Goal: Task Accomplishment & Management: Complete application form

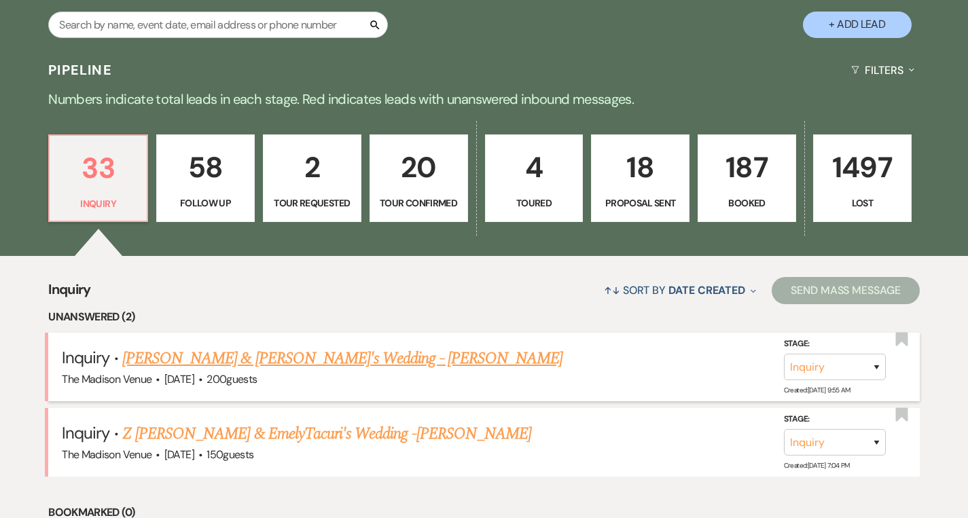
click at [274, 357] on link "Ronald & Julianna's Wedding - Cher" at bounding box center [342, 358] width 440 height 24
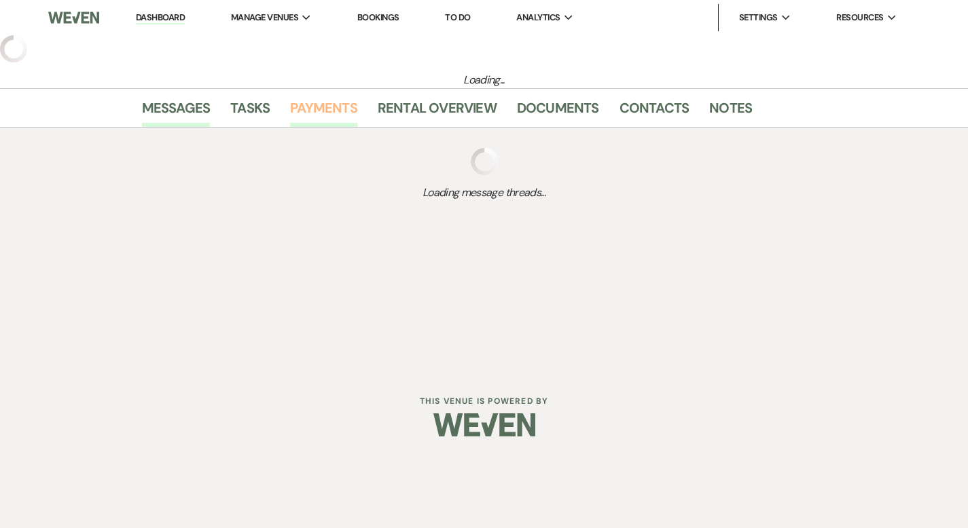
select select "5"
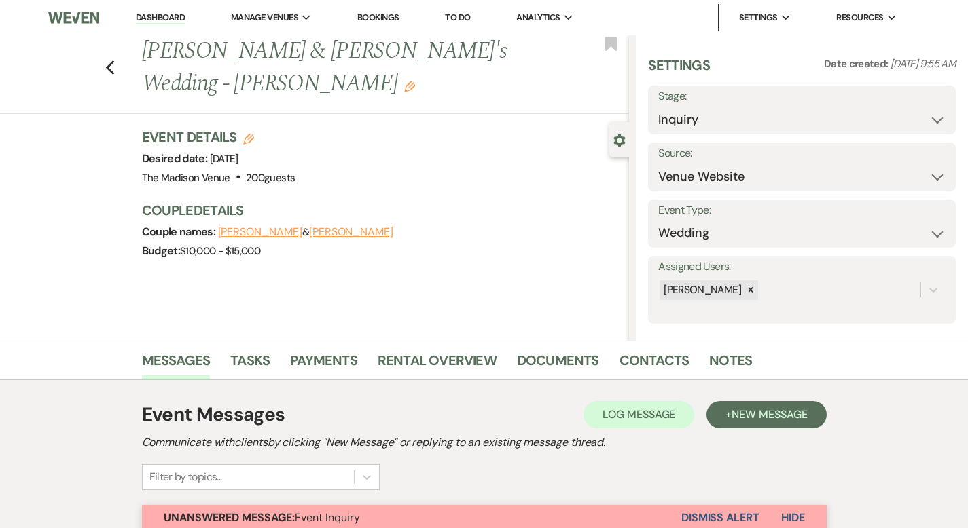
scroll to position [425, 0]
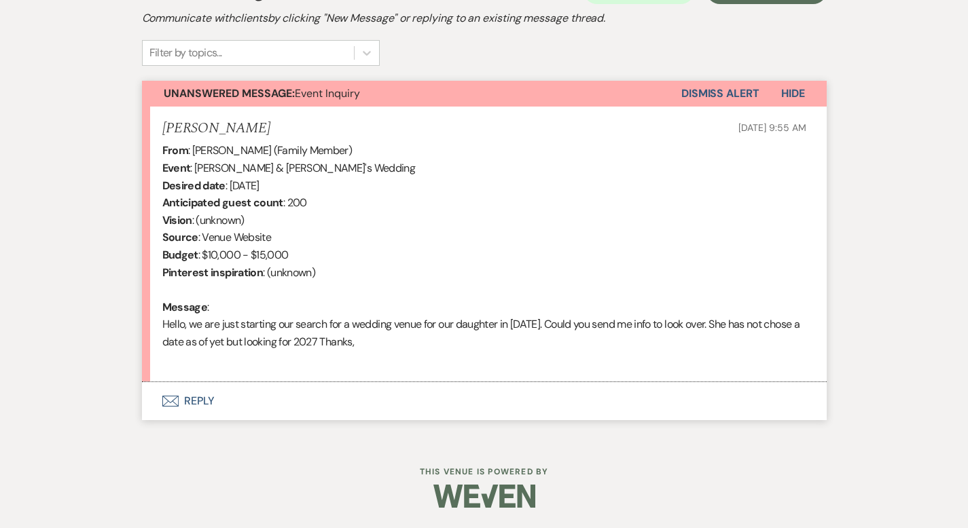
click at [151, 402] on button "Envelope Reply" at bounding box center [484, 401] width 685 height 38
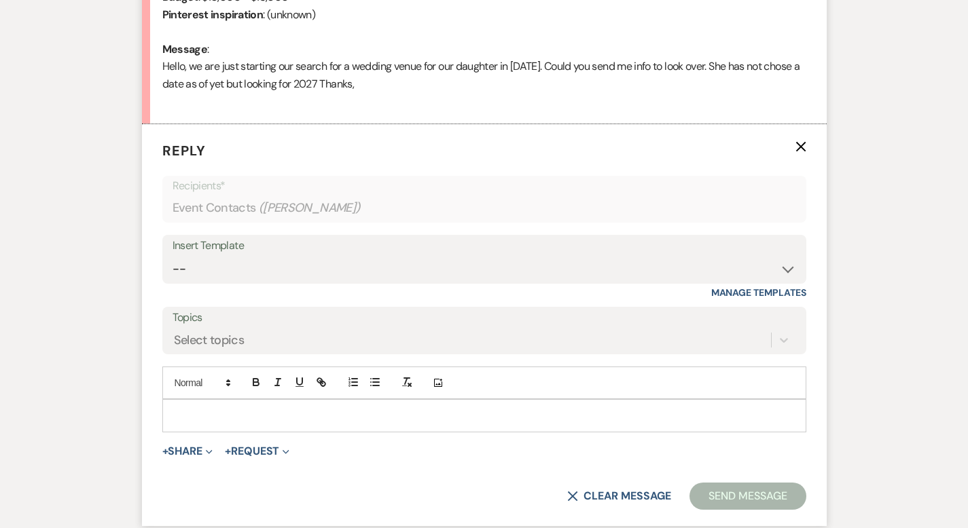
scroll to position [683, 0]
click at [173, 266] on select "-- Weven Planning Portal Introduction (Booked Events) Corporate Lead Follow Up …" at bounding box center [485, 268] width 624 height 26
click at [163, 405] on div at bounding box center [484, 414] width 643 height 31
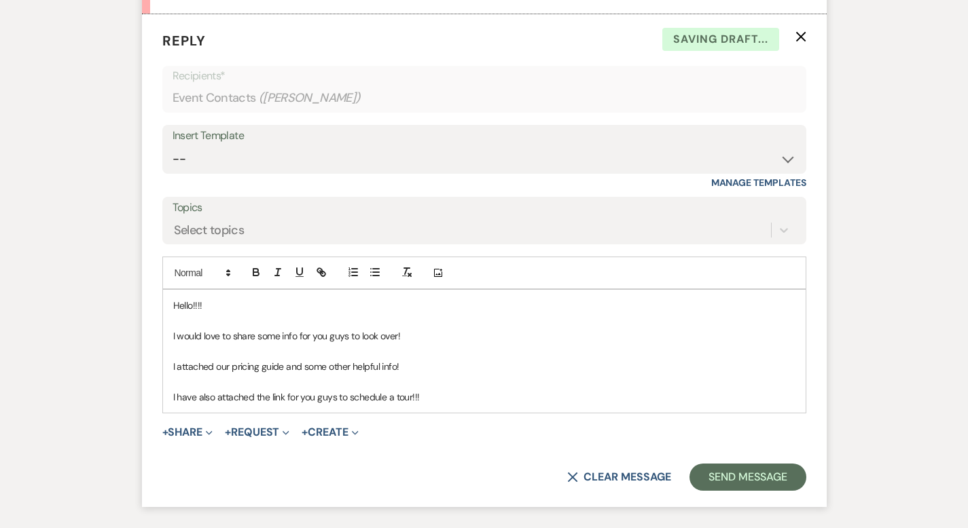
scroll to position [795, 0]
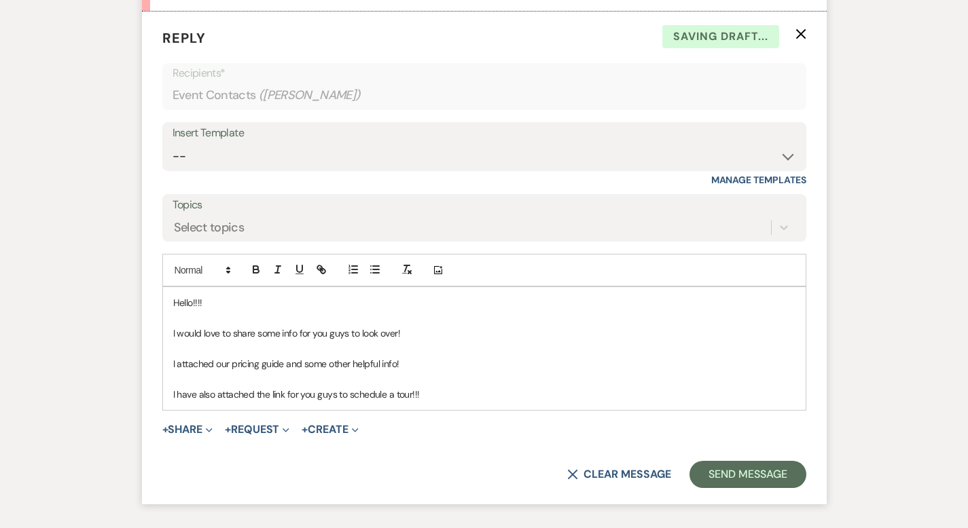
click at [417, 380] on p at bounding box center [484, 379] width 622 height 15
click at [416, 389] on p "I have also attached the link for you guys to schedule a tour!!!" at bounding box center [484, 394] width 622 height 15
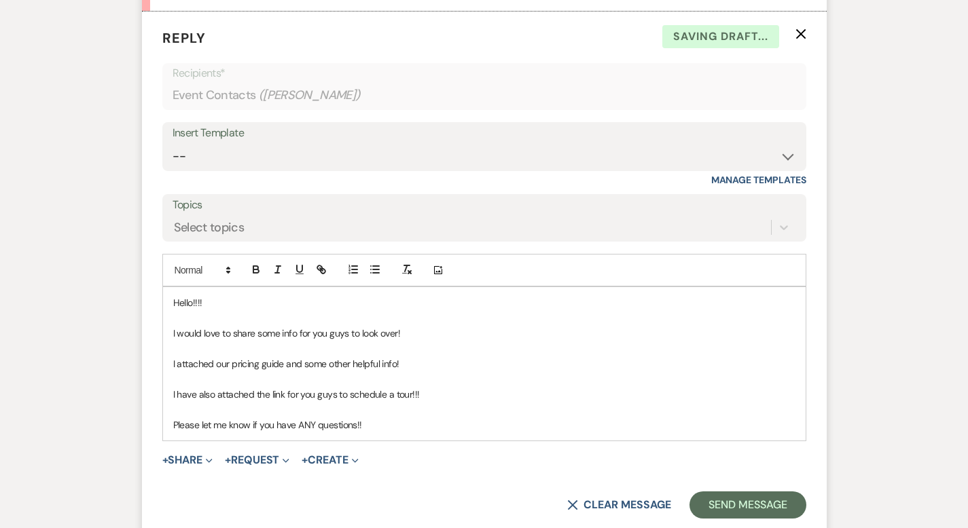
click at [347, 427] on p "Please let me know if you have ANY questions!!" at bounding box center [484, 425] width 622 height 15
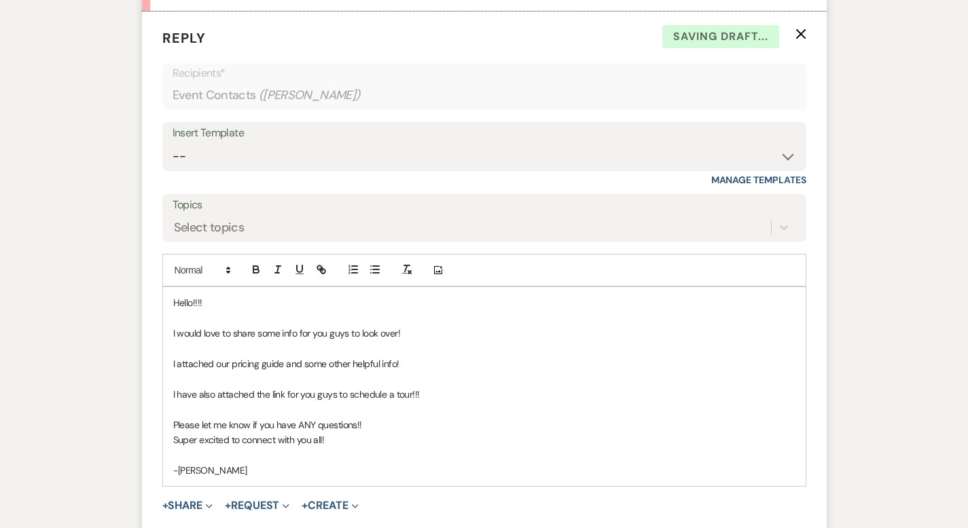
click at [173, 320] on p at bounding box center [484, 318] width 622 height 15
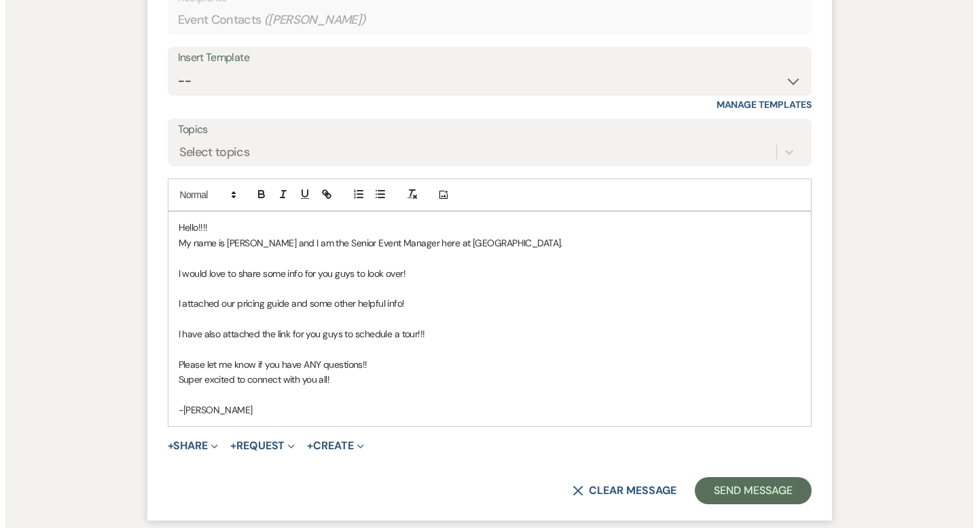
scroll to position [892, 0]
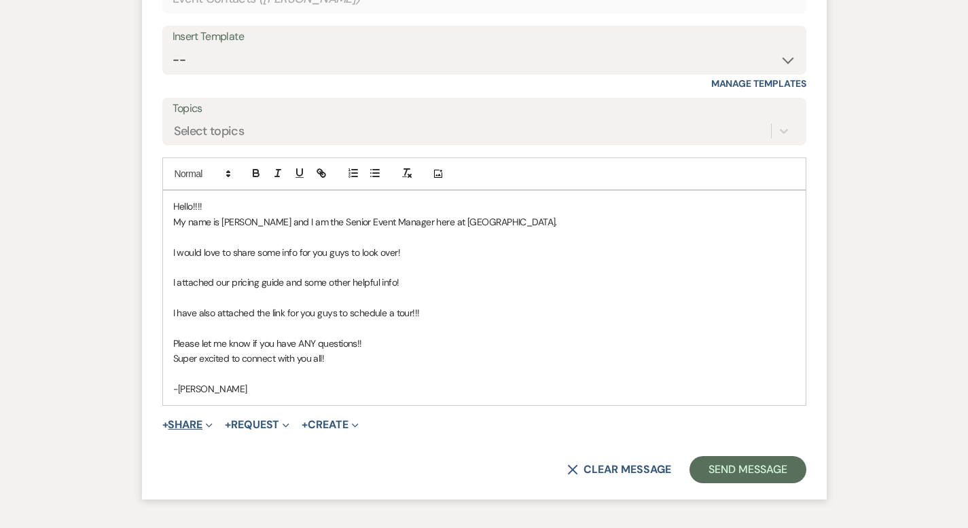
click at [162, 424] on button "+ Share Expand" at bounding box center [187, 425] width 51 height 11
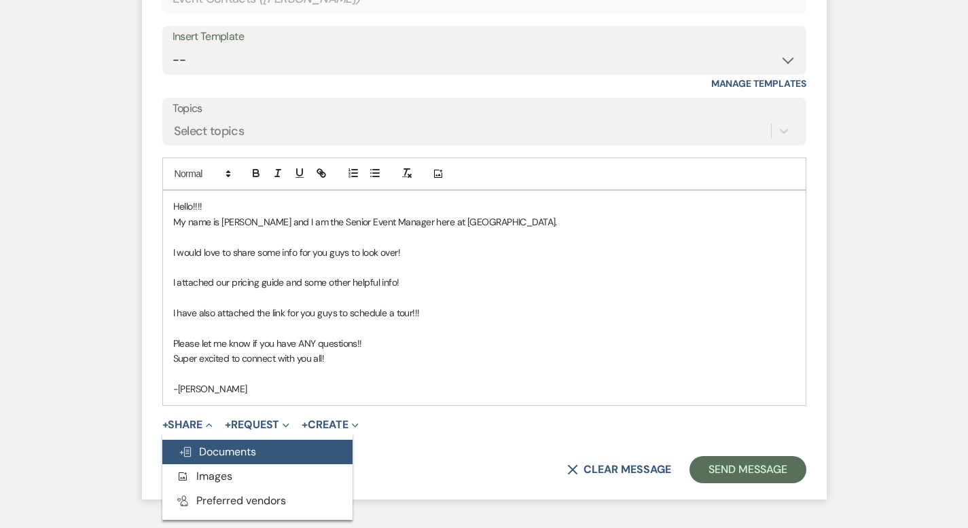
click at [179, 454] on span "Doc Upload Documents" at bounding box center [217, 452] width 77 height 14
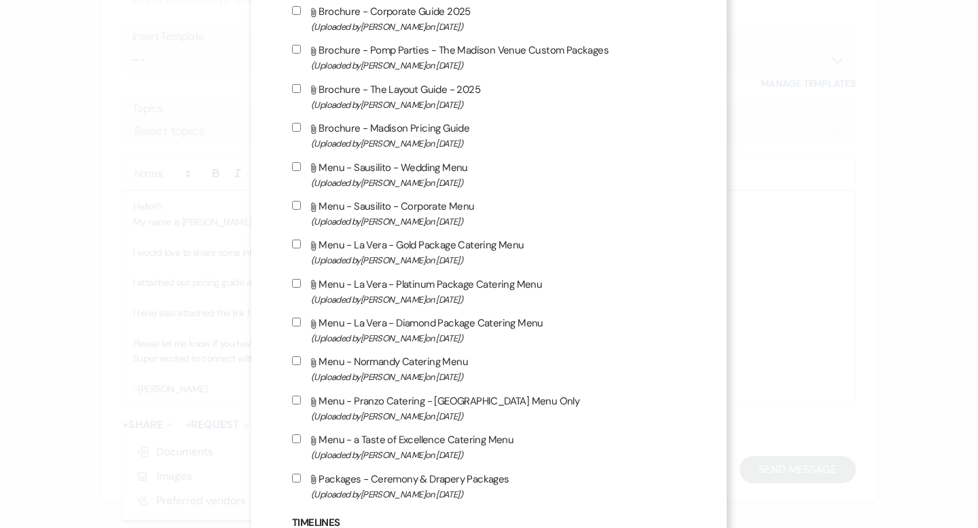
scroll to position [2273, 0]
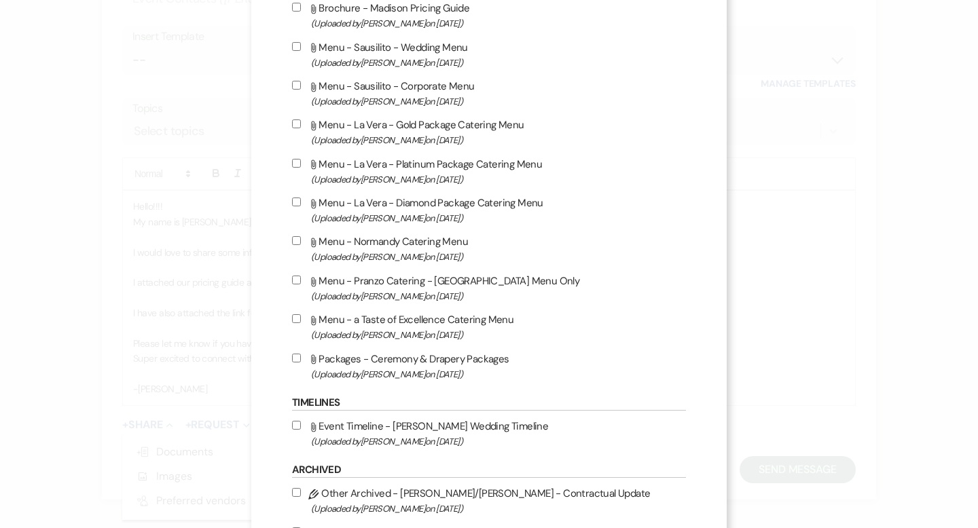
click at [292, 12] on input "Attach File Brochure - Madison Pricing Guide (Uploaded by Daryl Licursi on May …" at bounding box center [296, 7] width 9 height 9
checkbox input "true"
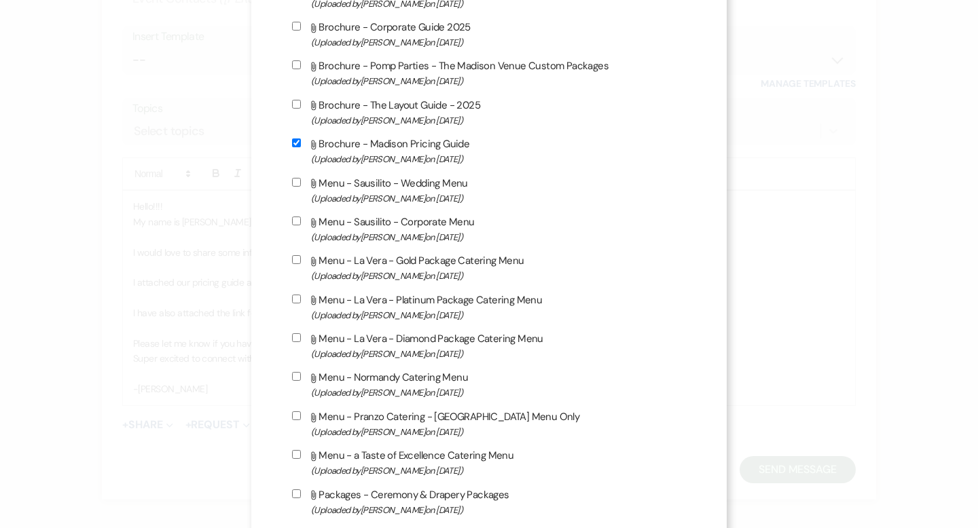
scroll to position [2061, 0]
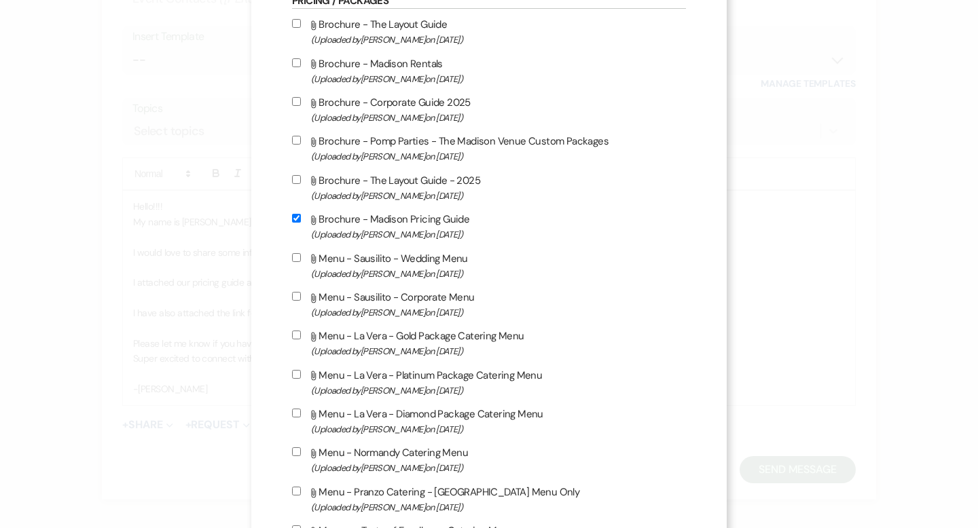
click at [292, 28] on input "Attach File Brochure - The Layout Guide (Uploaded by Daryl Licursi on Oct 9th, …" at bounding box center [296, 23] width 9 height 9
checkbox input "true"
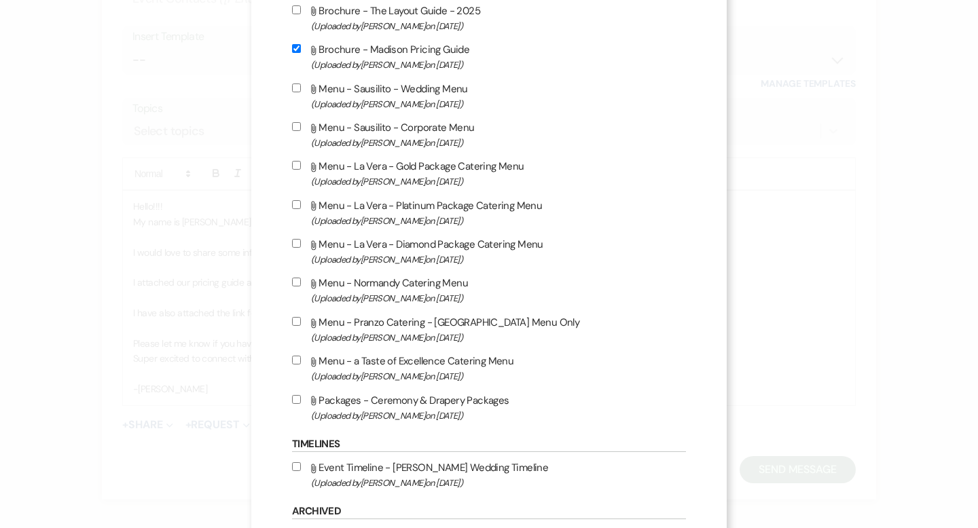
scroll to position [2404, 0]
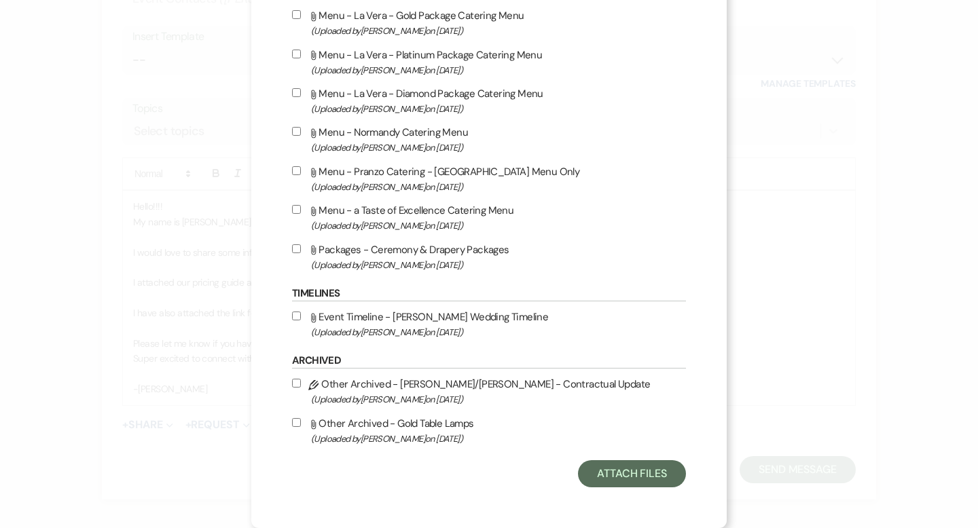
click at [292, 317] on input "Attach File Event Timeline - Madison Wedding Timeline (Uploaded by Daryl Licurs…" at bounding box center [296, 316] width 9 height 9
checkbox input "true"
click at [638, 471] on button "Attach Files" at bounding box center [632, 474] width 108 height 27
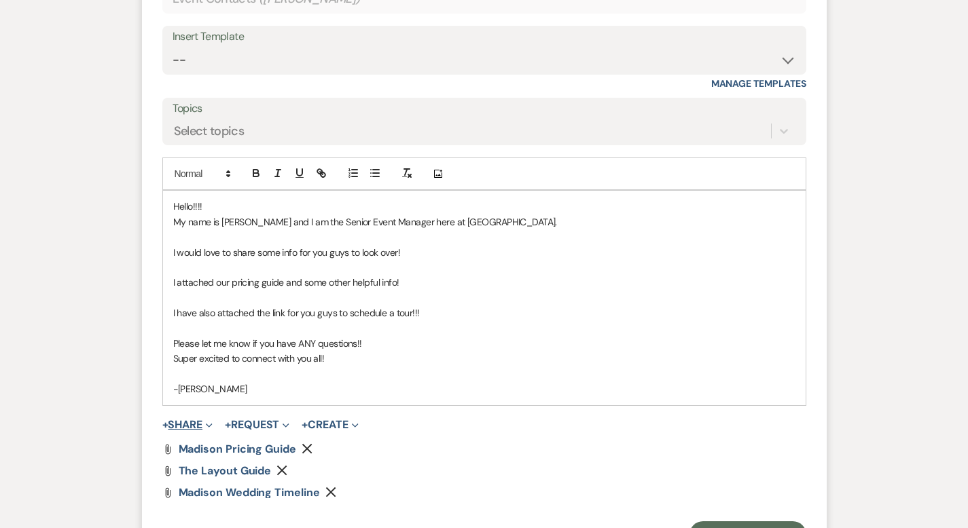
click at [202, 425] on span "Expand" at bounding box center [207, 425] width 10 height 14
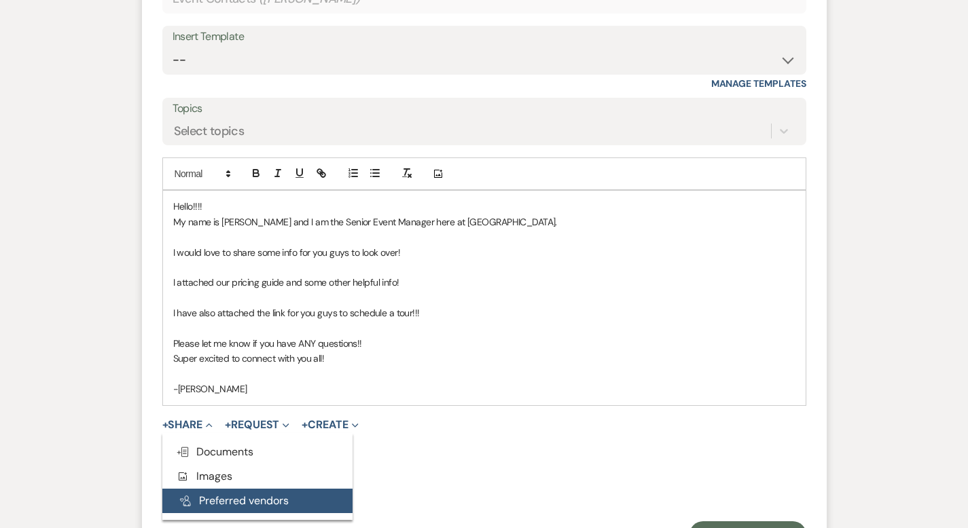
click at [177, 501] on button "Pref Vendors Preferred vendors" at bounding box center [257, 501] width 190 height 24
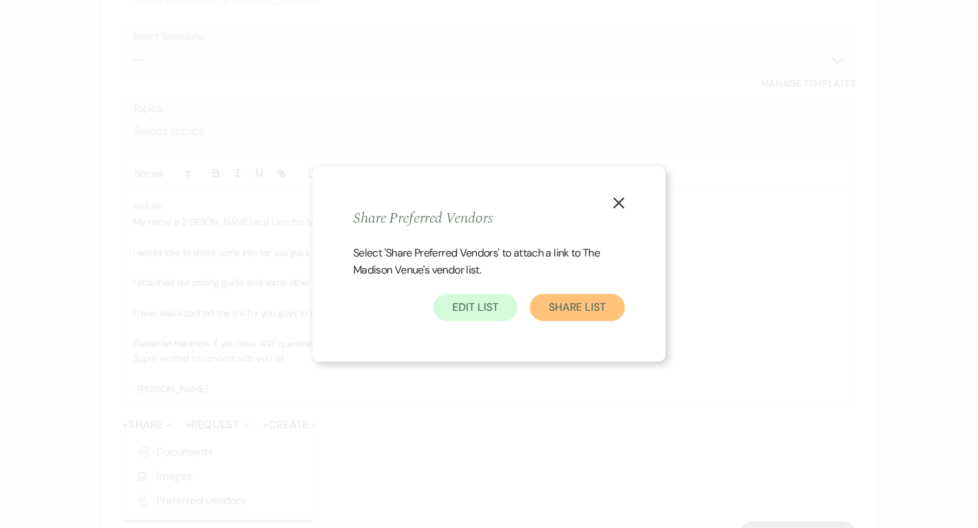
click at [543, 317] on button "Share List" at bounding box center [577, 307] width 95 height 27
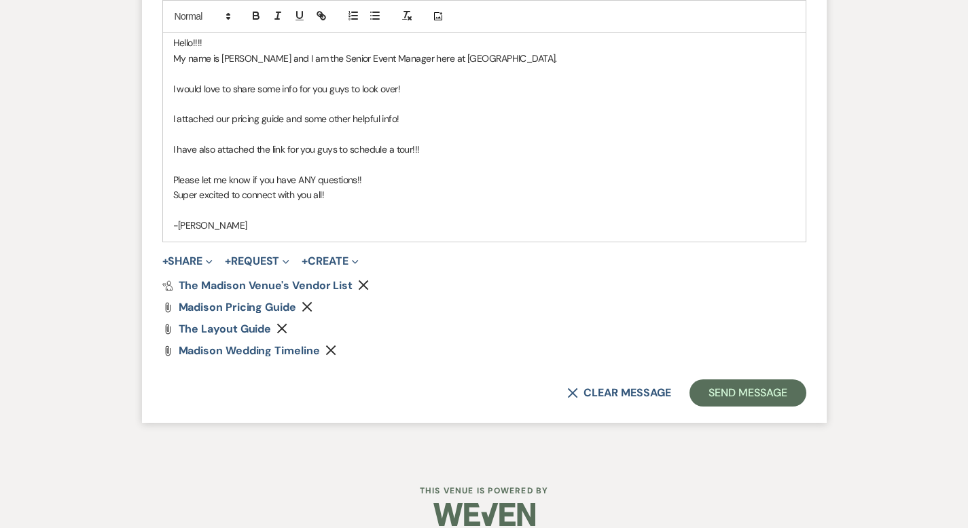
scroll to position [1036, 0]
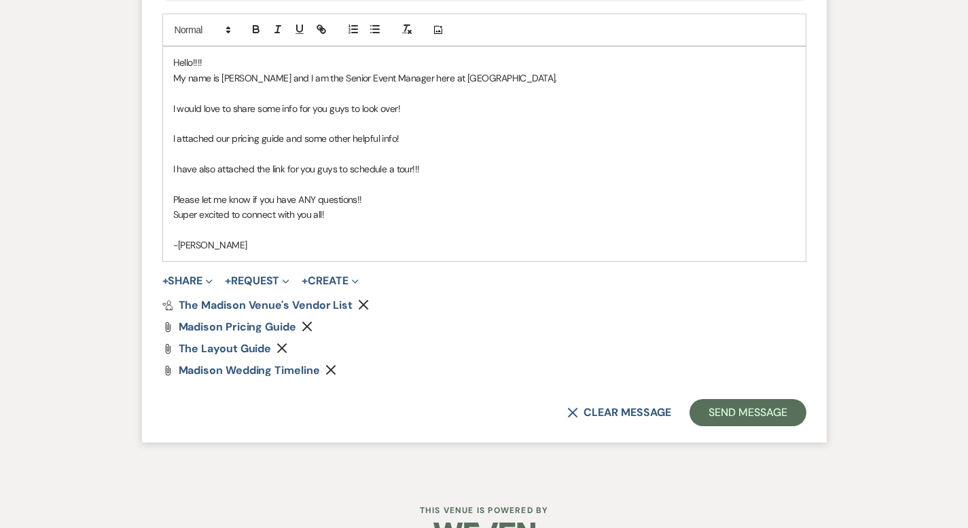
click at [190, 230] on p at bounding box center [484, 230] width 622 height 15
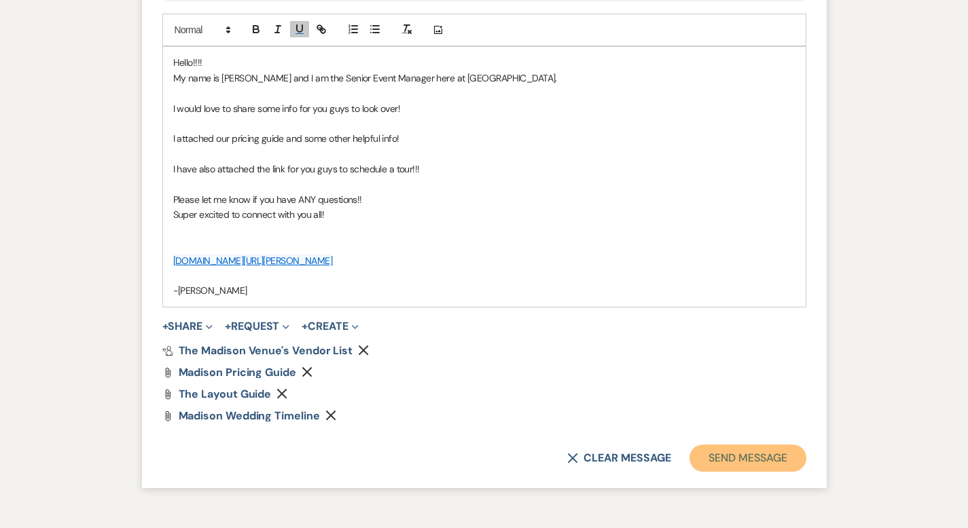
click at [778, 464] on button "Send Message" at bounding box center [747, 458] width 116 height 27
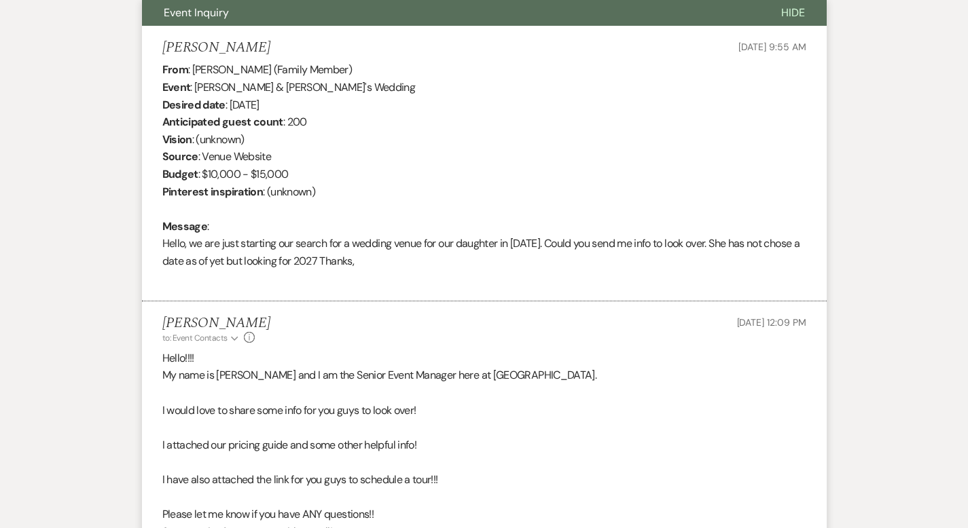
scroll to position [0, 0]
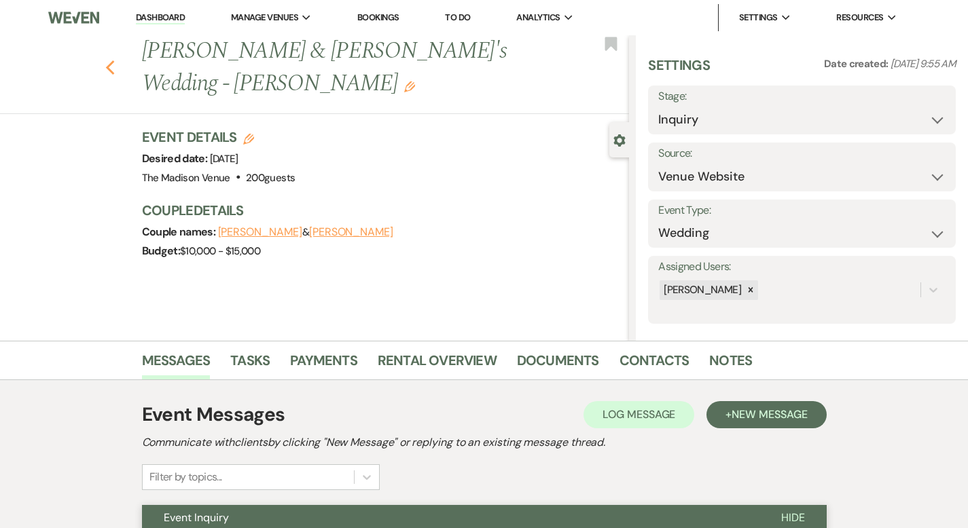
click at [105, 60] on icon "Previous" at bounding box center [110, 68] width 10 height 16
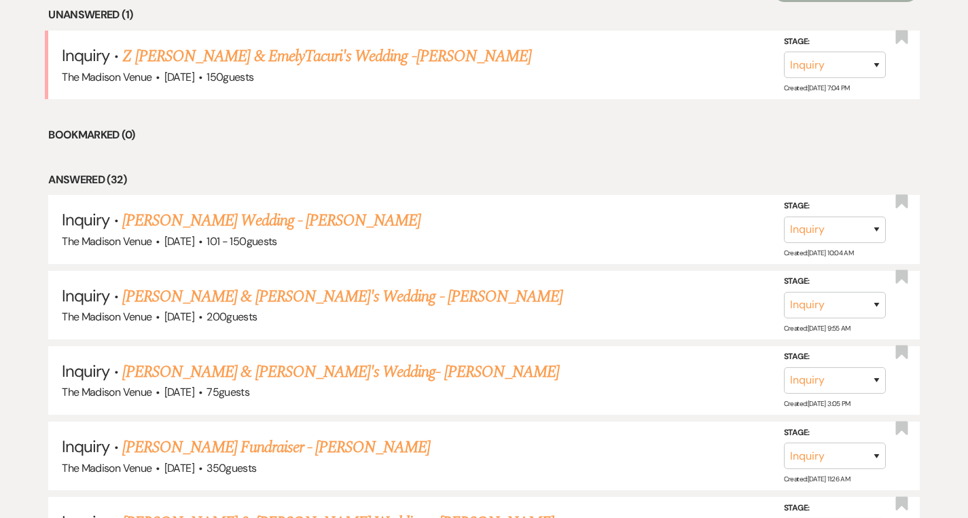
scroll to position [342, 0]
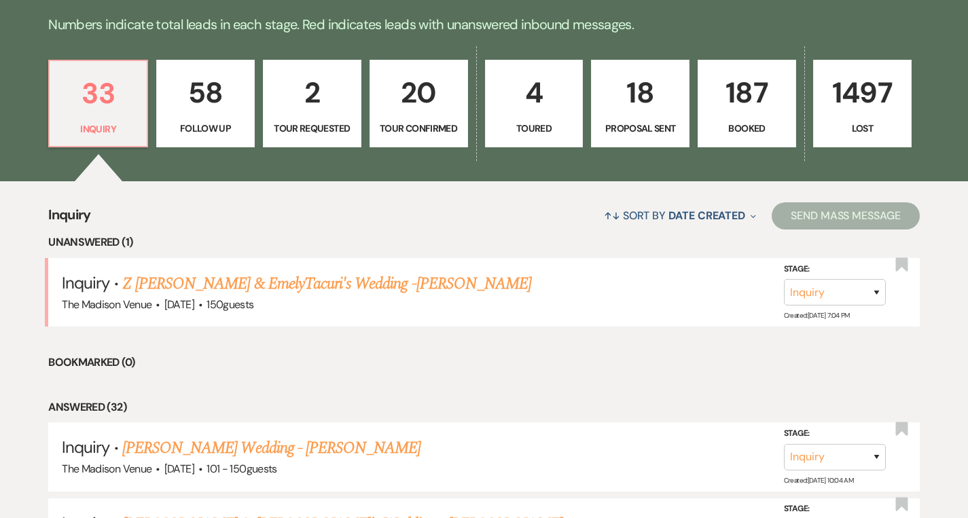
click at [199, 106] on p "58" at bounding box center [205, 93] width 81 height 46
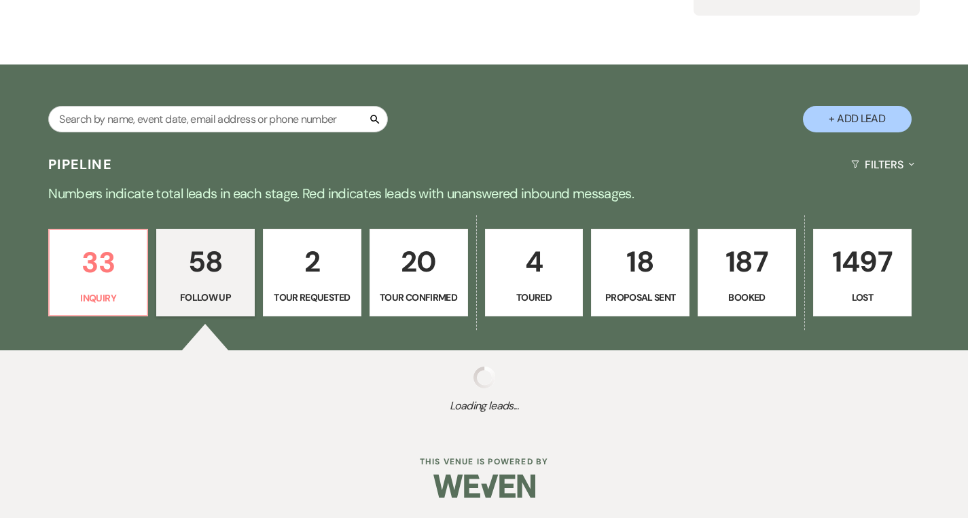
select select "9"
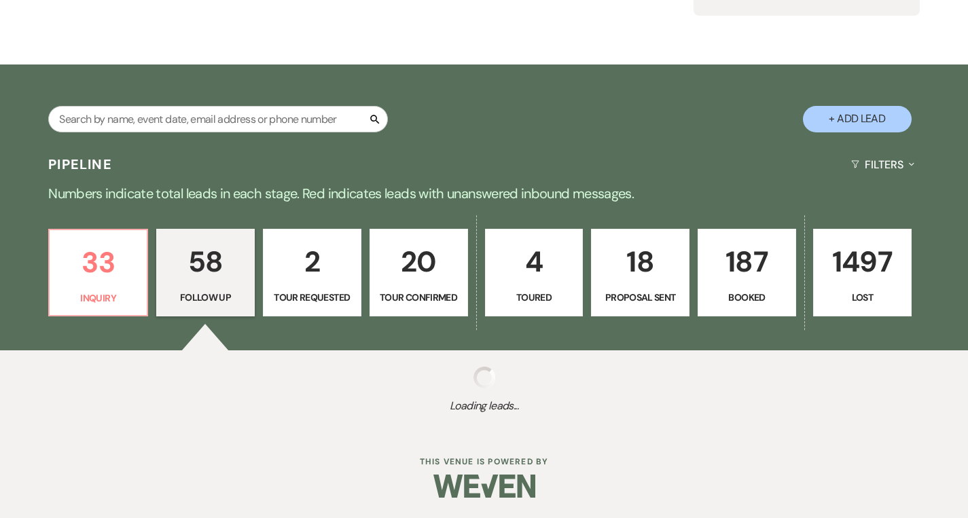
select select "9"
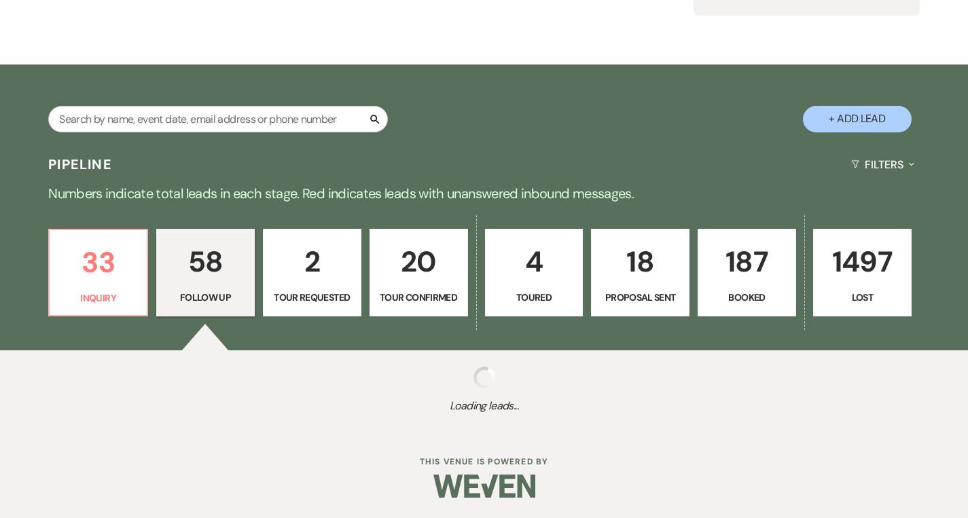
select select "9"
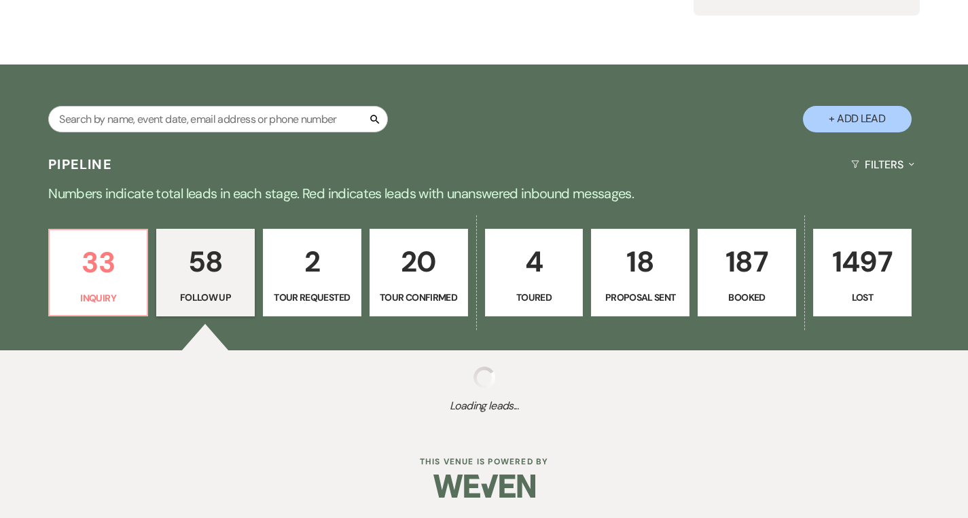
select select "9"
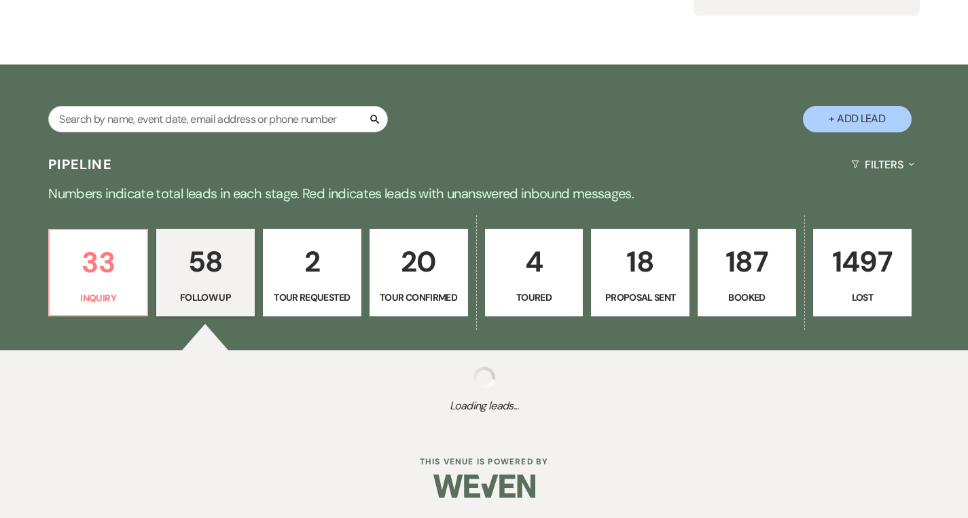
select select "9"
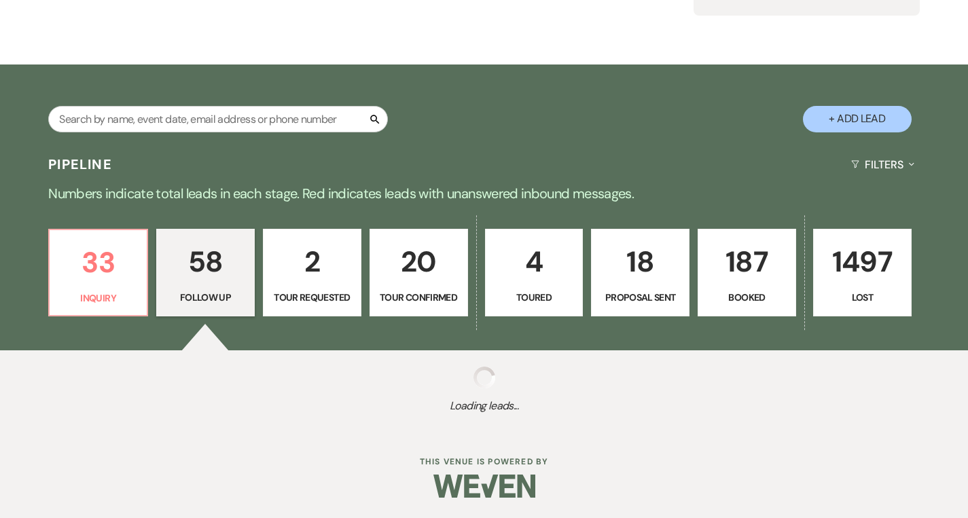
select select "9"
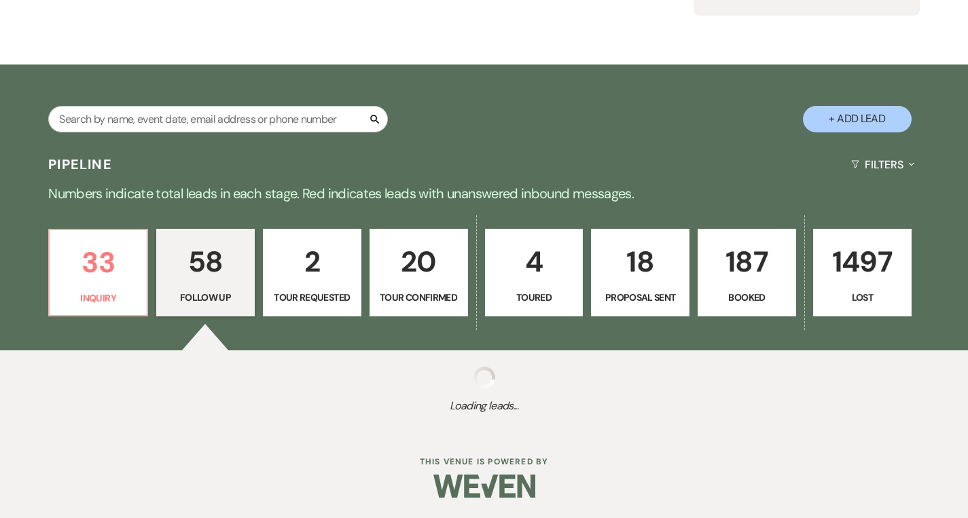
select select "9"
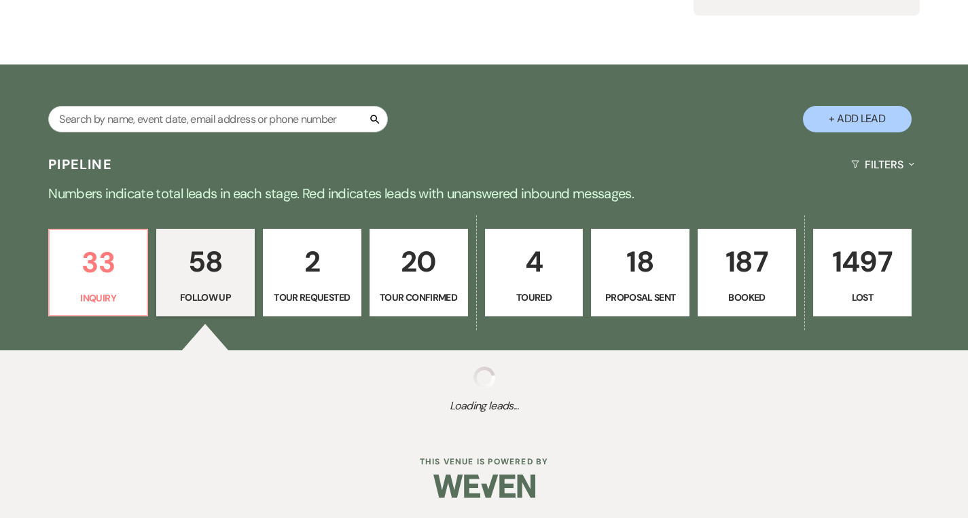
select select "9"
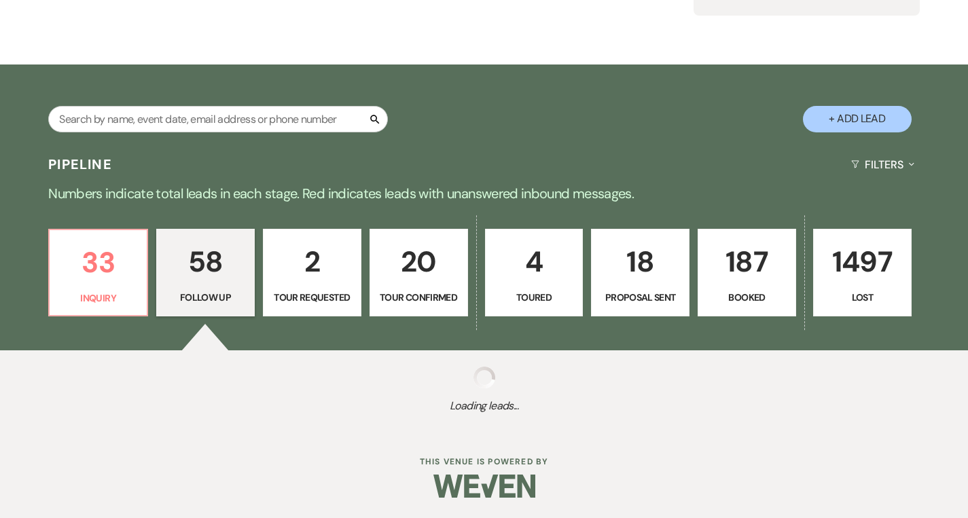
select select "9"
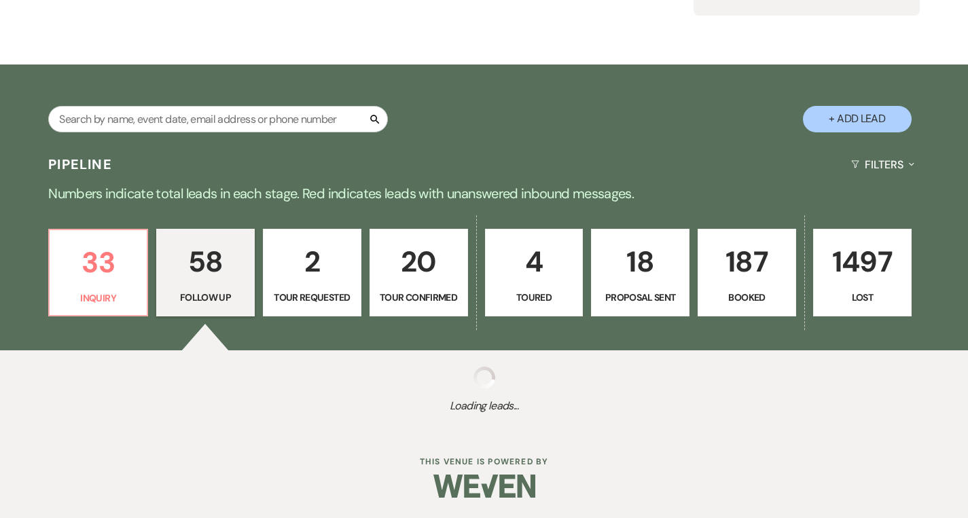
select select "9"
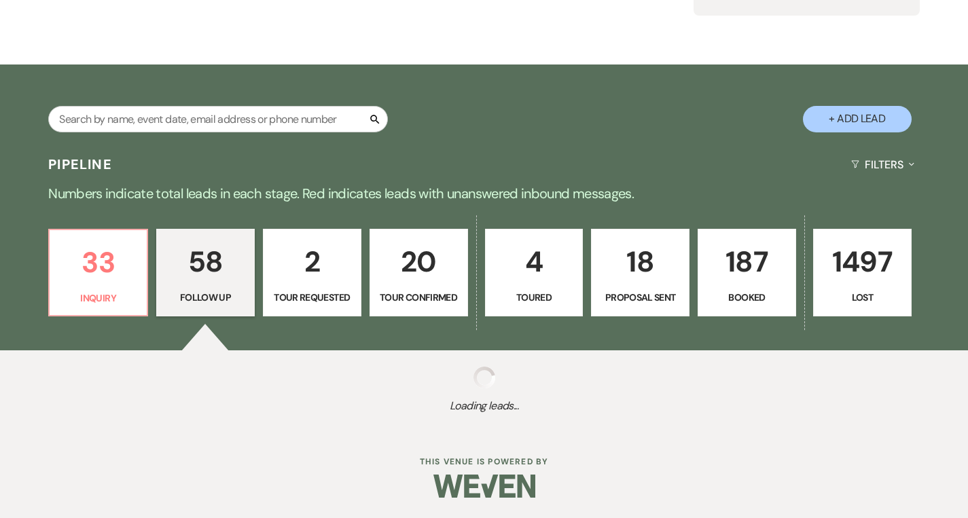
select select "9"
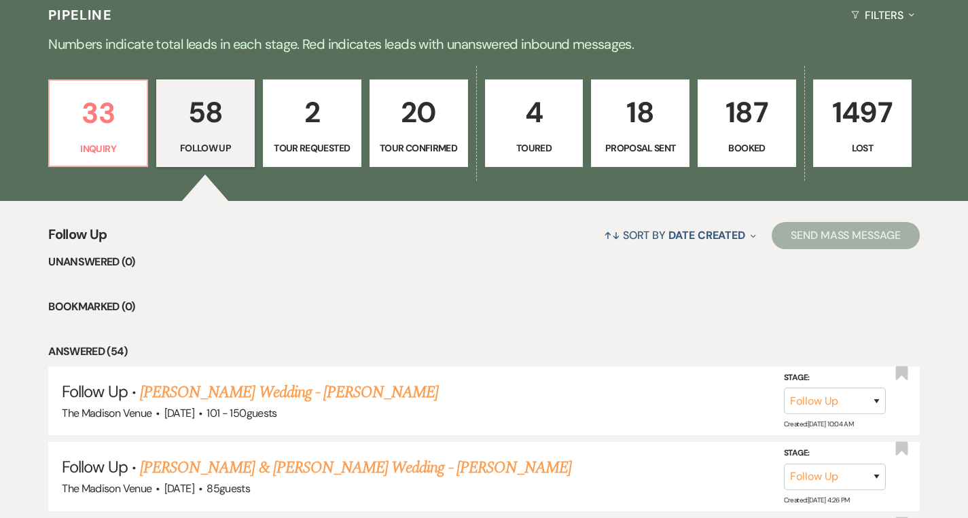
scroll to position [313, 0]
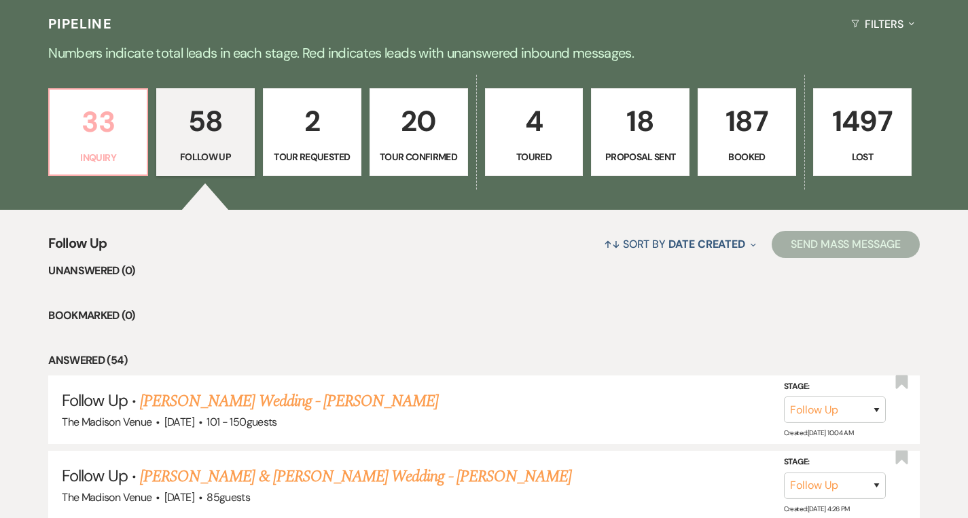
click at [87, 158] on p "Inquiry" at bounding box center [98, 157] width 81 height 15
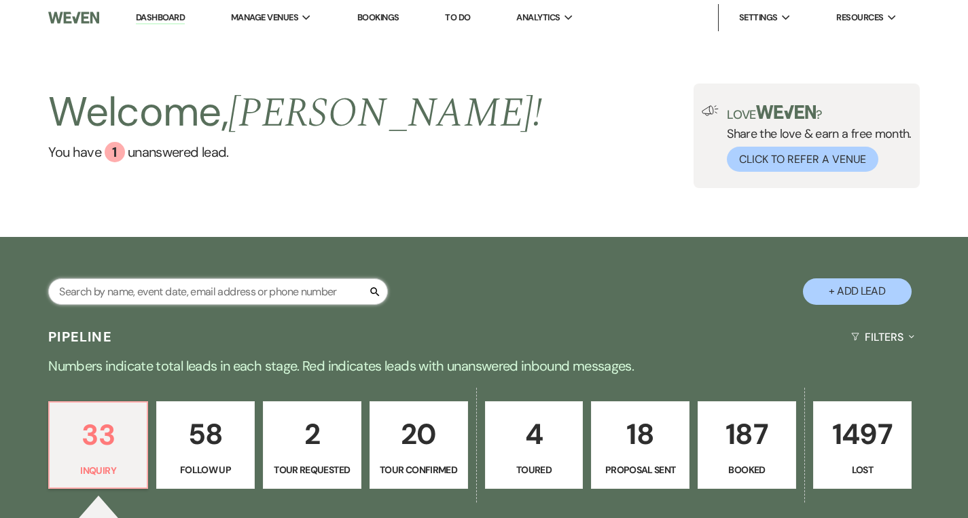
click at [209, 295] on input "text" at bounding box center [218, 291] width 340 height 26
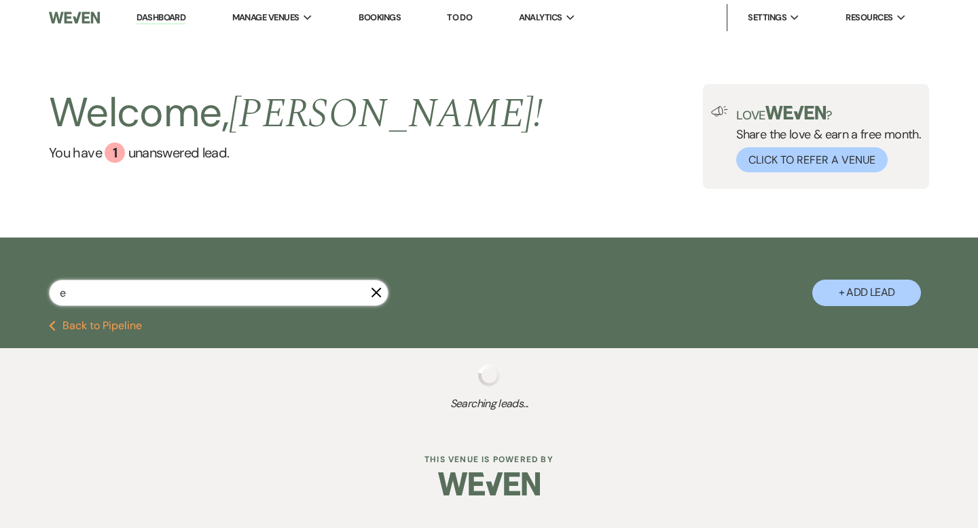
type input "em"
select select "9"
select select "8"
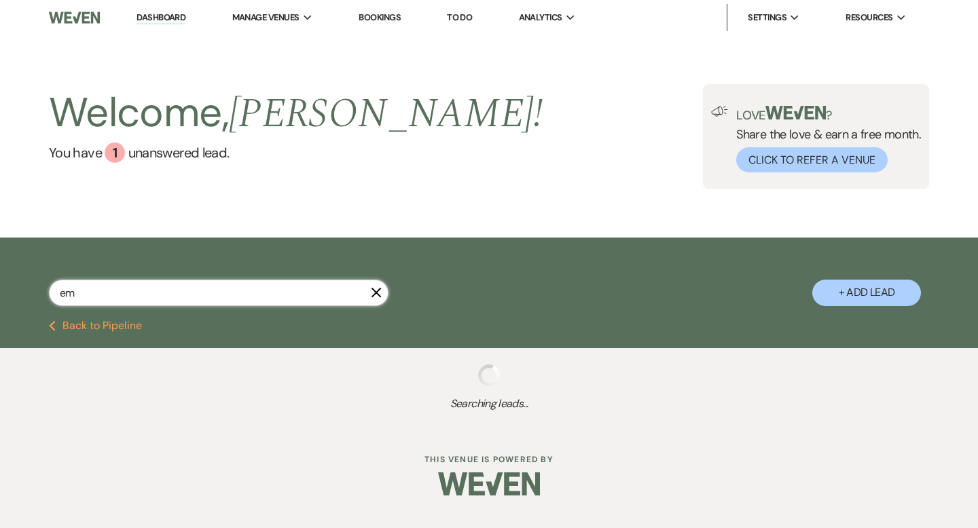
select select "10"
select select "9"
select select "8"
select select "6"
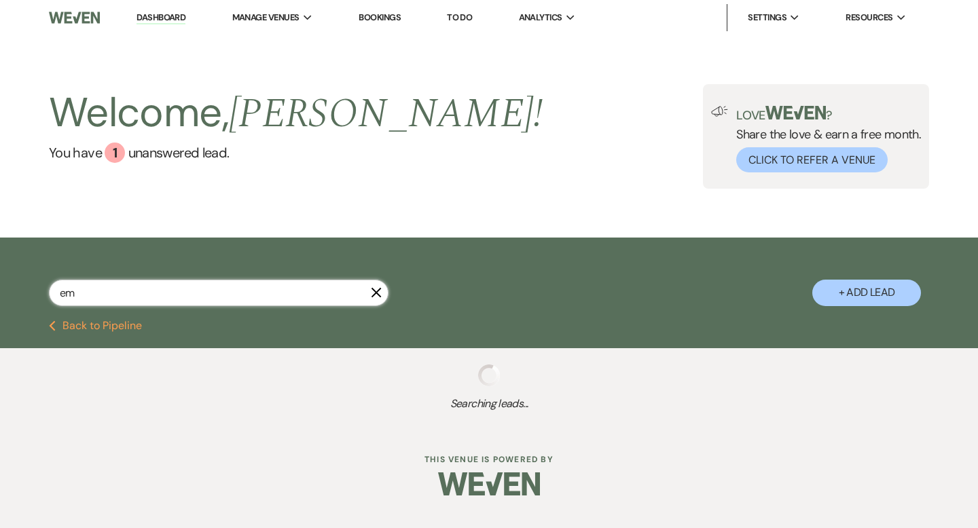
select select "8"
select select "5"
select select "8"
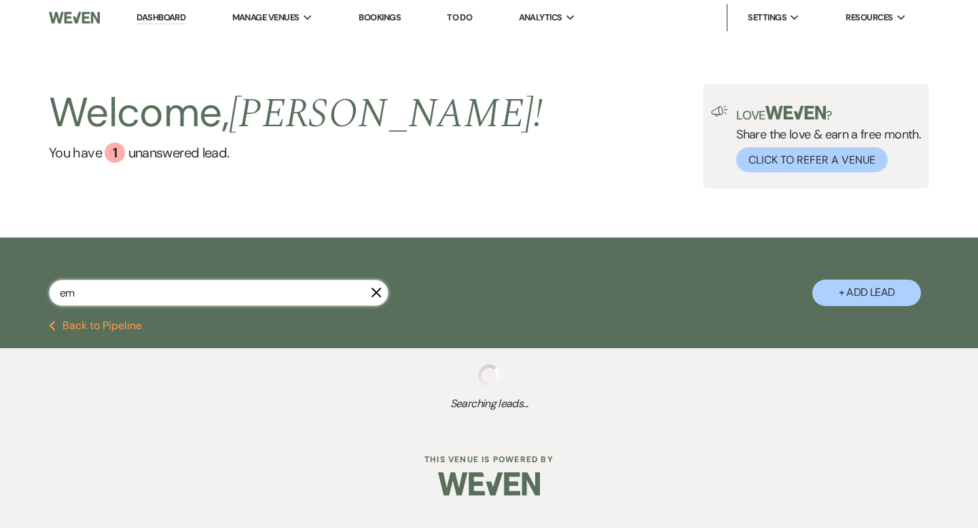
select select "5"
select select "8"
select select "6"
select select "8"
select select "5"
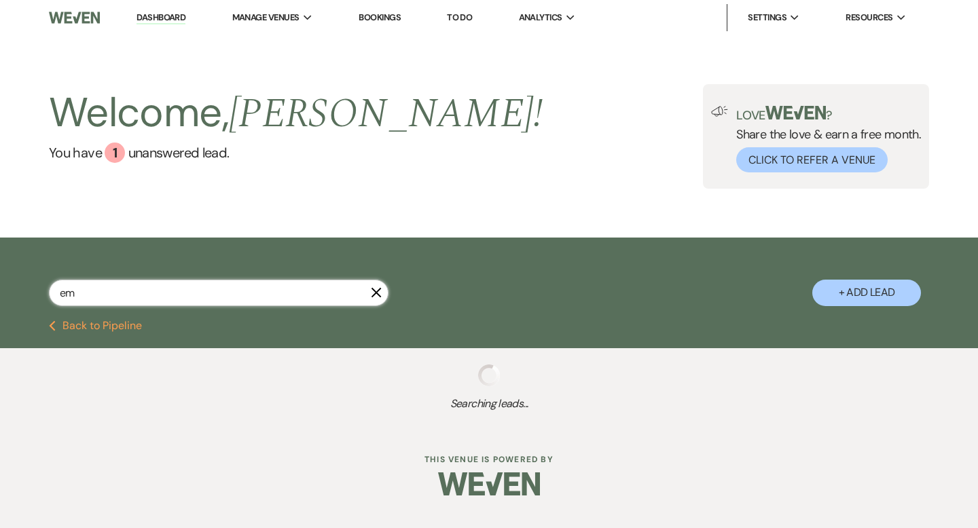
select select "8"
select select "4"
select select "8"
select select "4"
select select "8"
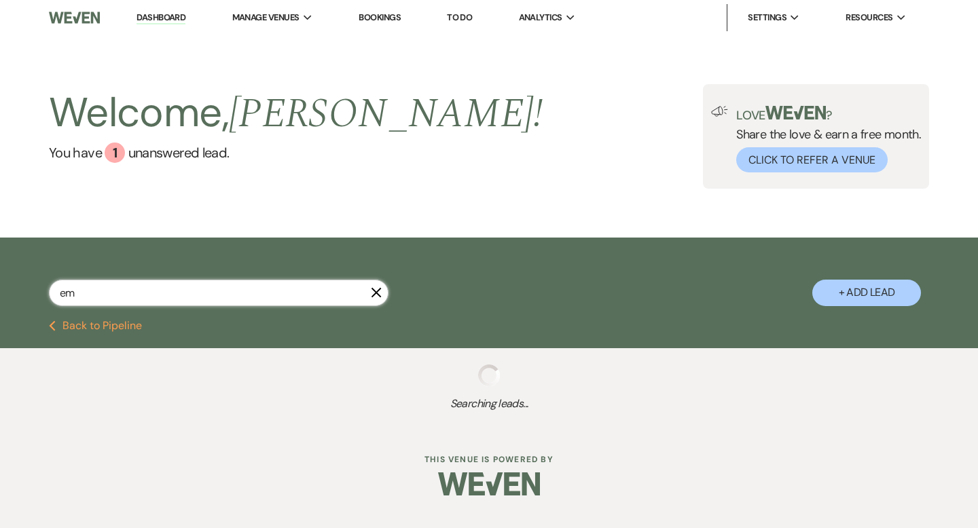
select select "6"
select select "8"
select select "5"
select select "8"
select select "6"
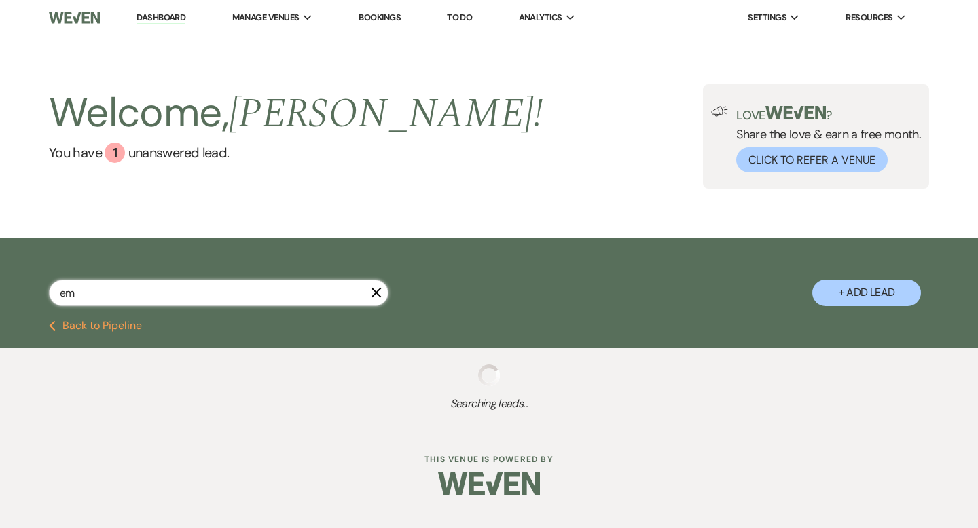
select select "8"
select select "5"
select select "8"
select select "9"
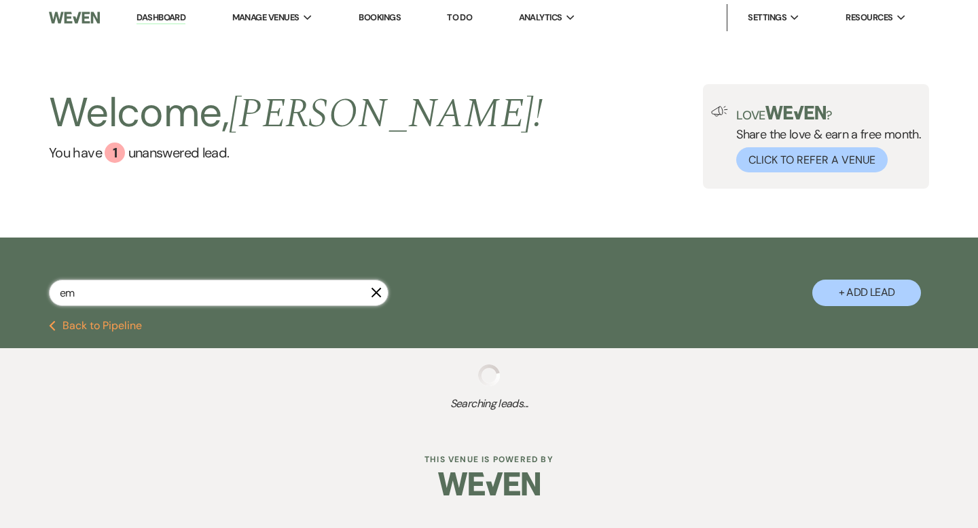
select select "8"
select select "5"
select select "8"
select select "5"
select select "8"
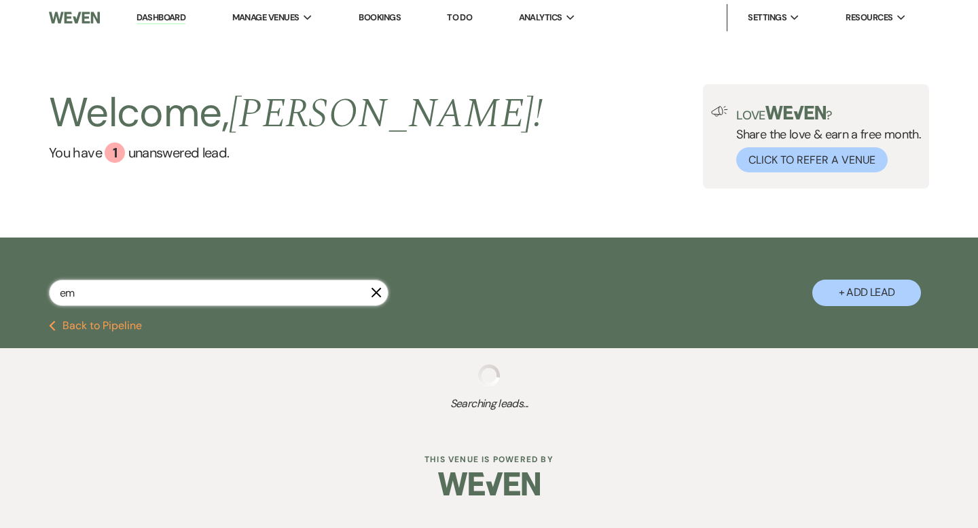
select select "5"
select select "8"
select select "7"
select select "8"
select select "4"
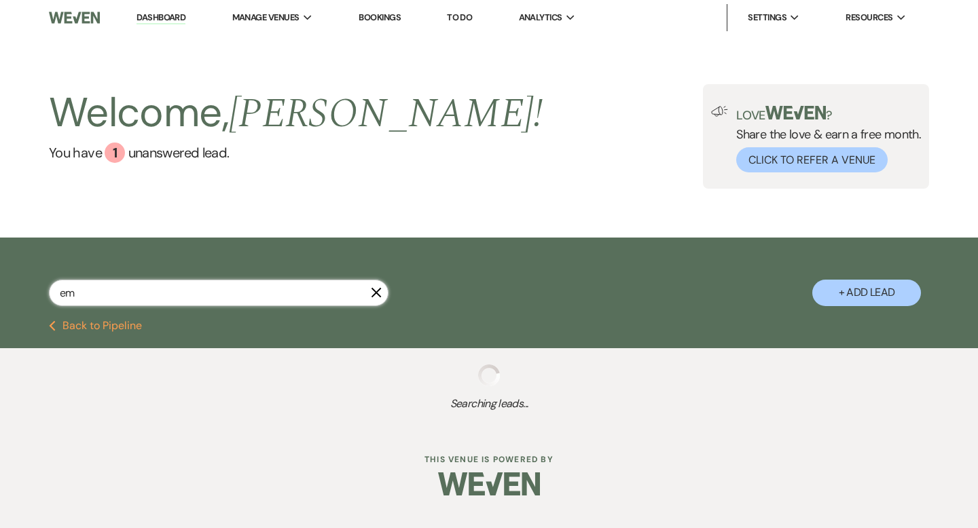
select select "8"
select select "5"
select select "8"
select select "4"
select select "8"
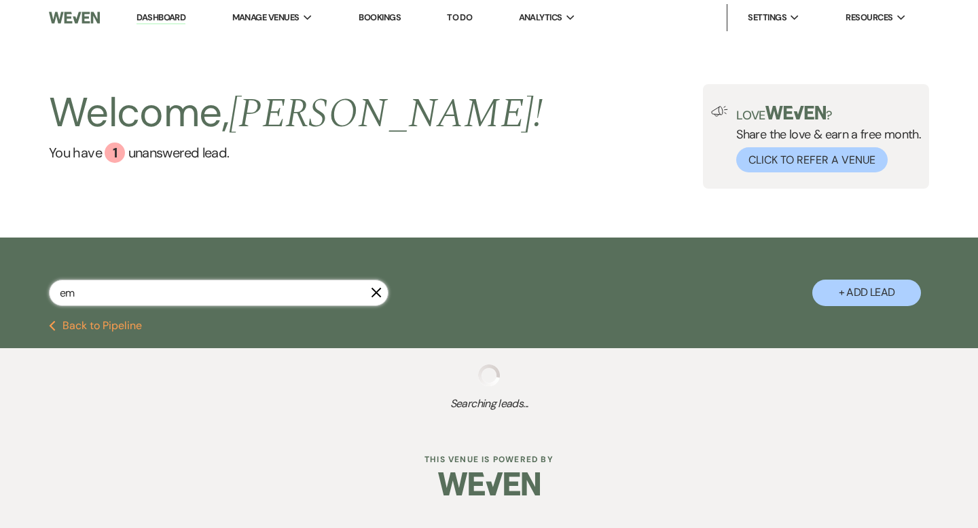
select select "6"
select select "8"
select select "5"
select select "8"
select select "6"
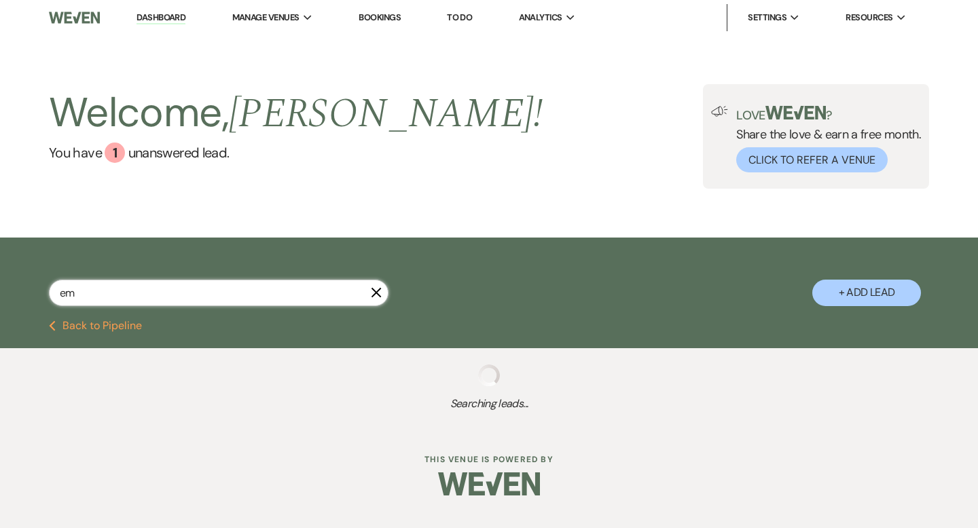
select select "8"
select select "5"
select select "8"
select select "6"
select select "4"
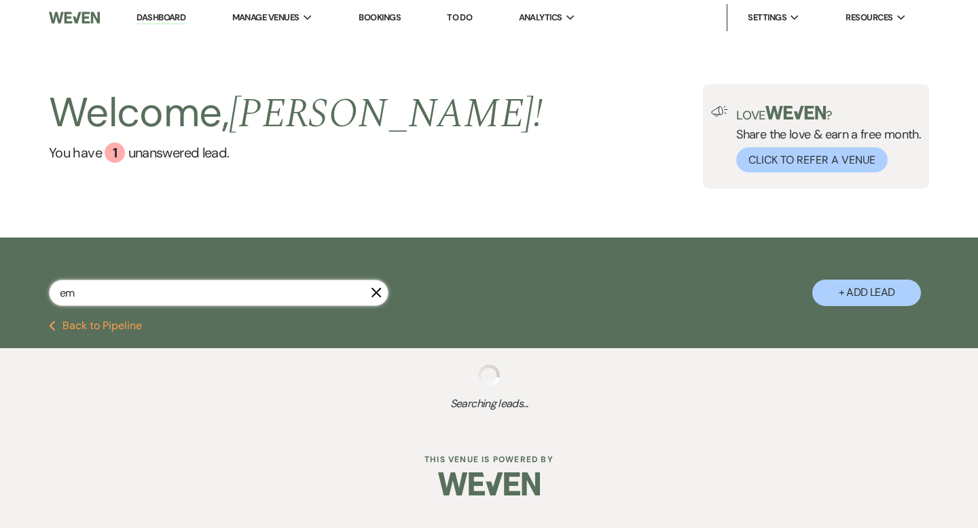
select select "8"
select select "5"
select select "8"
select select "1"
select select "8"
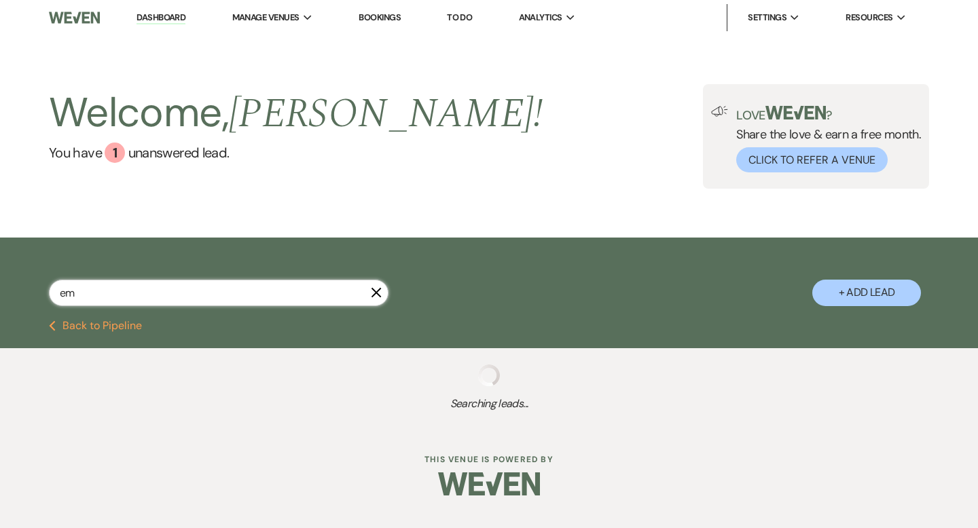
select select "8"
select select "5"
select select "8"
select select "6"
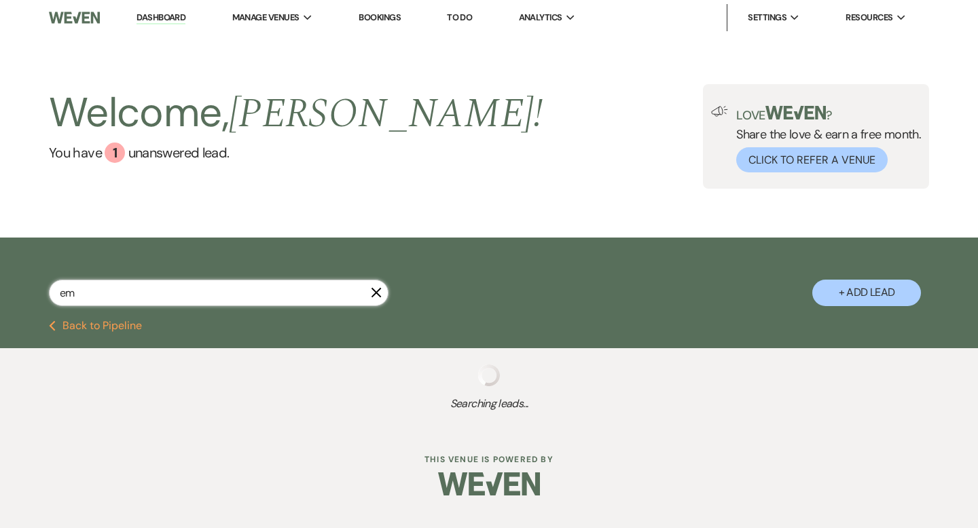
select select "8"
select select "5"
select select "8"
select select "5"
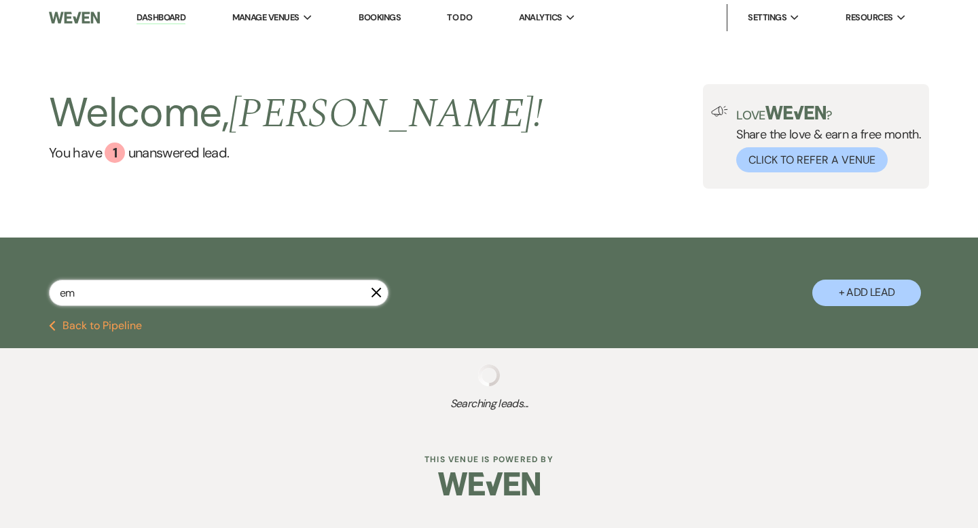
select select "8"
select select "5"
select select "8"
select select "1"
select select "8"
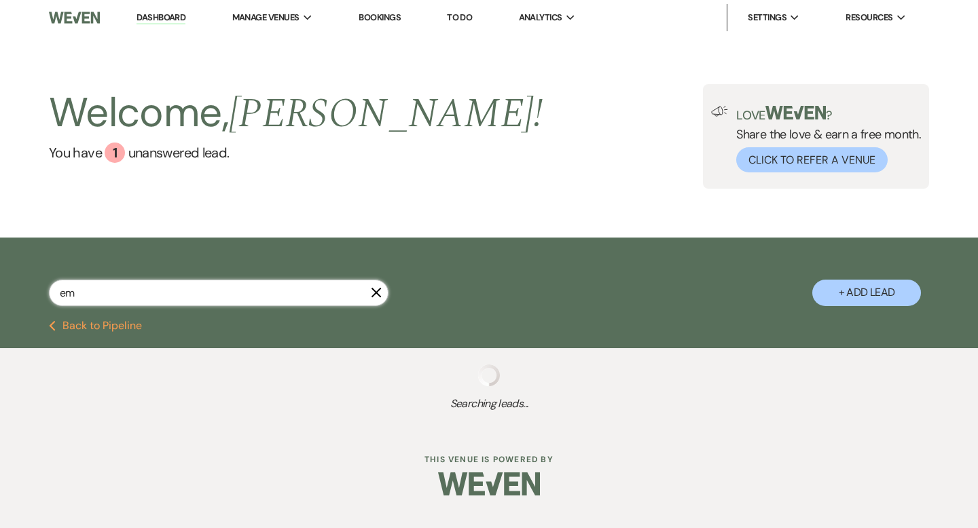
select select "5"
select select "8"
select select "5"
select select "8"
select select "6"
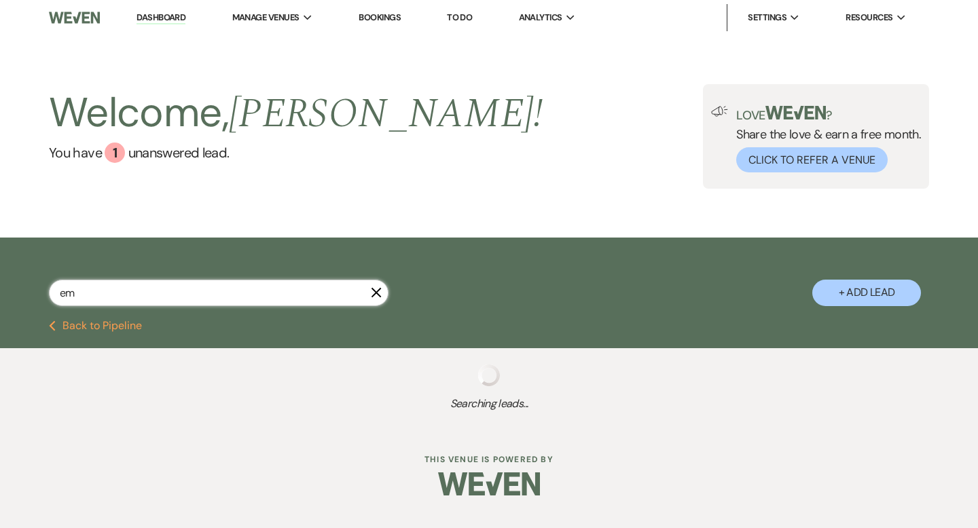
select select "8"
select select "5"
select select "8"
select select "1"
select select "8"
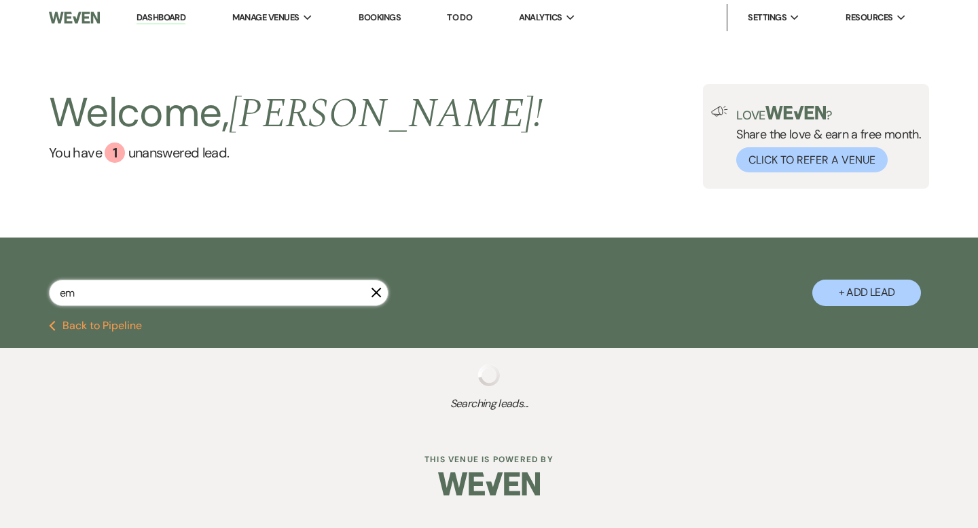
select select "11"
select select "8"
select select "11"
select select "8"
select select "11"
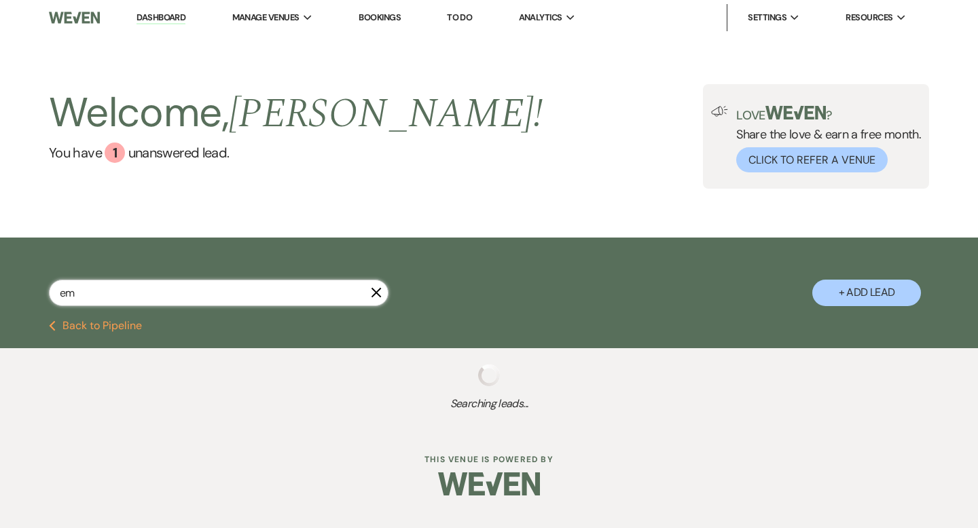
select select "8"
select select "11"
select select "8"
select select "11"
select select "8"
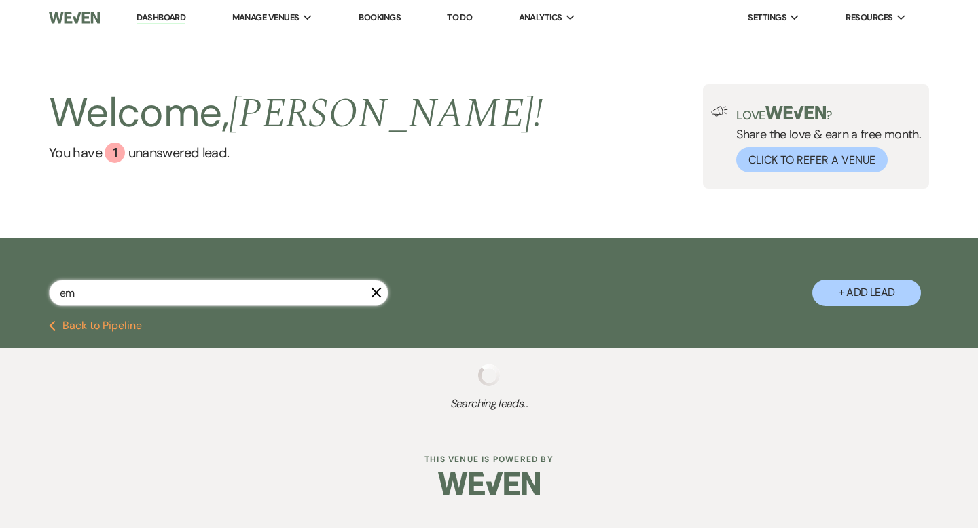
select select "11"
select select "8"
select select "5"
select select "6"
select select "8"
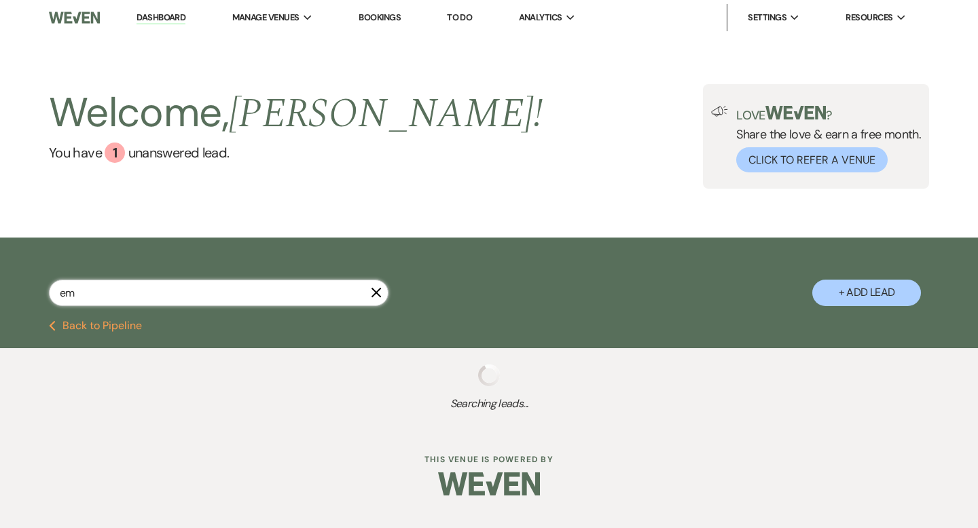
select select "5"
select select "8"
select select "5"
select select "8"
select select "5"
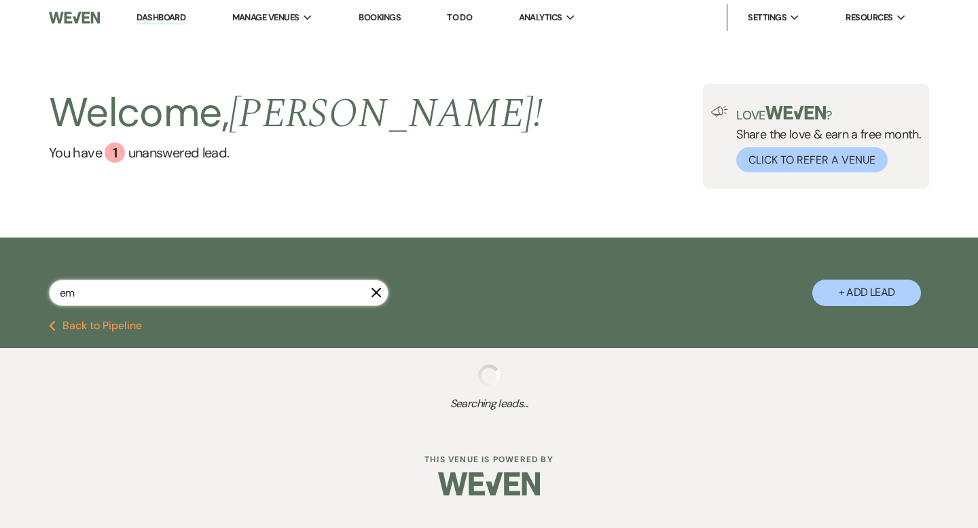
select select "8"
select select "7"
select select "8"
select select "1"
select select "8"
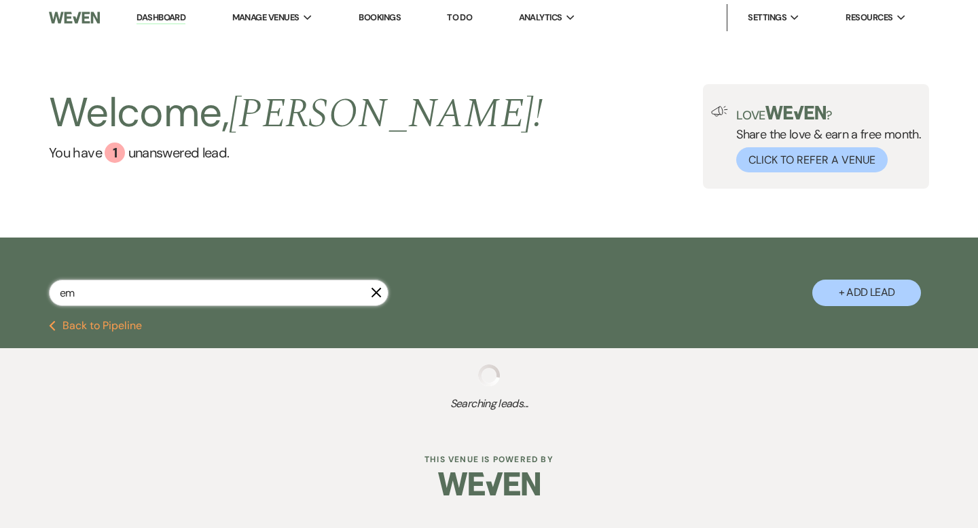
select select "5"
select select "8"
select select "5"
select select "8"
select select "5"
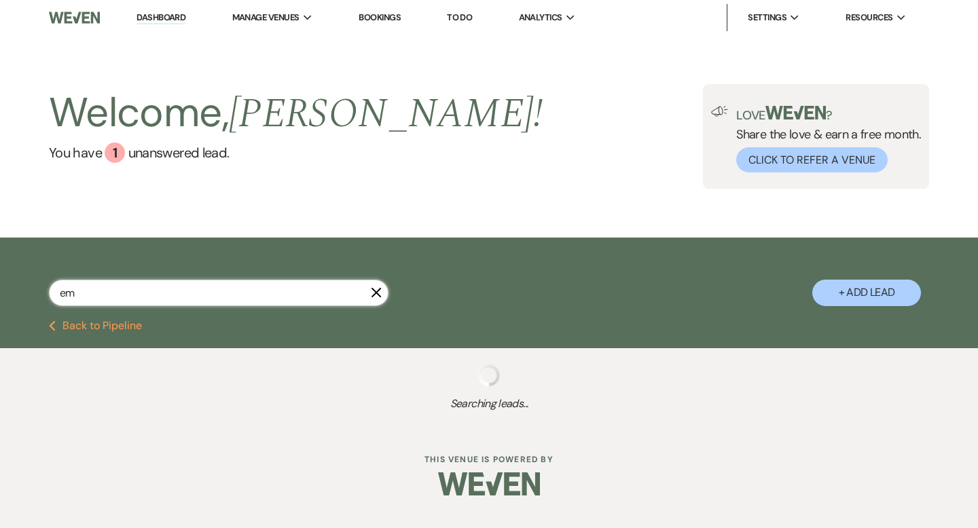
select select "8"
select select "5"
select select "8"
select select "5"
select select "8"
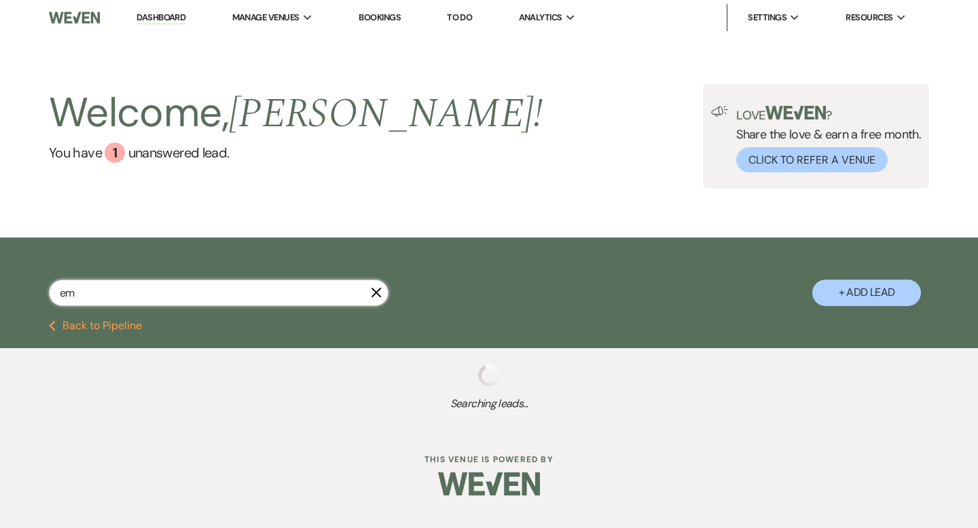
select select "5"
select select "8"
select select "5"
select select "8"
select select "7"
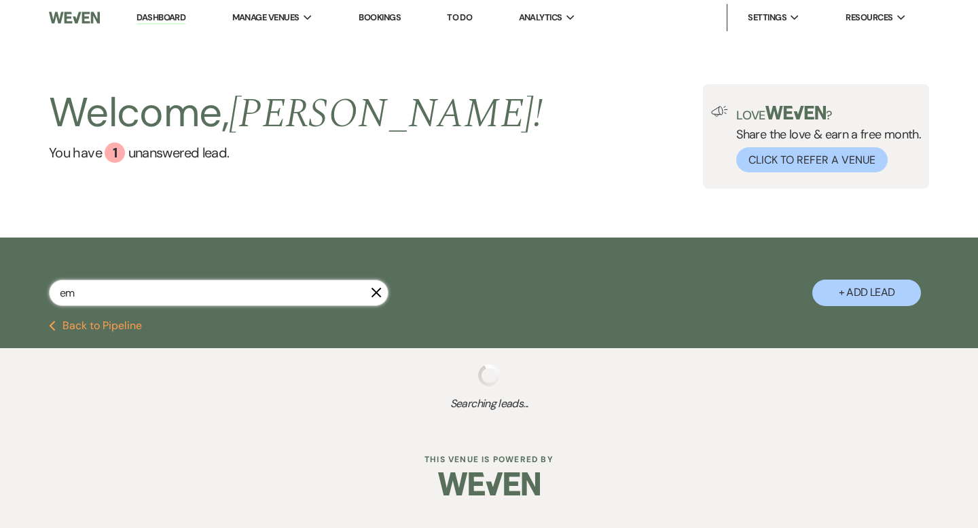
select select "8"
select select "5"
select select "8"
select select "5"
select select "8"
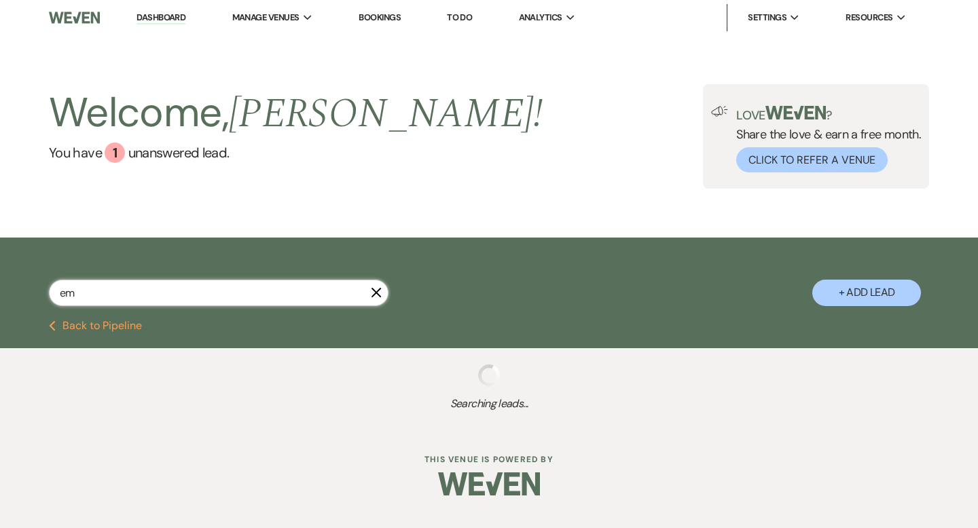
select select "5"
select select "8"
select select "5"
select select "8"
select select "5"
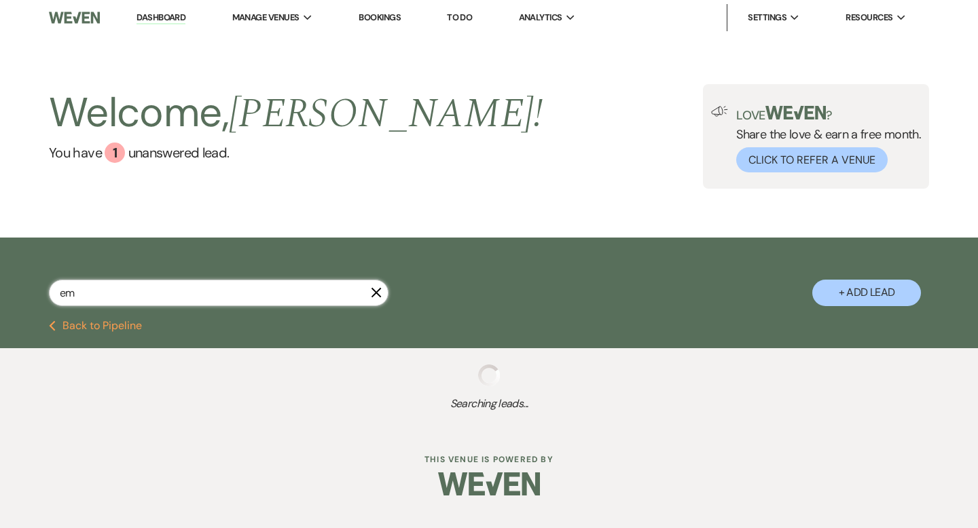
select select "8"
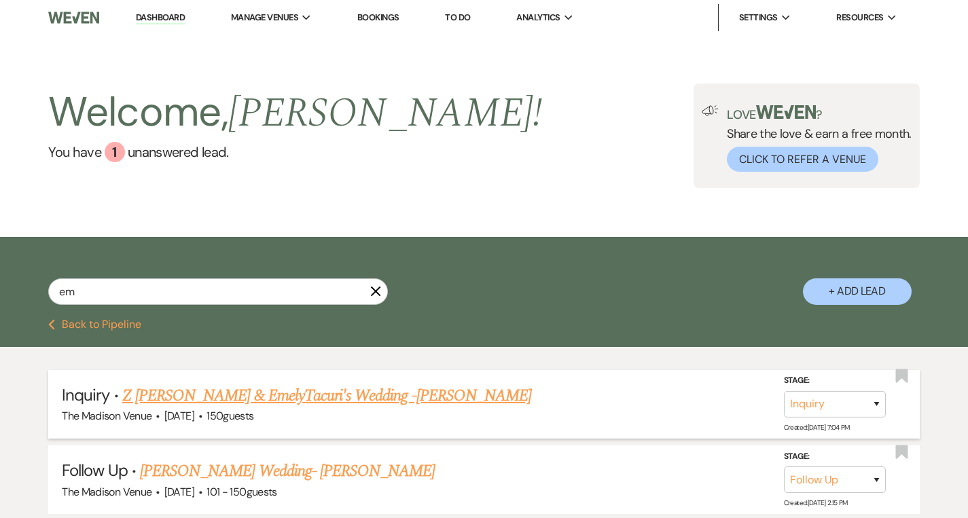
click at [330, 396] on link "Z [PERSON_NAME] & EmelyTacuri's Wedding -[PERSON_NAME]" at bounding box center [326, 396] width 409 height 24
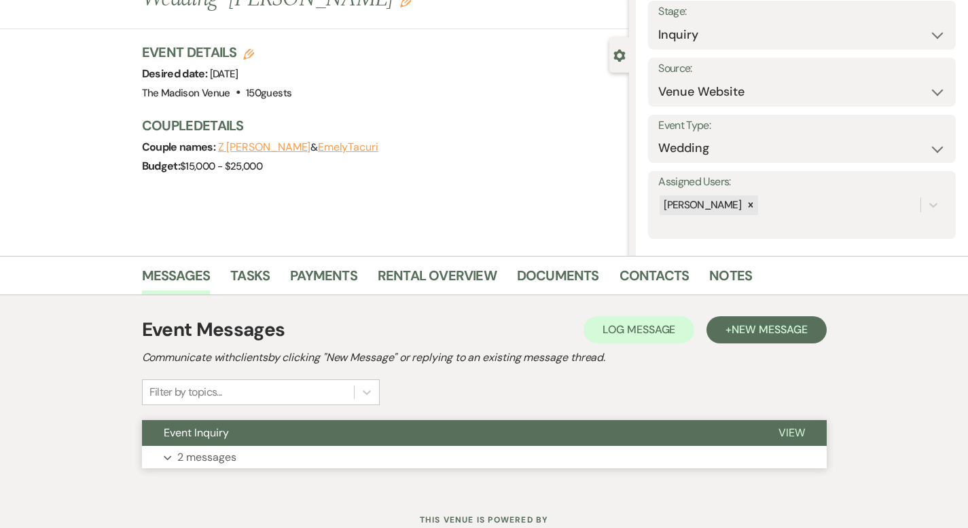
scroll to position [133, 0]
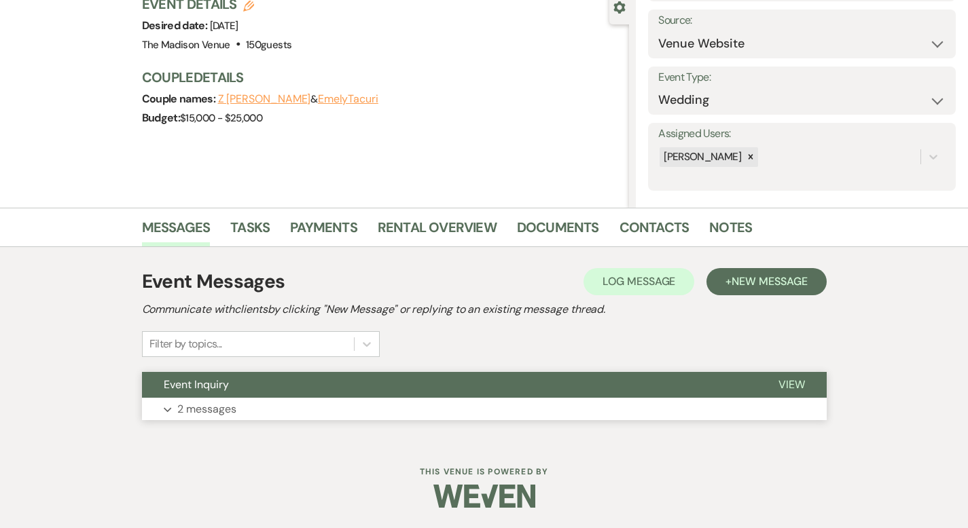
click at [827, 392] on button "View" at bounding box center [792, 385] width 70 height 26
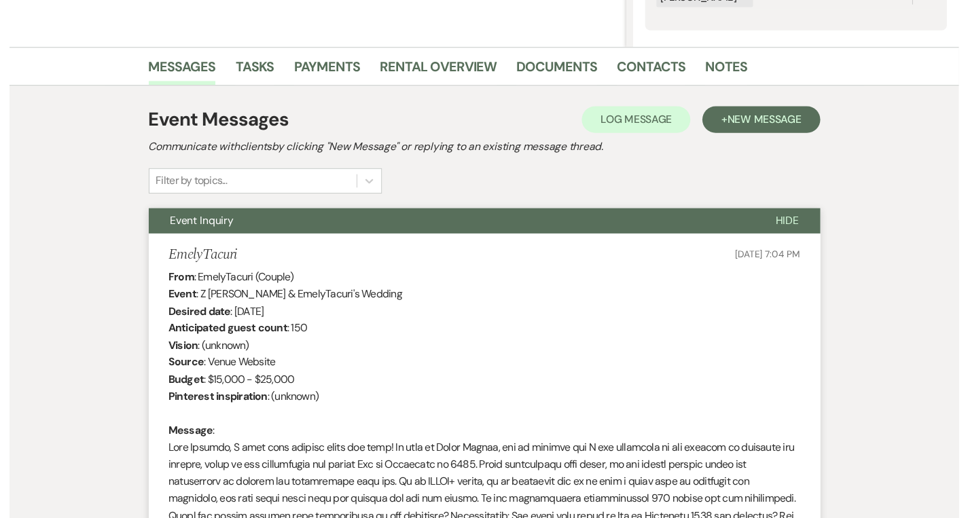
scroll to position [0, 0]
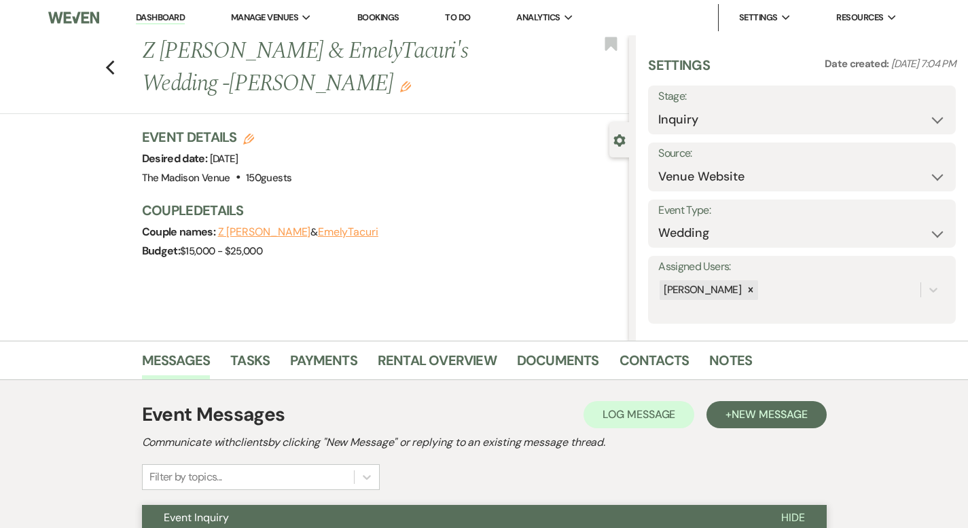
click at [60, 50] on div "Previous Z Doucette & EmelyTacuri's Wedding -Anthony Edit Bookmark" at bounding box center [311, 74] width 636 height 79
click at [105, 60] on use "button" at bounding box center [109, 67] width 9 height 15
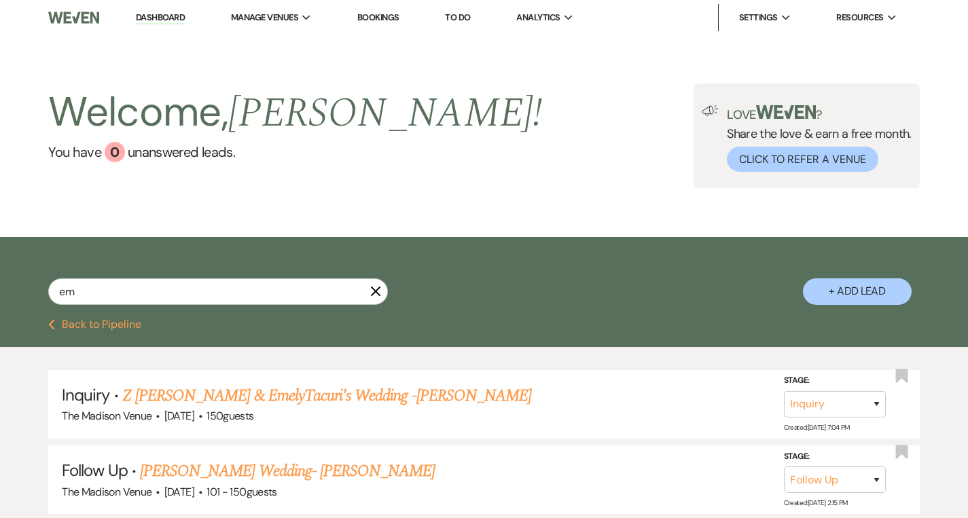
click at [374, 289] on icon "X" at bounding box center [375, 291] width 11 height 11
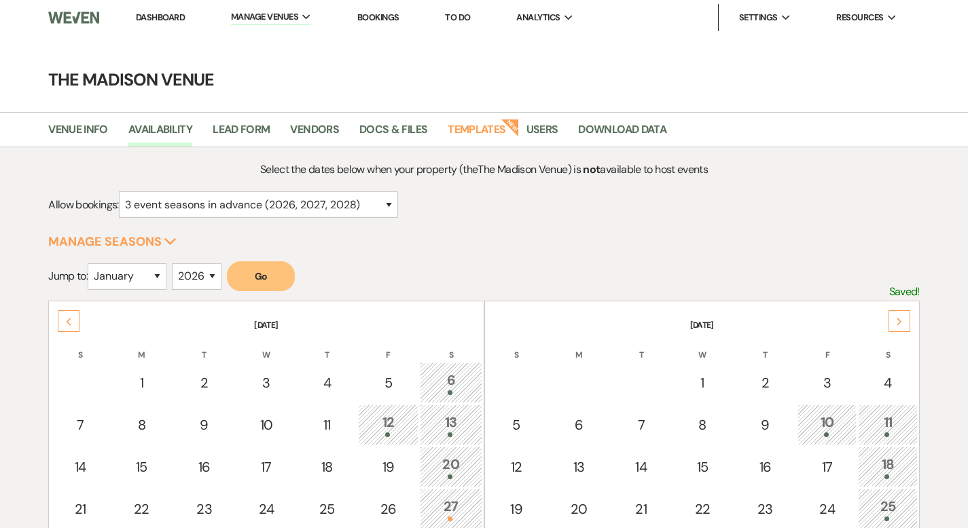
select select "3"
select select "2026"
click at [163, 13] on link "Dashboard" at bounding box center [160, 18] width 49 height 12
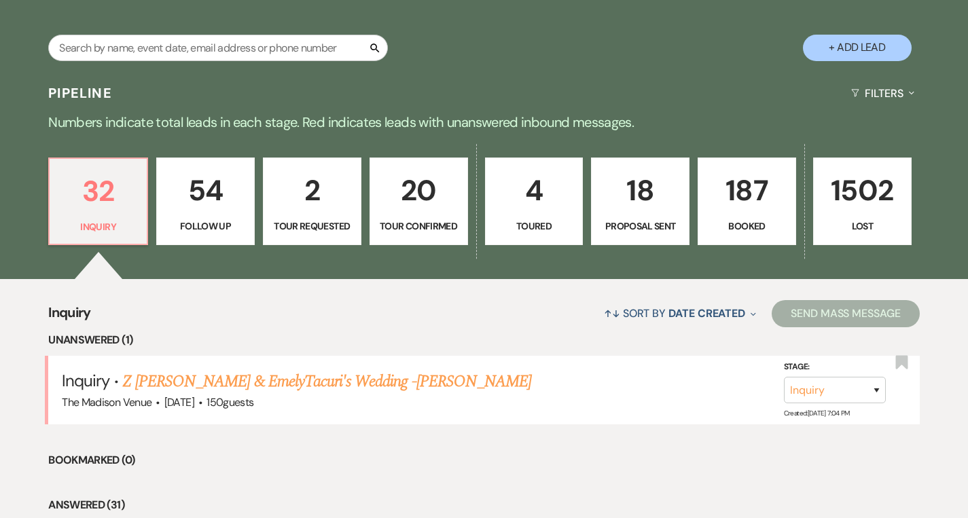
scroll to position [252, 0]
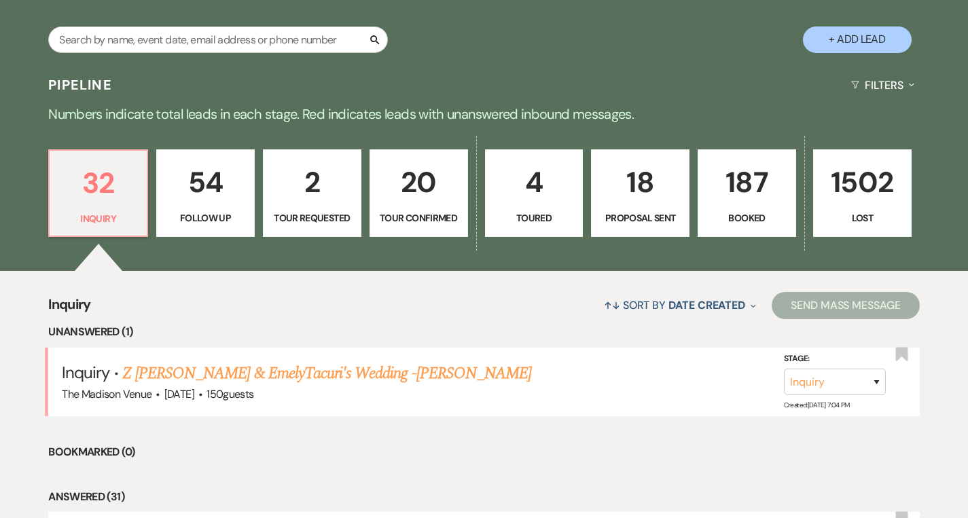
click at [221, 181] on p "54" at bounding box center [205, 183] width 81 height 46
select select "9"
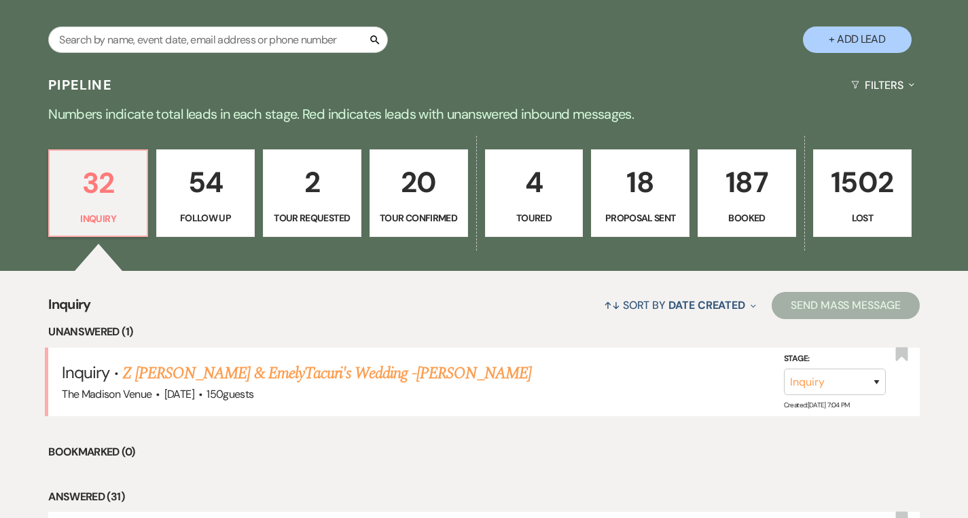
select select "9"
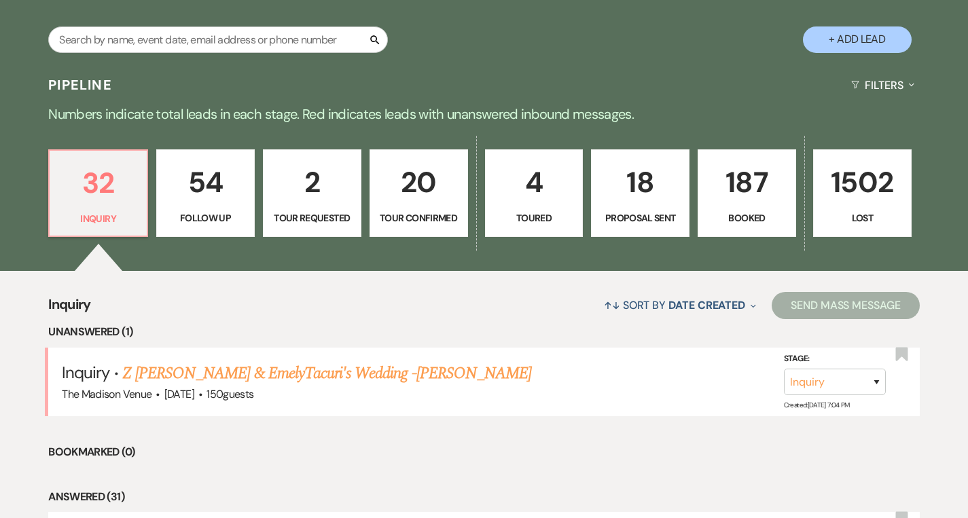
select select "9"
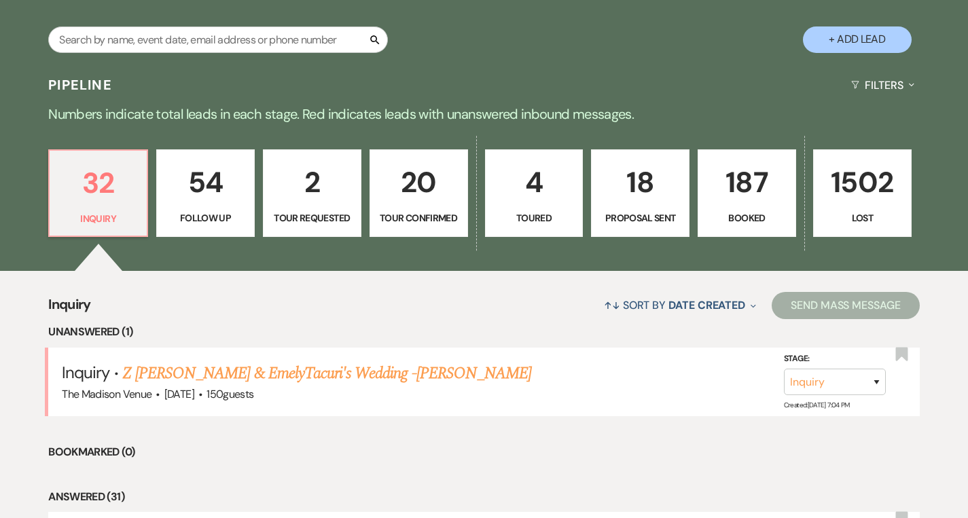
select select "9"
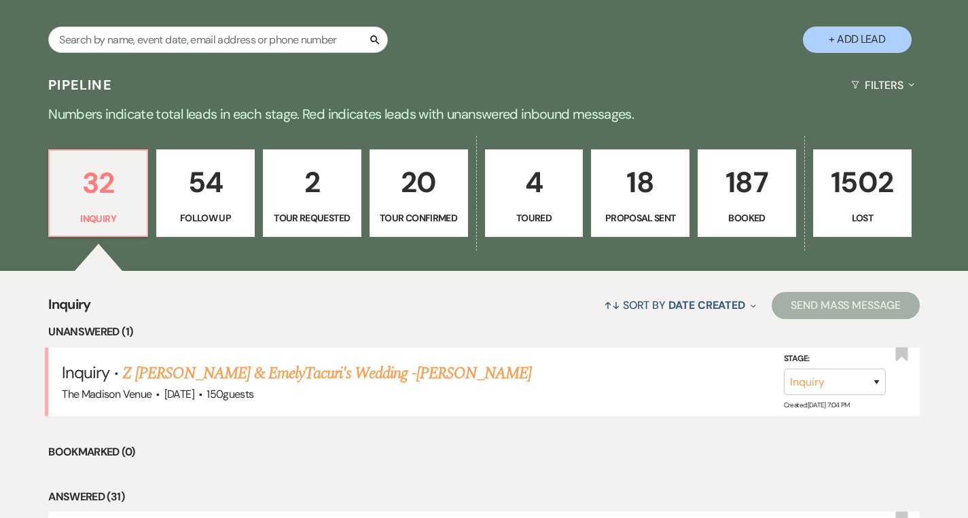
select select "9"
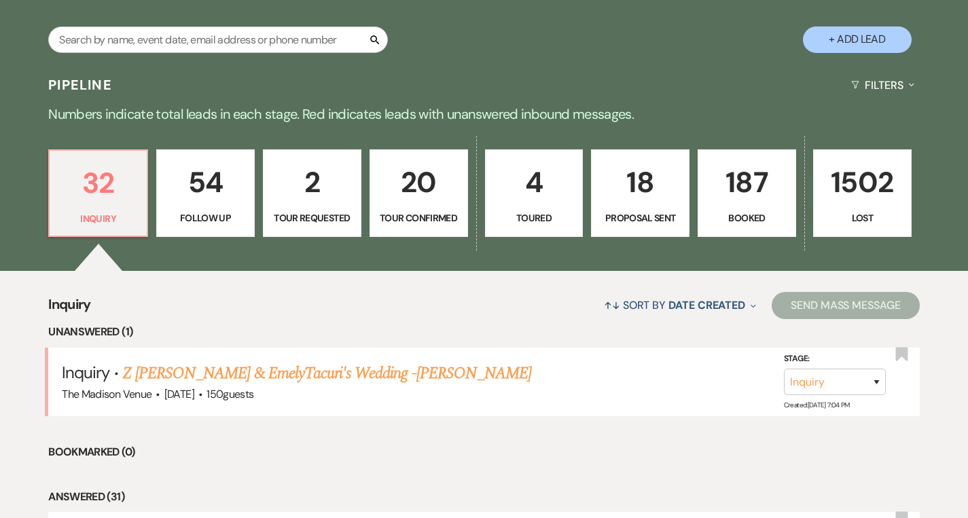
select select "9"
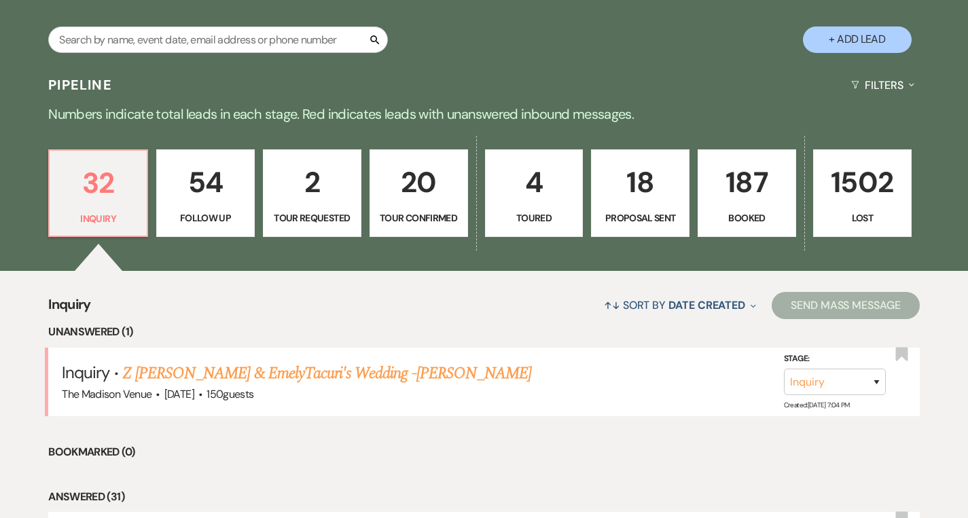
select select "9"
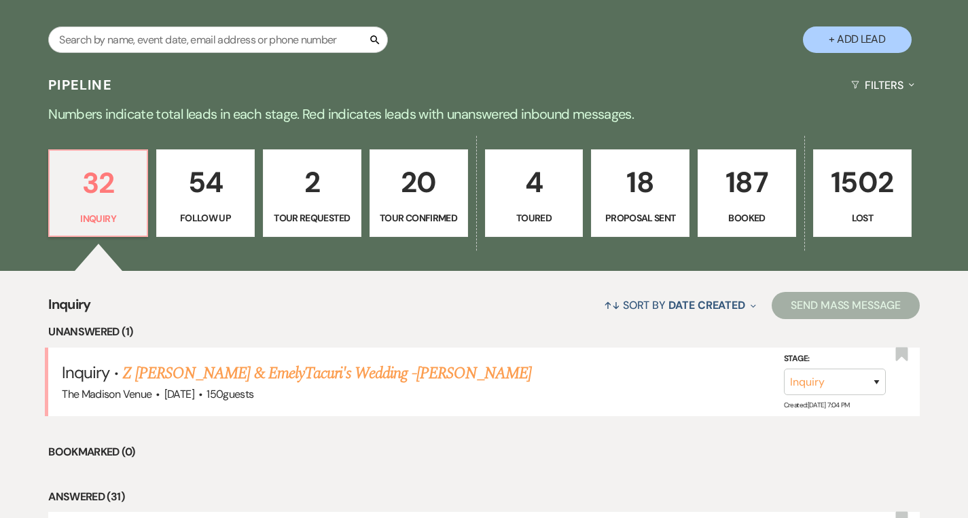
select select "9"
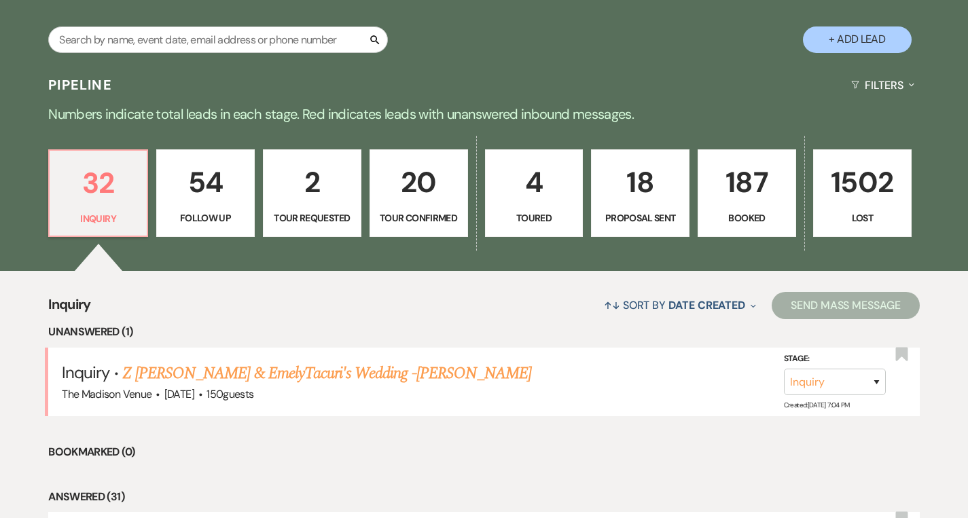
select select "9"
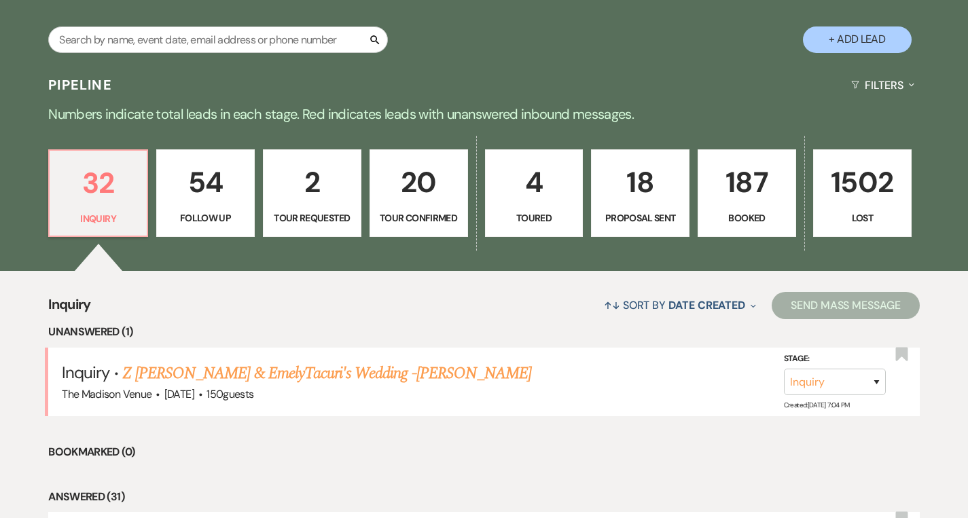
select select "9"
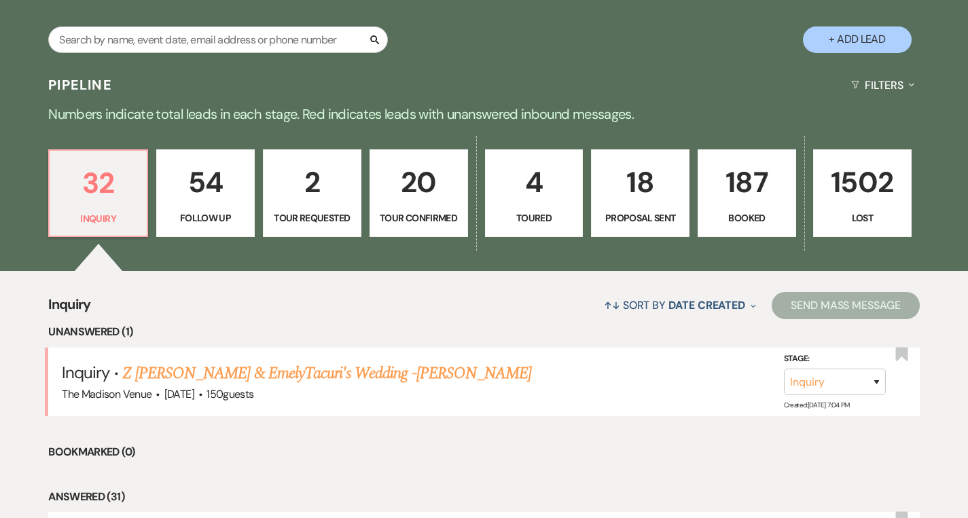
select select "9"
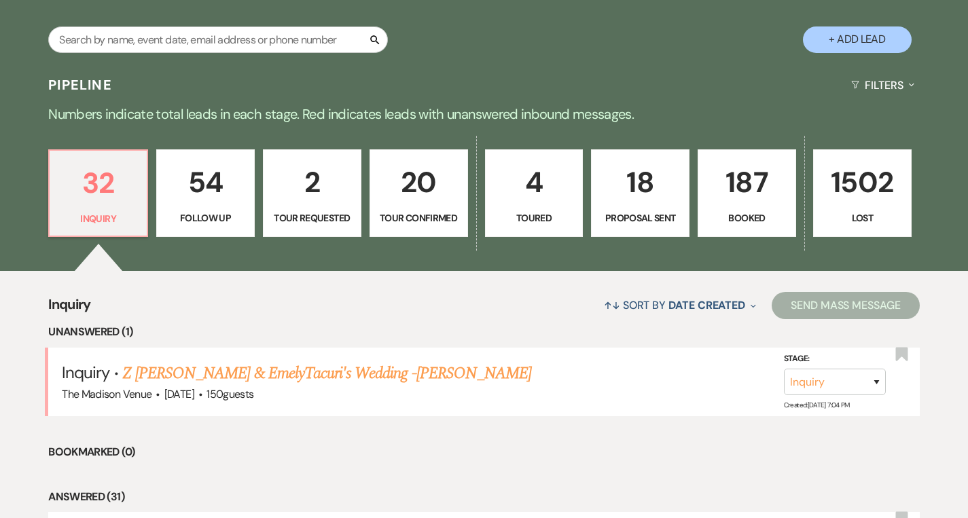
select select "9"
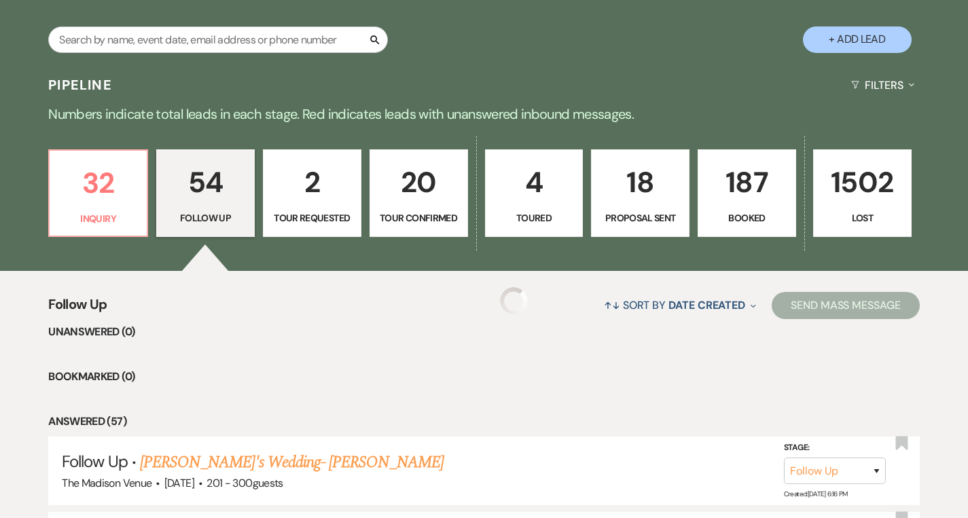
select select "9"
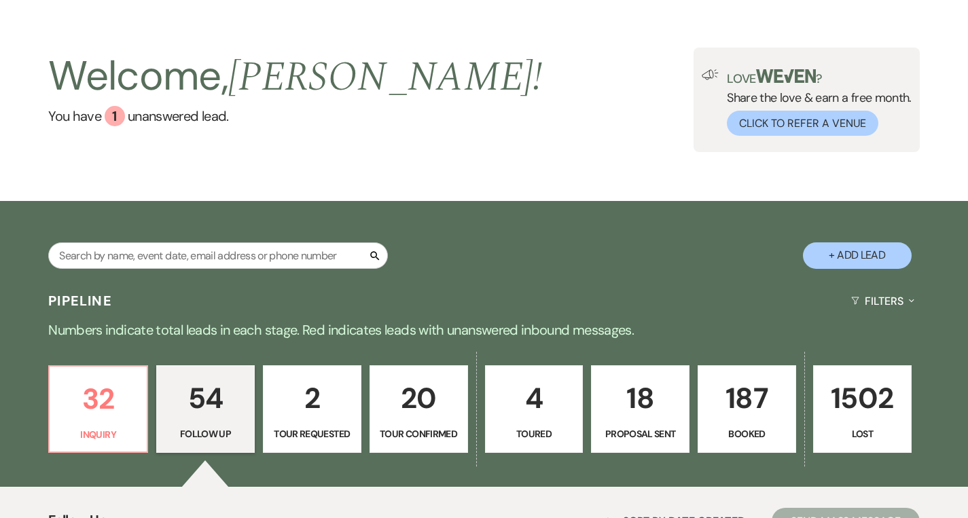
scroll to position [231, 0]
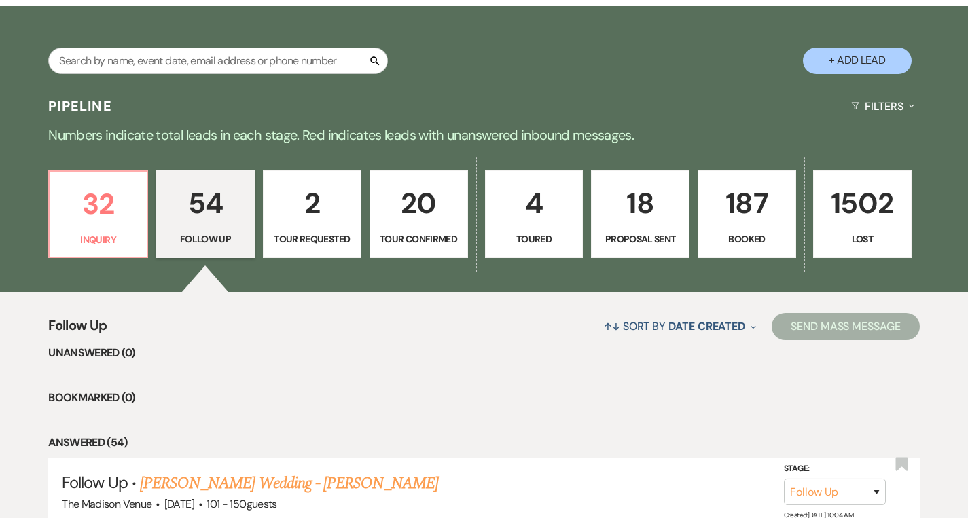
click at [304, 215] on p "2" at bounding box center [312, 204] width 81 height 46
select select "2"
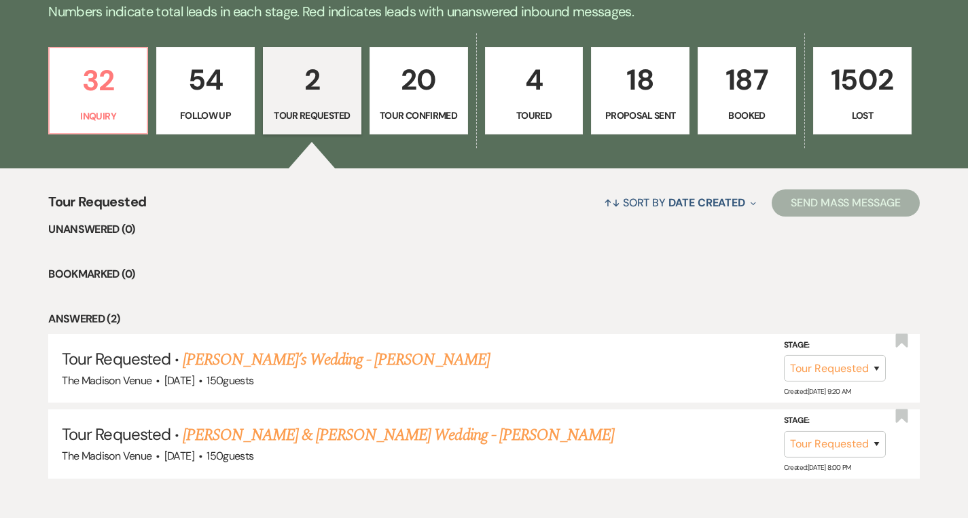
scroll to position [425, 0]
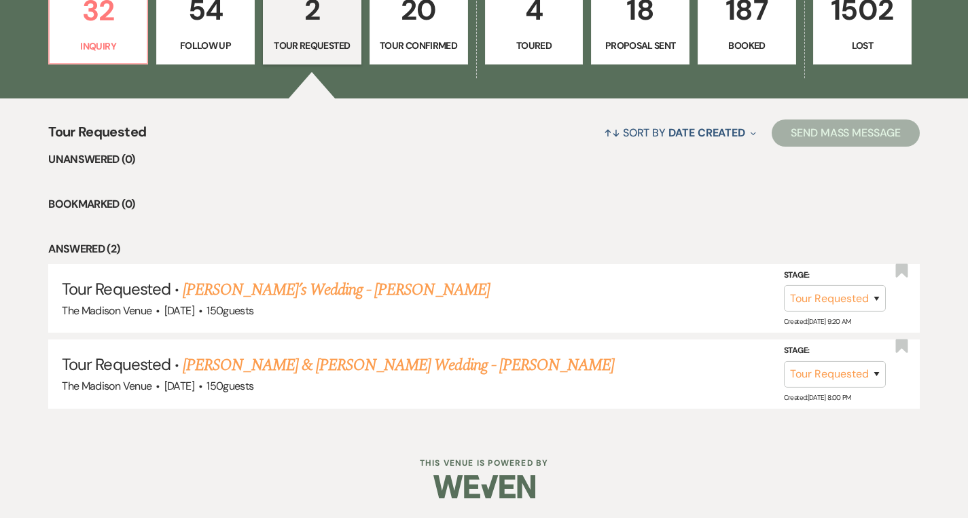
click at [425, 49] on p "Tour Confirmed" at bounding box center [418, 45] width 81 height 15
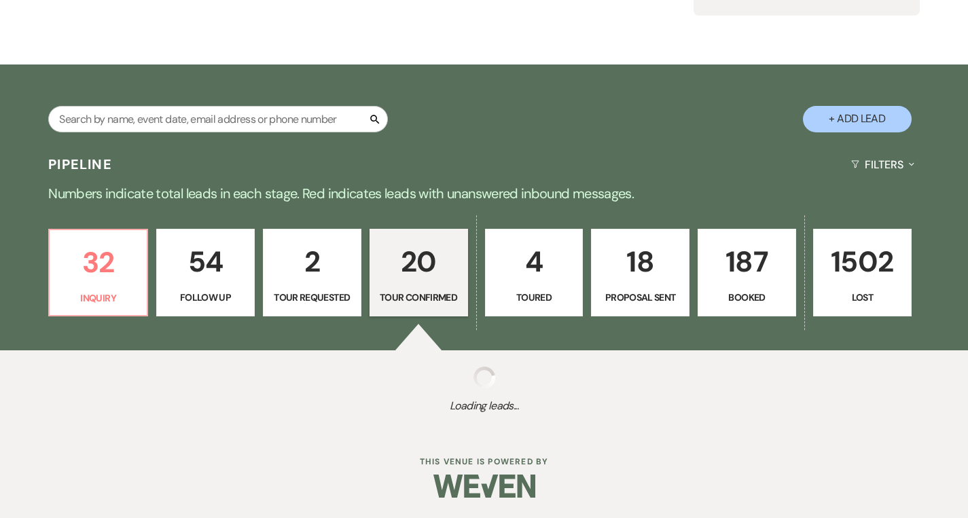
scroll to position [425, 0]
select select "4"
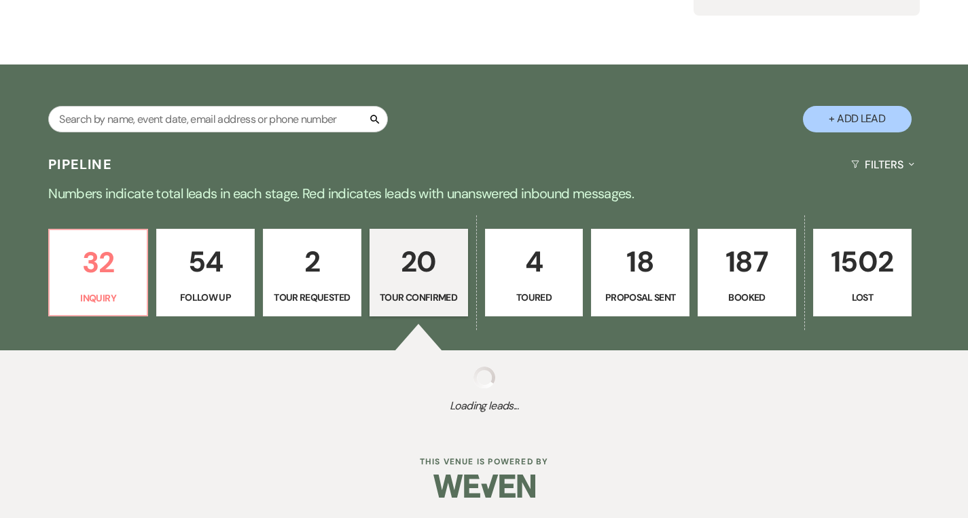
select select "4"
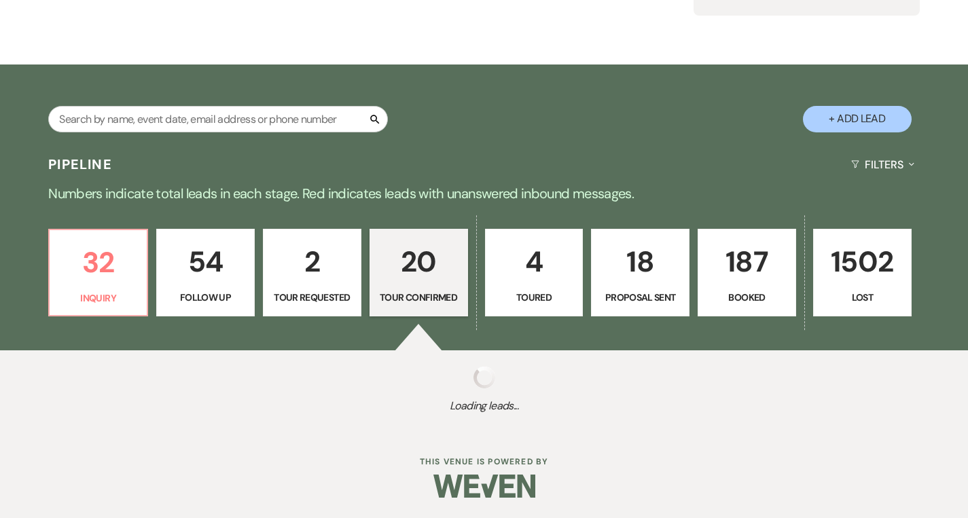
select select "4"
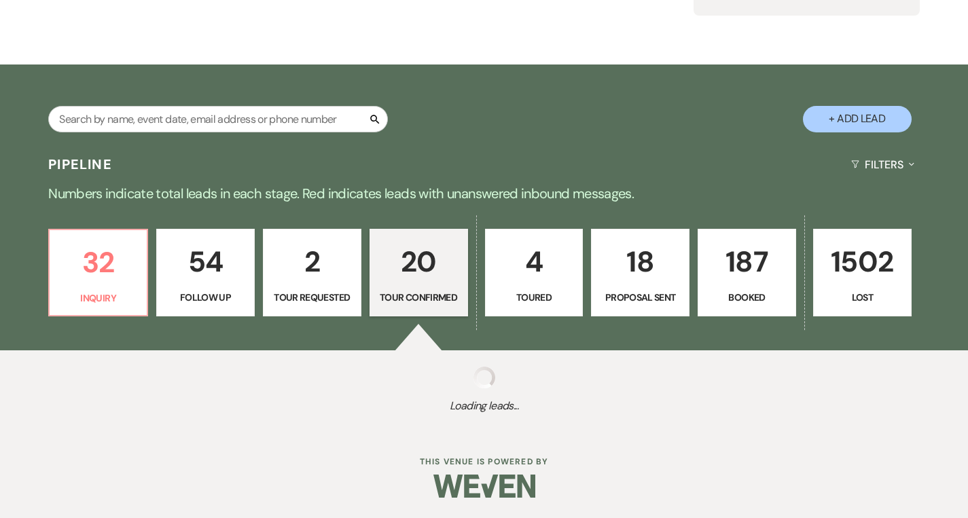
select select "4"
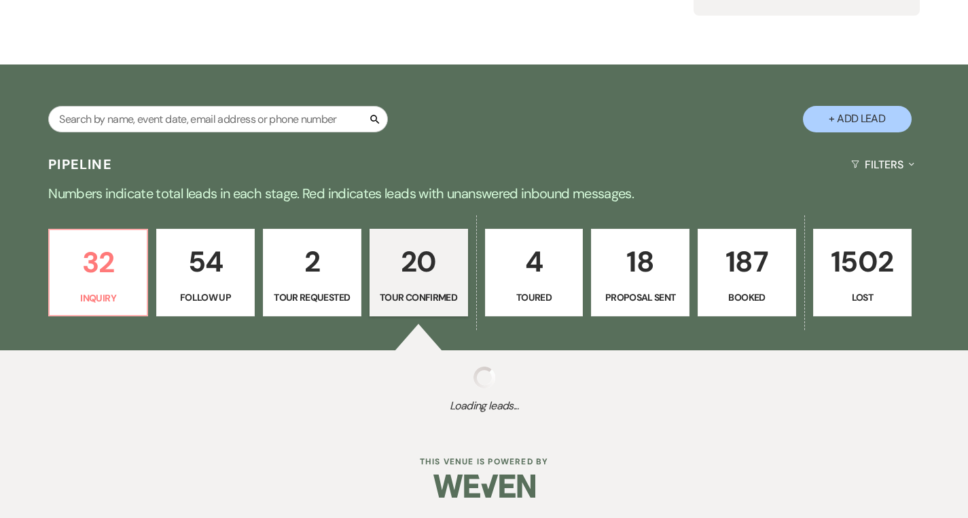
select select "4"
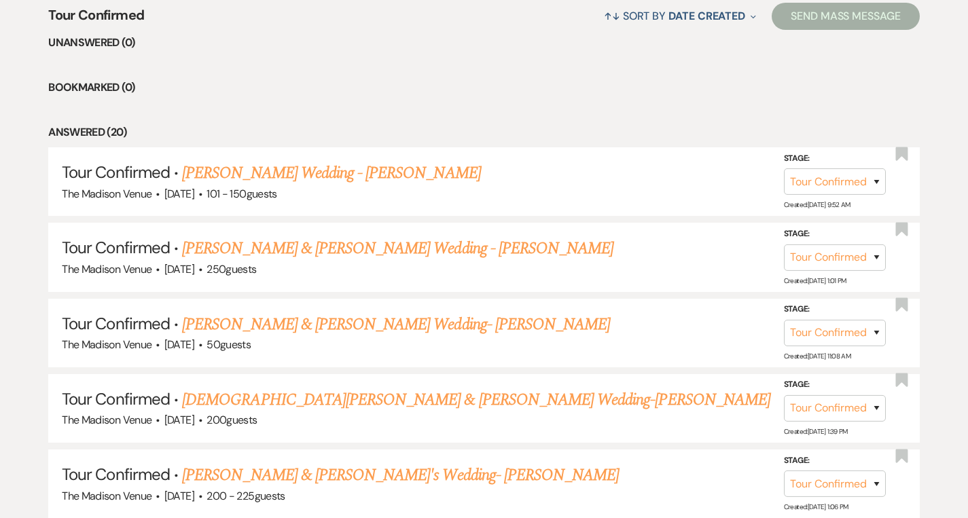
scroll to position [571, 0]
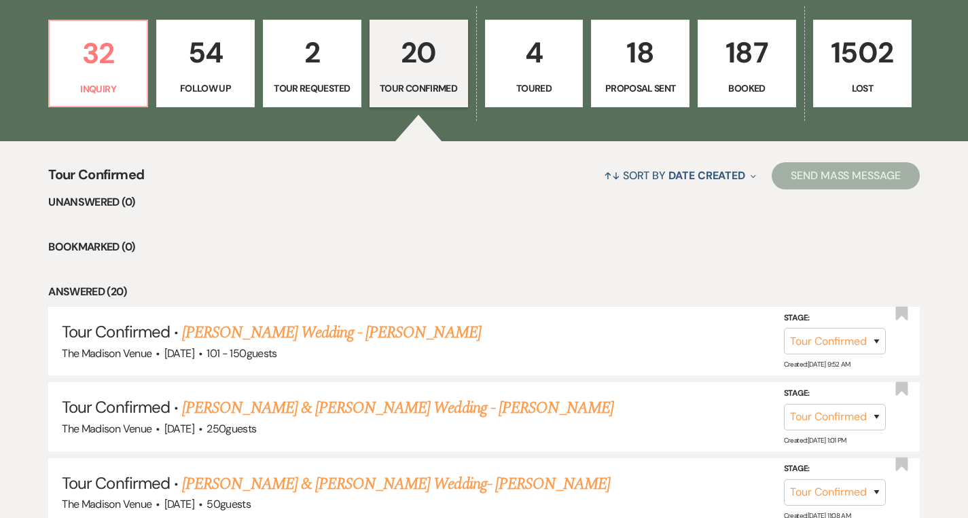
click at [549, 72] on p "4" at bounding box center [534, 53] width 81 height 46
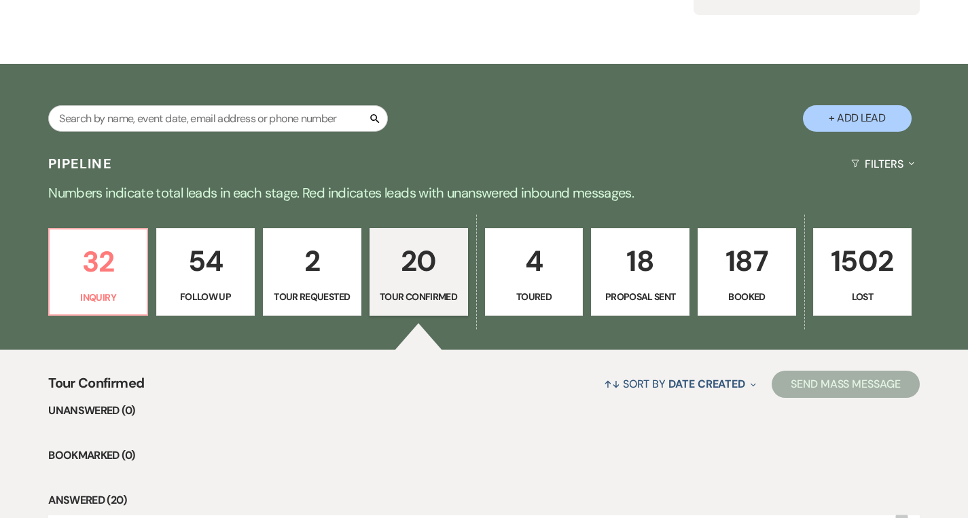
select select "5"
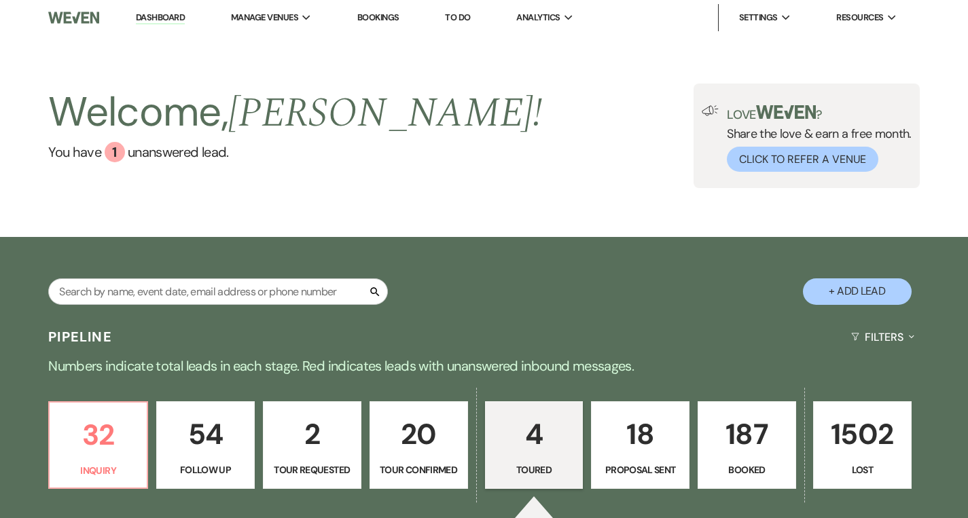
click at [162, 18] on link "Dashboard" at bounding box center [160, 18] width 49 height 13
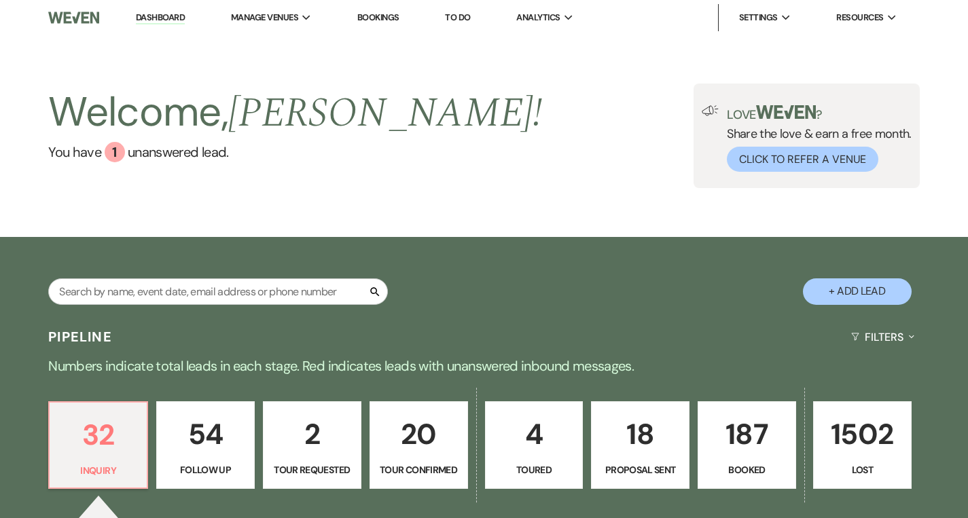
click at [164, 14] on link "Dashboard" at bounding box center [160, 18] width 49 height 13
click at [147, 12] on link "Dashboard" at bounding box center [160, 18] width 49 height 13
click at [148, 20] on link "Dashboard" at bounding box center [160, 18] width 49 height 13
click at [113, 154] on div "1" at bounding box center [115, 152] width 20 height 20
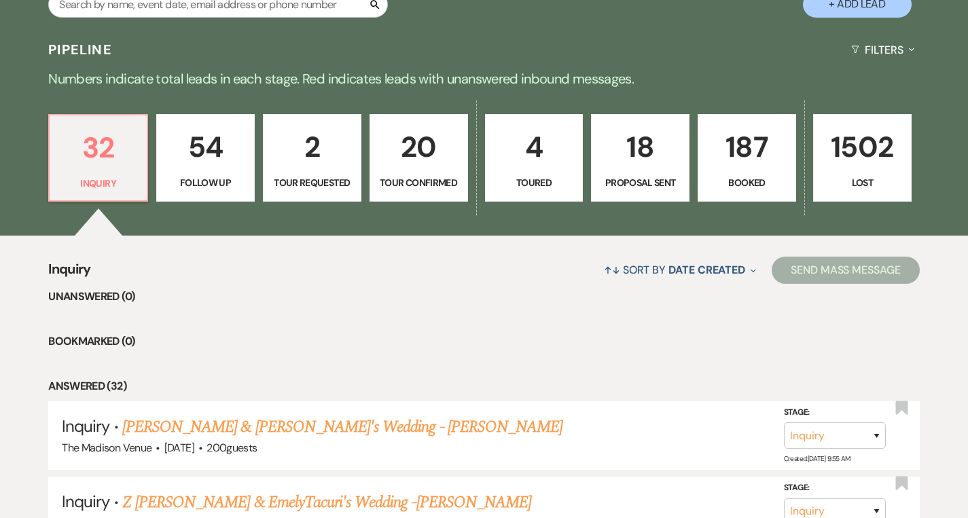
scroll to position [387, 0]
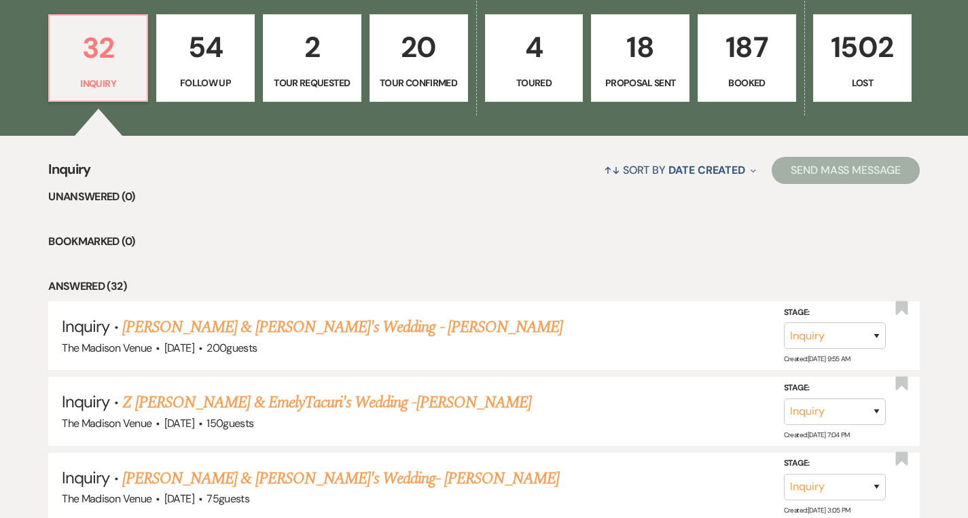
click at [203, 73] on link "54 Follow Up" at bounding box center [205, 58] width 98 height 88
select select "9"
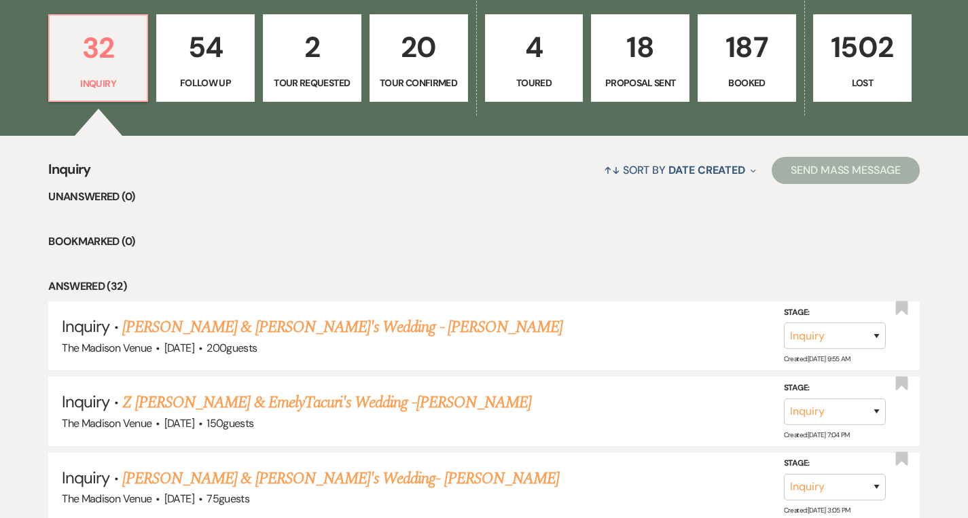
select select "9"
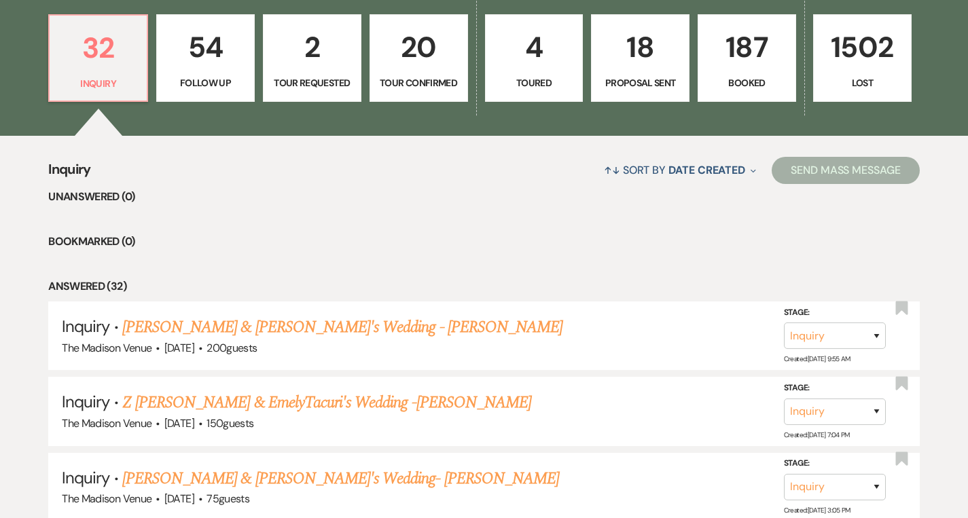
select select "9"
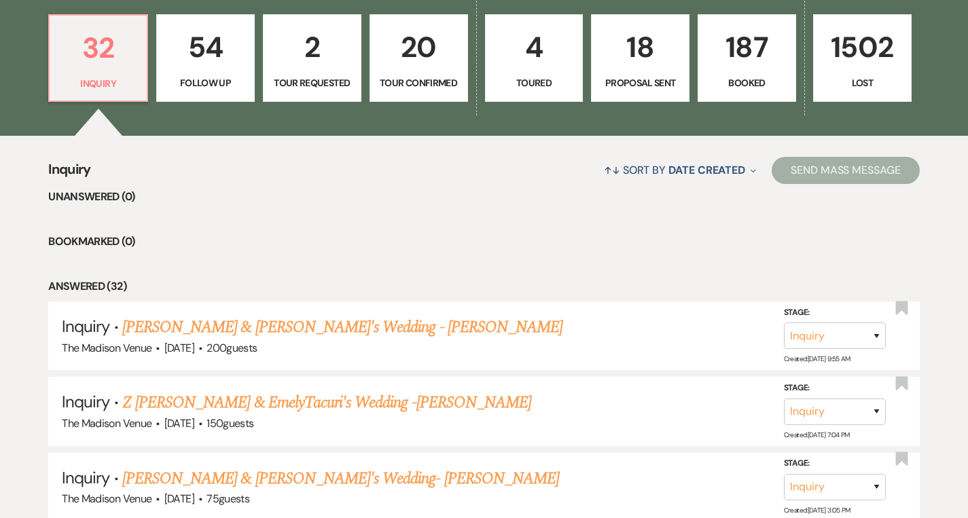
select select "9"
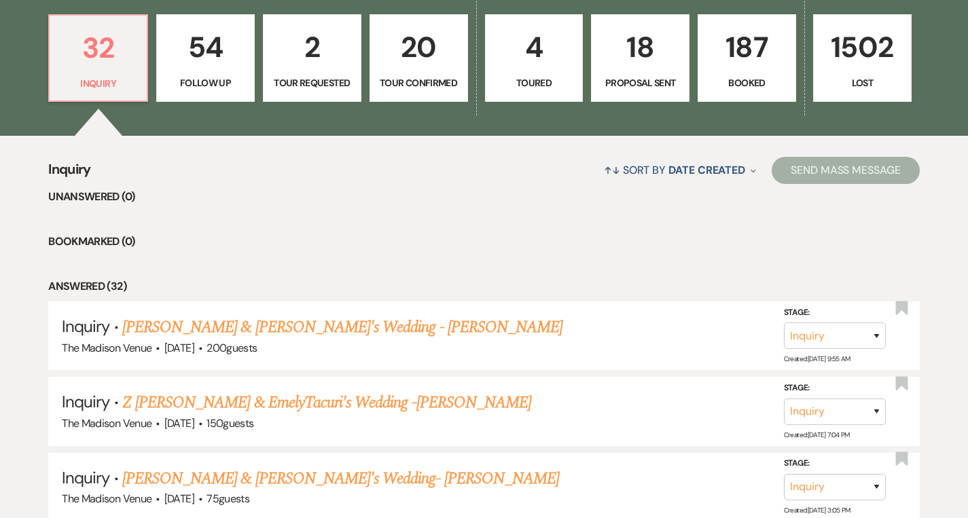
select select "9"
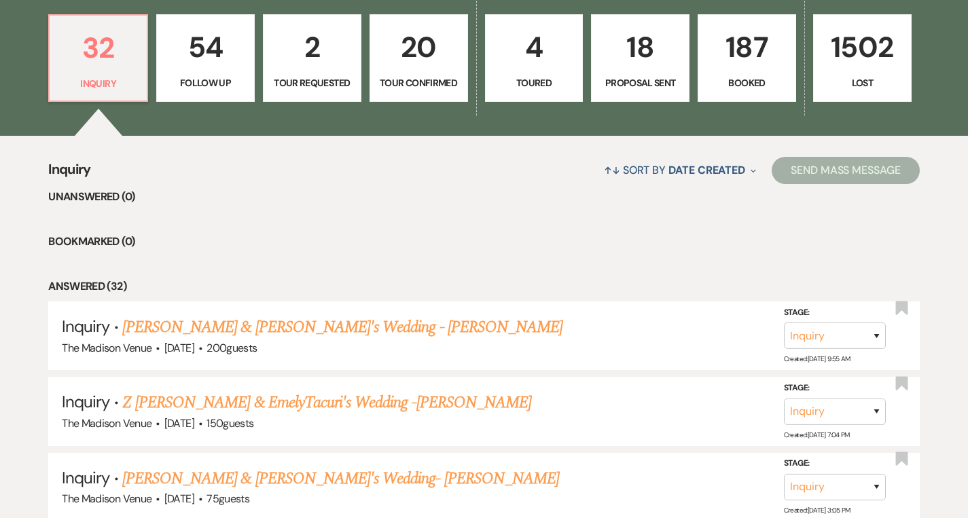
select select "9"
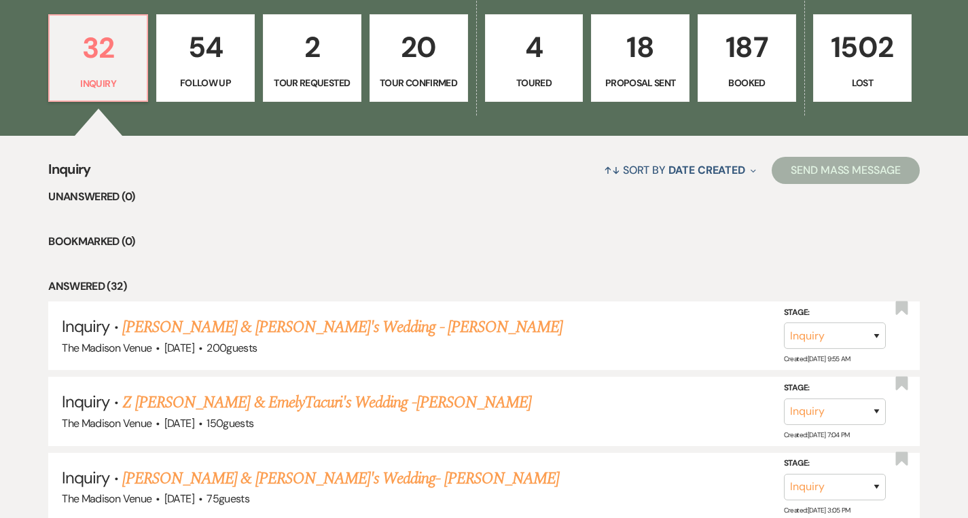
select select "9"
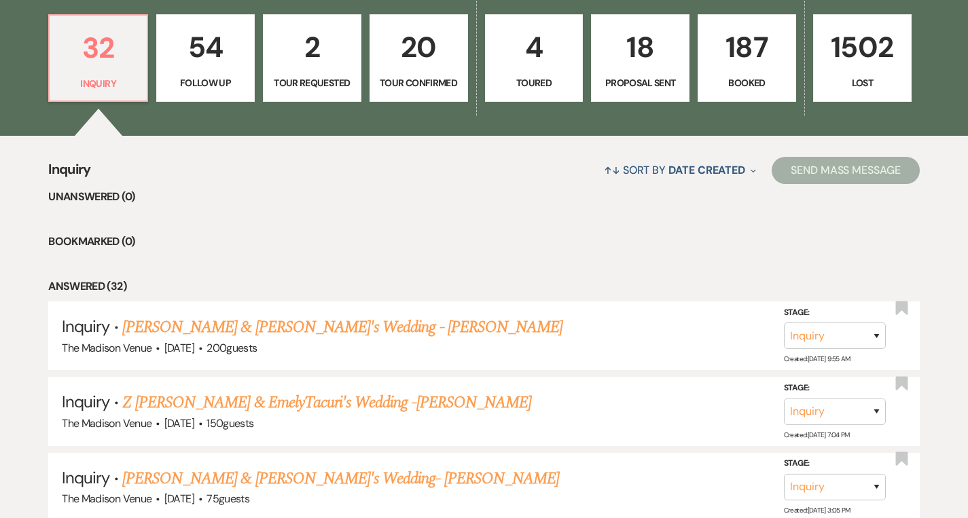
select select "9"
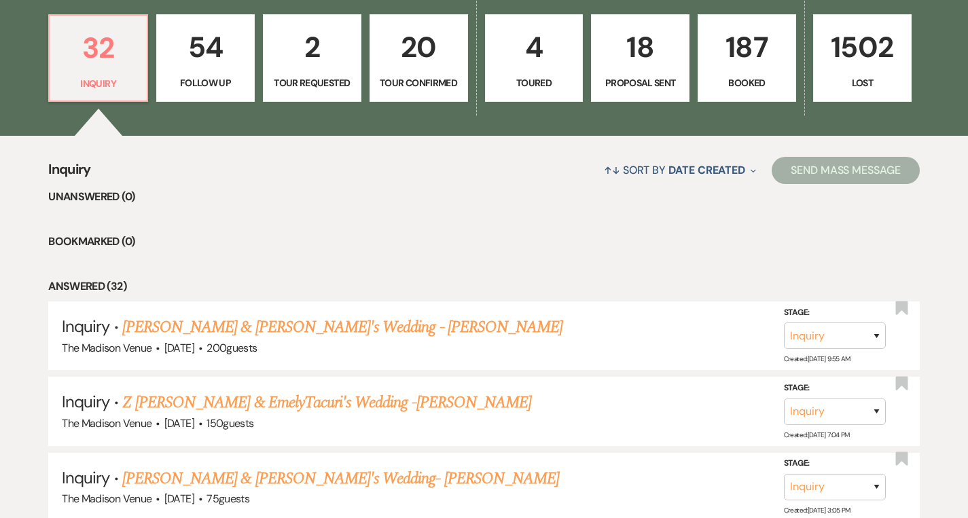
select select "9"
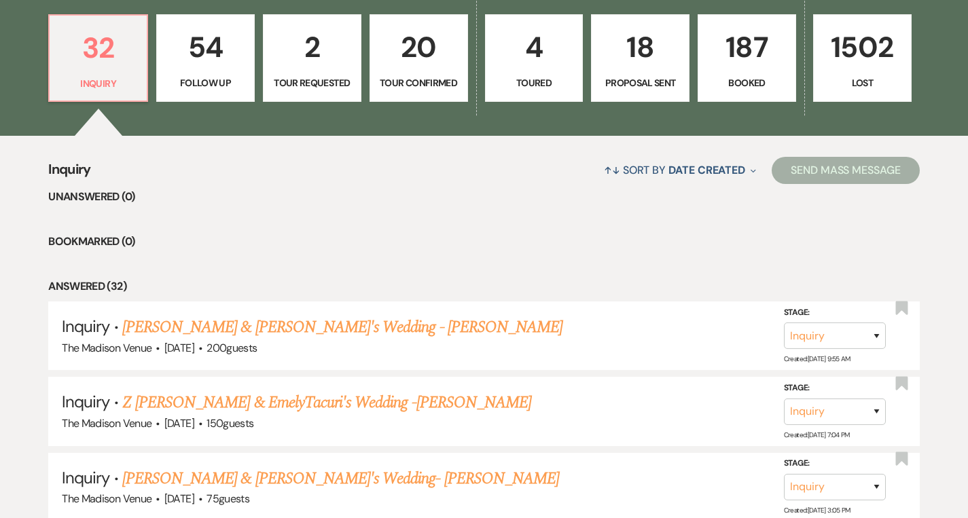
select select "9"
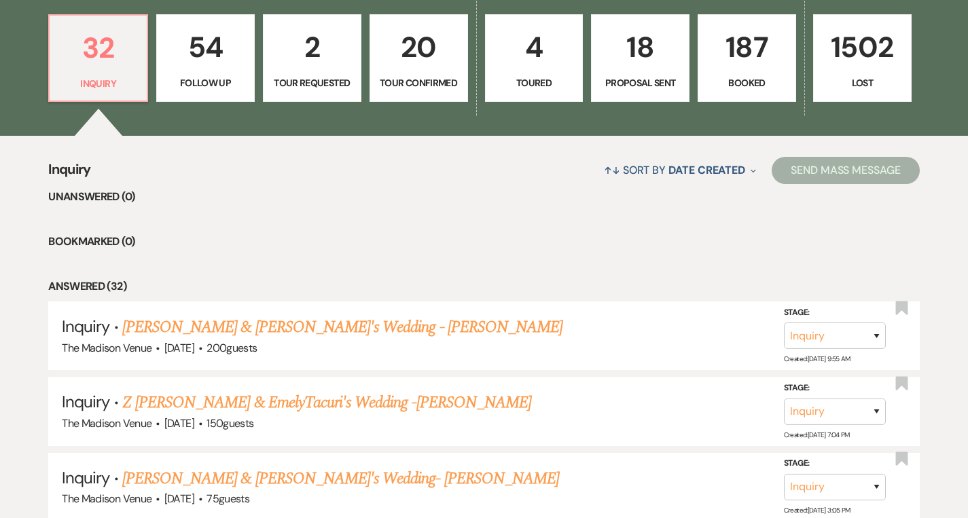
select select "9"
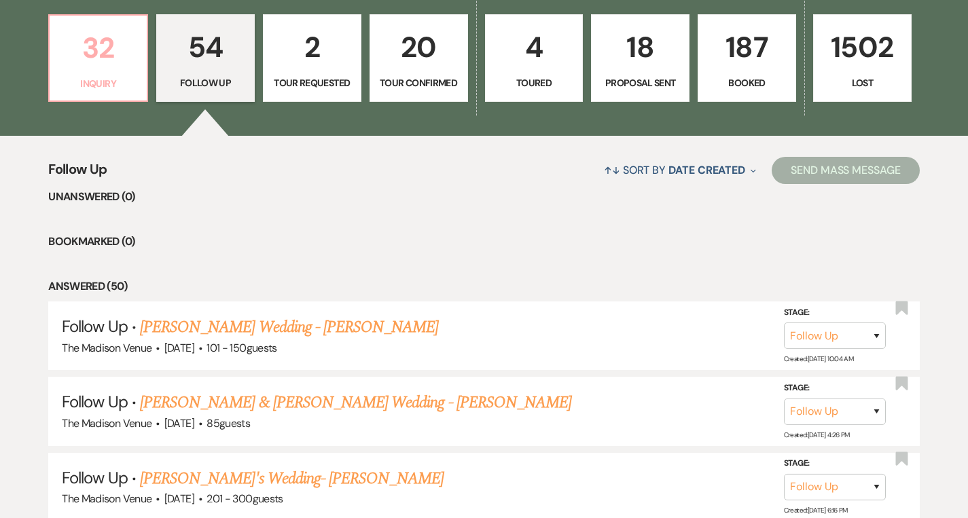
click at [130, 84] on p "Inquiry" at bounding box center [98, 83] width 81 height 15
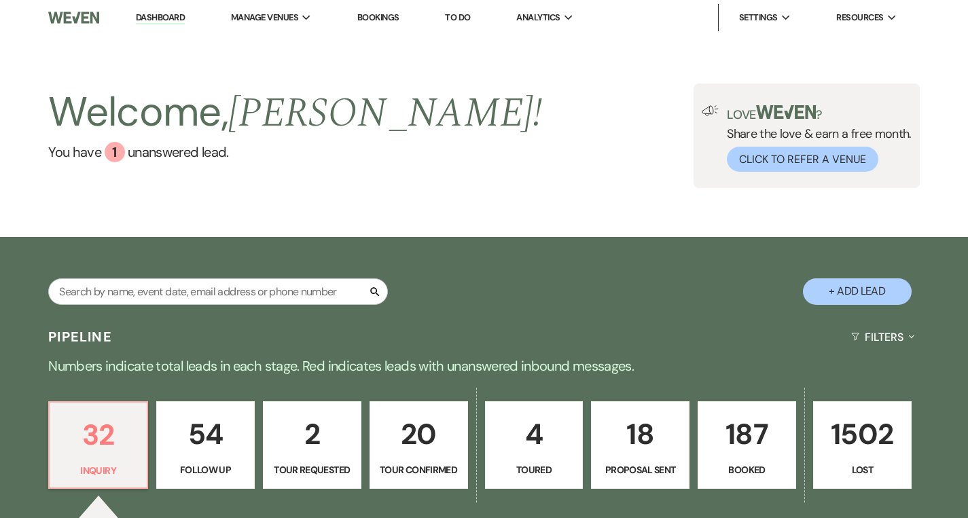
click at [156, 21] on link "Dashboard" at bounding box center [160, 18] width 49 height 13
click at [149, 18] on link "Dashboard" at bounding box center [160, 18] width 49 height 13
click at [158, 18] on link "Dashboard" at bounding box center [160, 18] width 49 height 13
click at [111, 153] on div "1" at bounding box center [115, 152] width 20 height 20
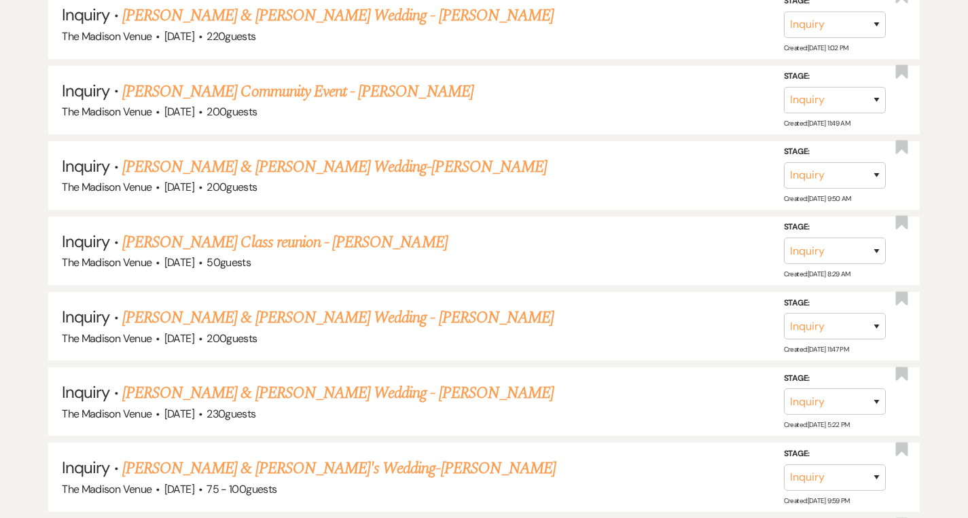
scroll to position [1043, 0]
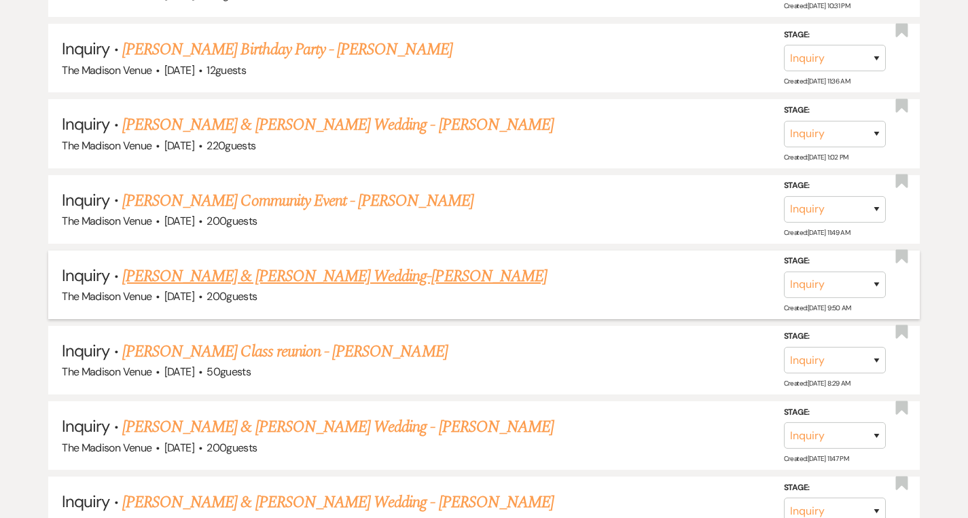
click at [232, 276] on link "[PERSON_NAME] & [PERSON_NAME] Wedding-[PERSON_NAME]" at bounding box center [334, 276] width 425 height 24
select select "5"
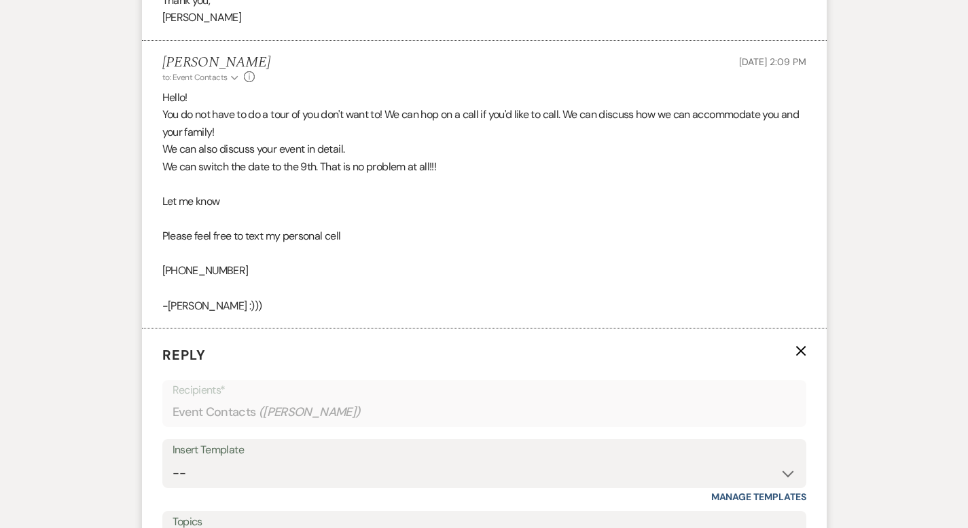
scroll to position [2506, 0]
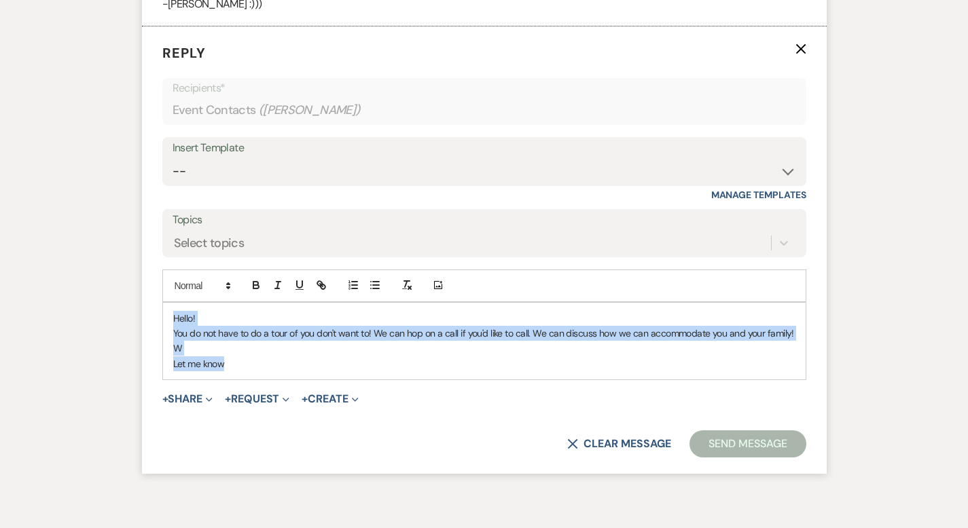
drag, startPoint x: 202, startPoint y: 287, endPoint x: 120, endPoint y: 240, distance: 94.0
click at [163, 303] on div "Hello! You do not have to do a tour of you don't want to! We can hop on a call …" at bounding box center [484, 341] width 643 height 77
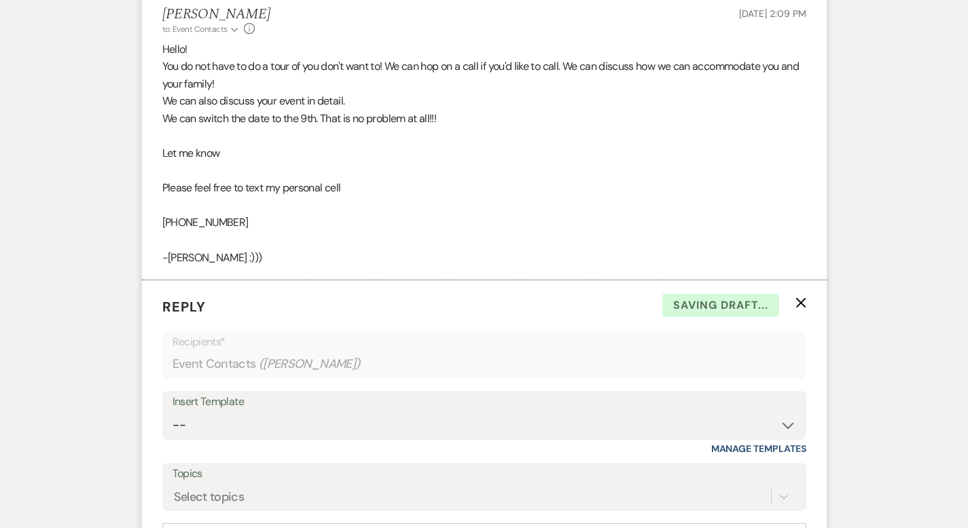
scroll to position [2245, 0]
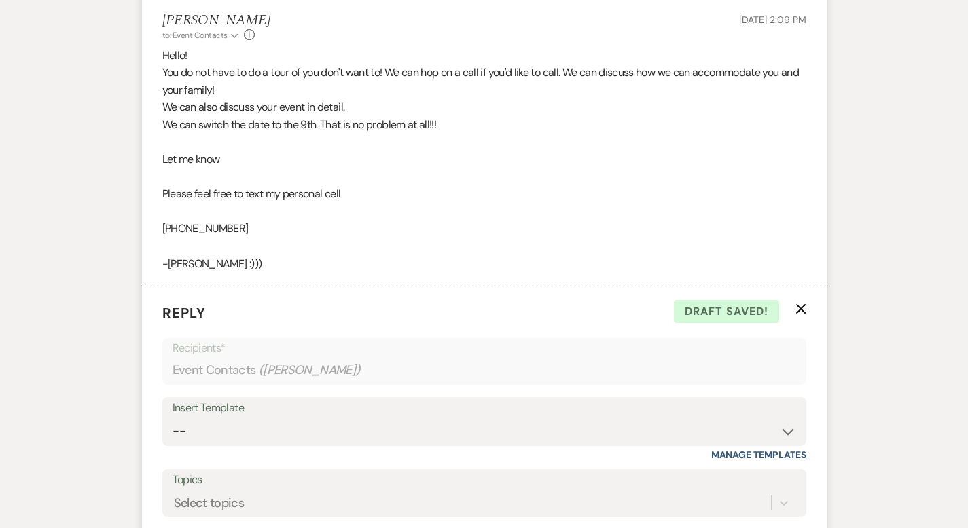
click at [806, 304] on icon "X" at bounding box center [800, 309] width 11 height 11
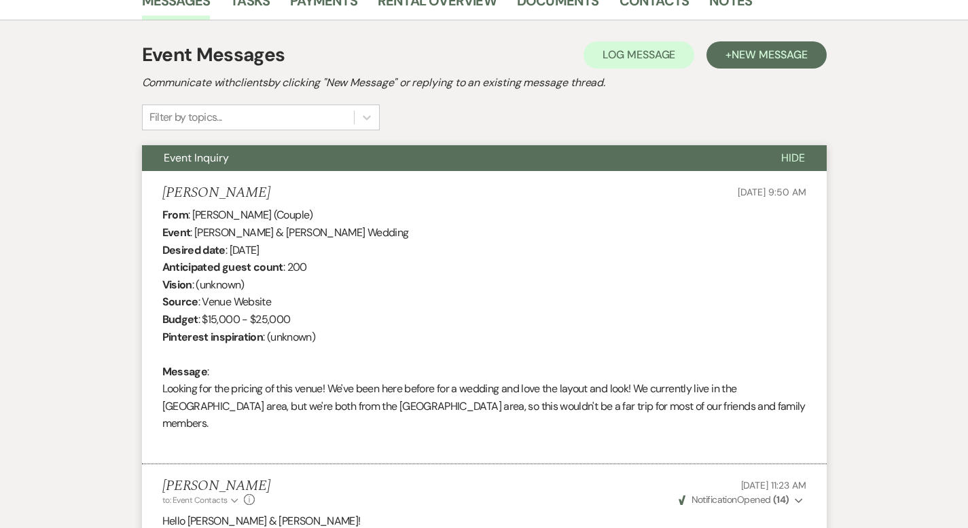
scroll to position [0, 0]
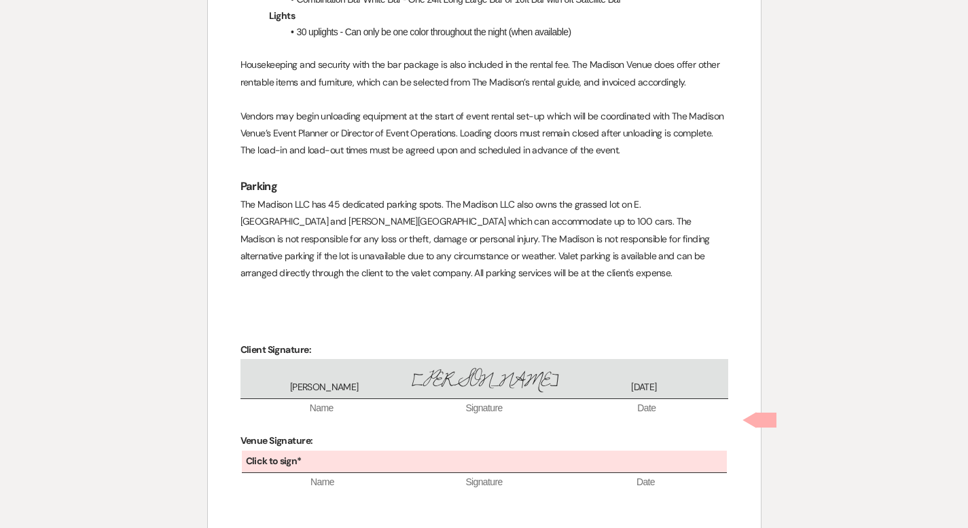
scroll to position [4896, 0]
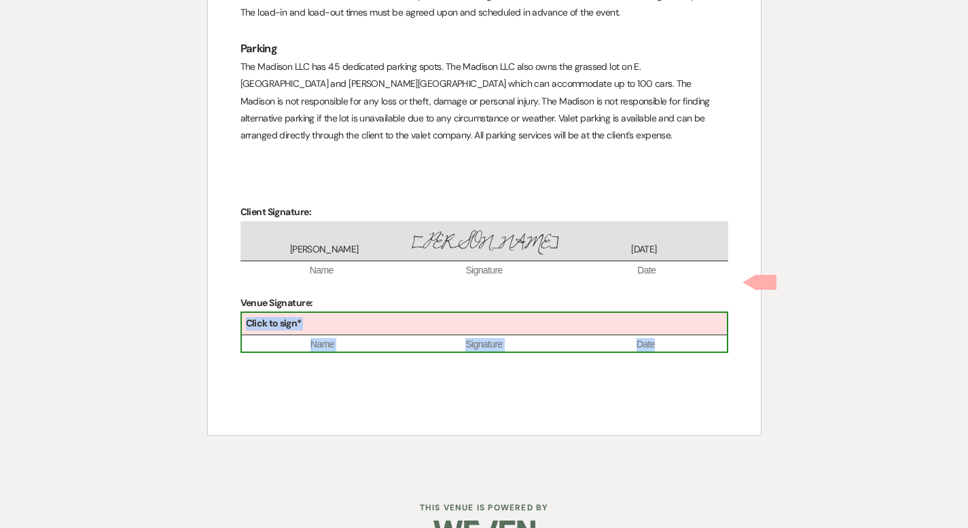
click at [339, 313] on div "Click to sign*" at bounding box center [484, 324] width 485 height 22
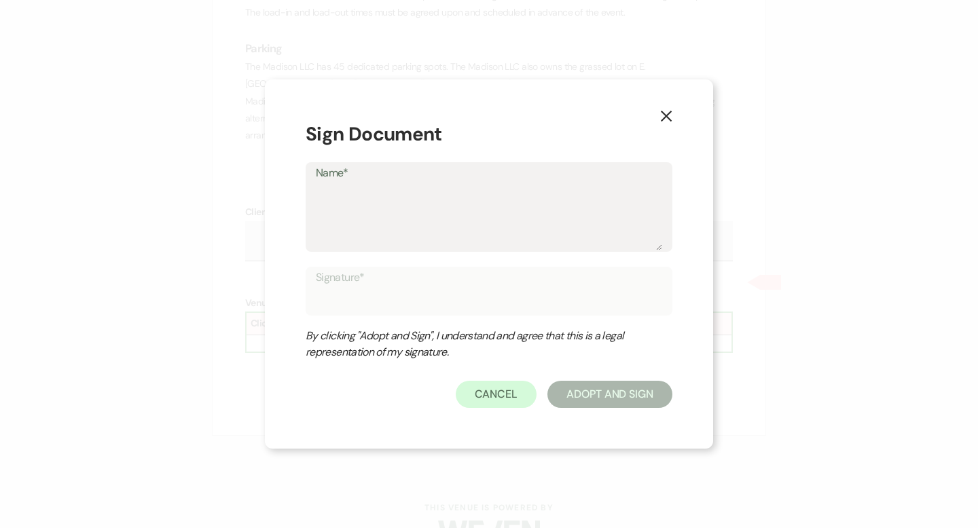
type textarea "C"
type input "C"
type textarea "Ch"
type input "Ch"
type textarea "Che"
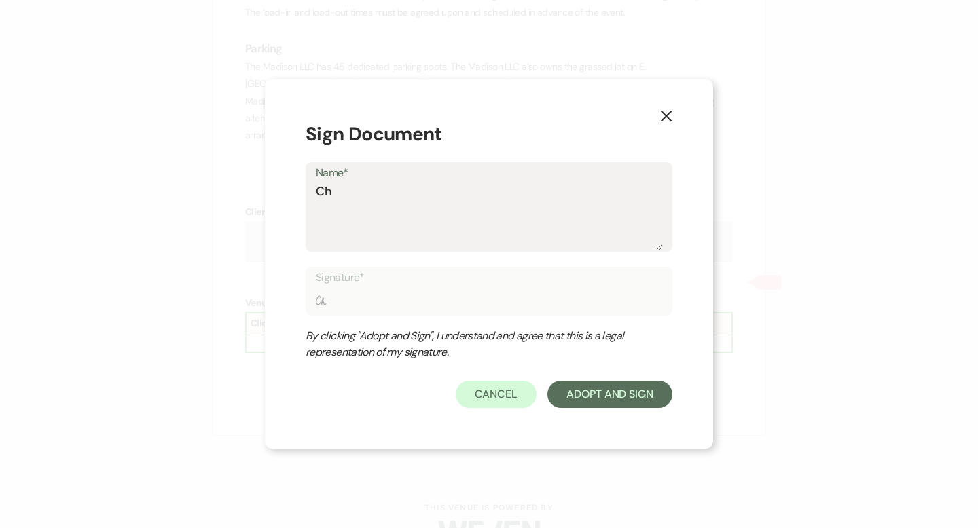
type input "Che"
type textarea "[PERSON_NAME]"
type input "[PERSON_NAME]"
type textarea "Cherr"
type input "Cherr"
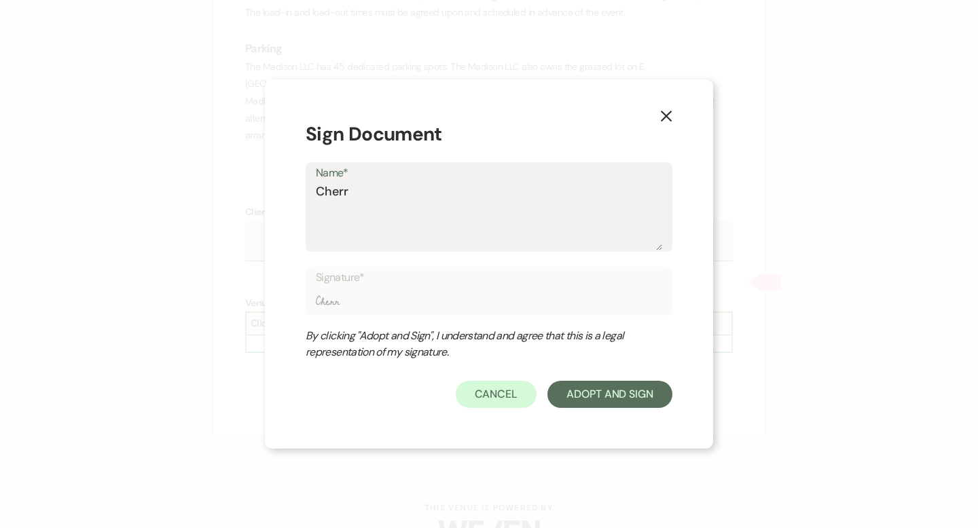
type textarea "[PERSON_NAME]"
type input "[PERSON_NAME]"
type textarea "Cherr"
type input "Cherr"
type textarea "[PERSON_NAME]"
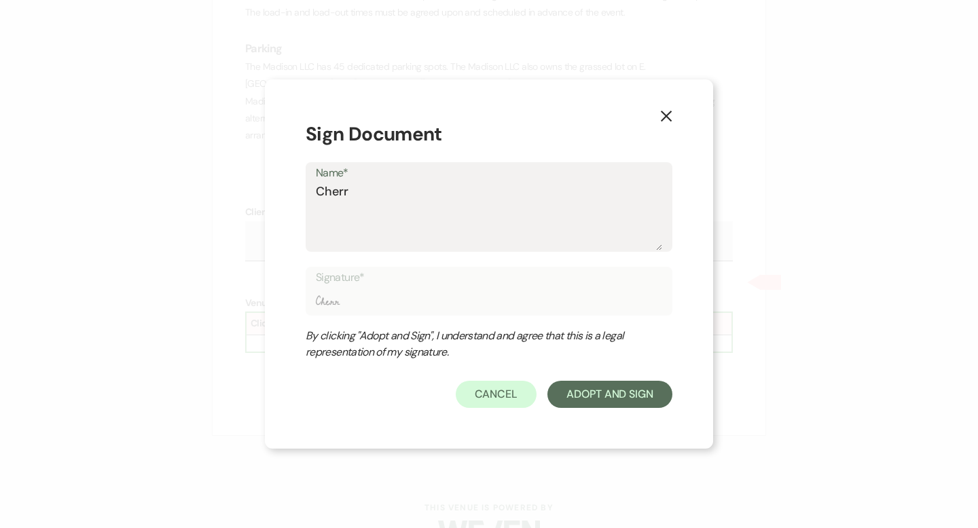
type input "[PERSON_NAME]"
type textarea "Cherr"
type input "Cherr"
type textarea "[PERSON_NAME]"
type input "[PERSON_NAME]"
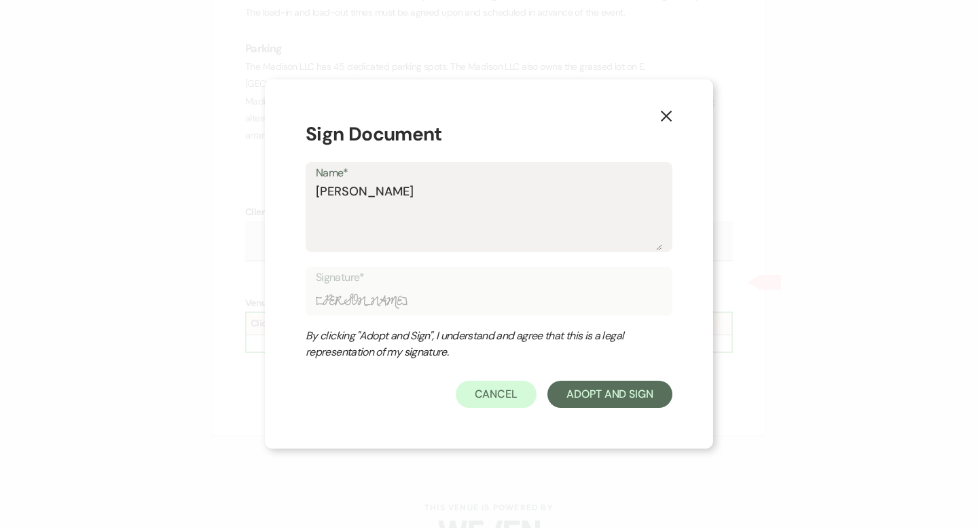
type textarea "[PERSON_NAME]"
type input "[PERSON_NAME]"
type textarea "[PERSON_NAME]"
type input "[PERSON_NAME]"
type textarea "[PERSON_NAME] B"
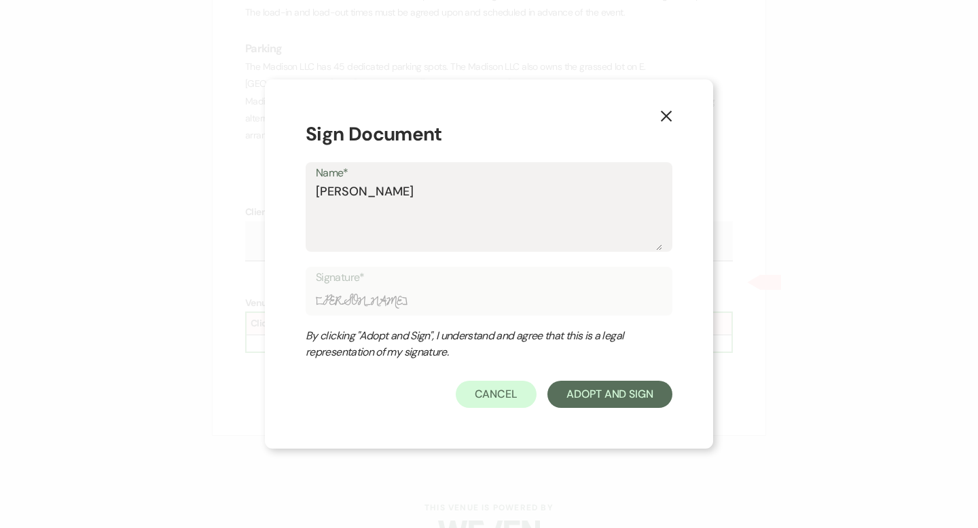
type input "[PERSON_NAME] B"
type textarea "[PERSON_NAME] Bi"
type input "[PERSON_NAME] Bi"
type textarea "[PERSON_NAME]"
type input "[PERSON_NAME]"
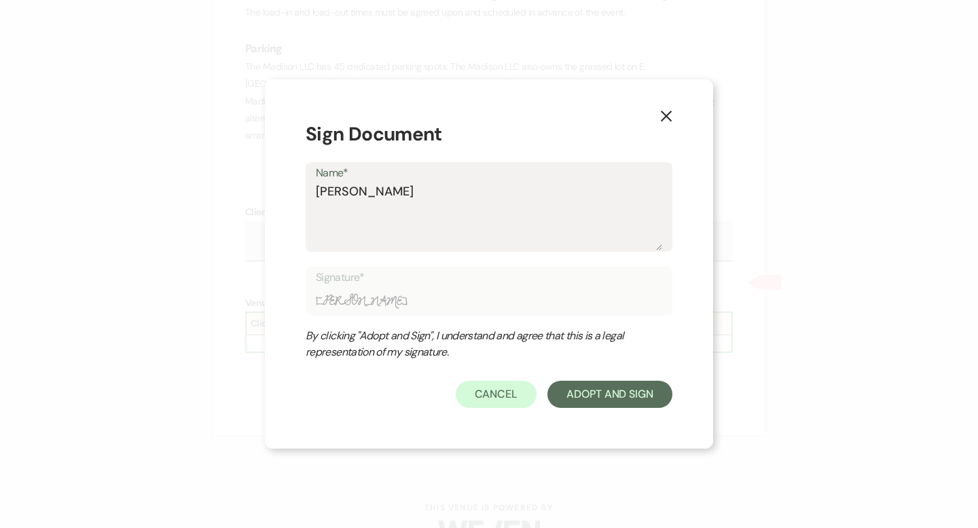
type textarea "[PERSON_NAME]"
type input "[PERSON_NAME]"
type textarea "[PERSON_NAME] Bielf"
type input "[PERSON_NAME] Bielf"
type textarea "[PERSON_NAME] Bielfe"
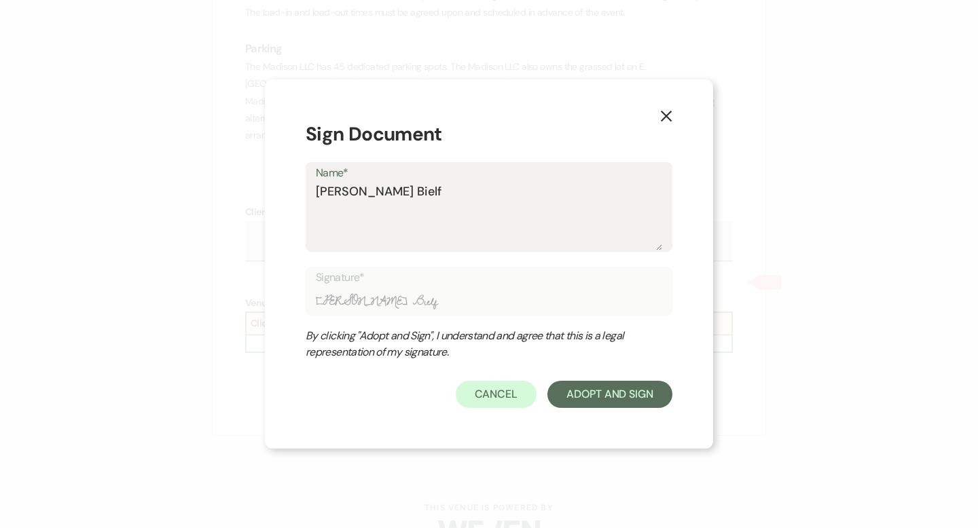
type input "[PERSON_NAME] Bielfe"
type textarea "[PERSON_NAME] Bielfel"
type input "[PERSON_NAME] Bielfel"
type textarea "[PERSON_NAME]"
type input "[PERSON_NAME]"
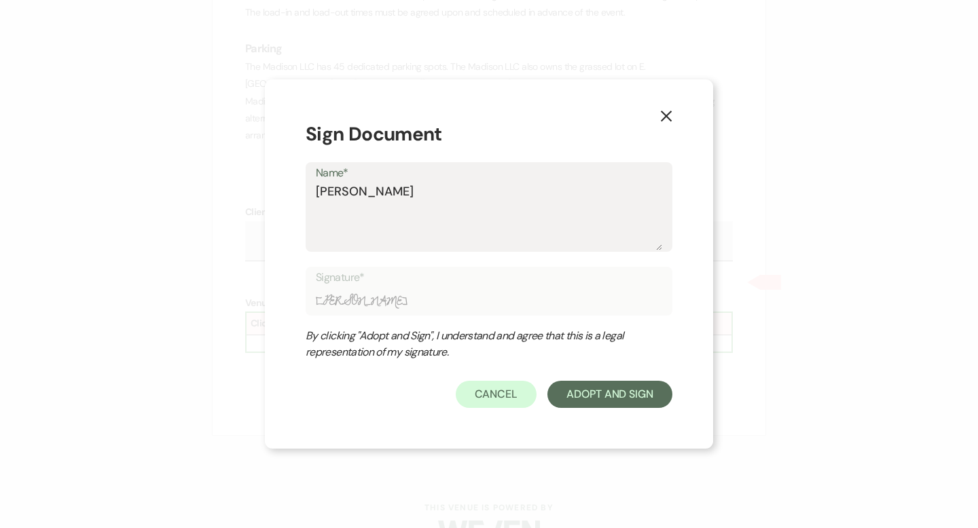
type textarea "[PERSON_NAME]"
type input "[PERSON_NAME]"
type textarea "[PERSON_NAME]"
click at [579, 403] on button "Adopt And Sign" at bounding box center [609, 394] width 125 height 27
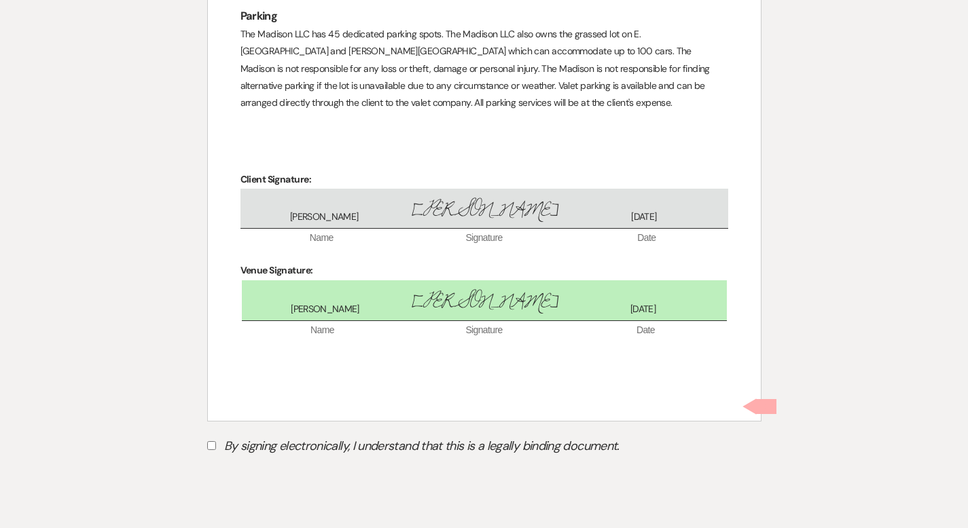
scroll to position [4954, 0]
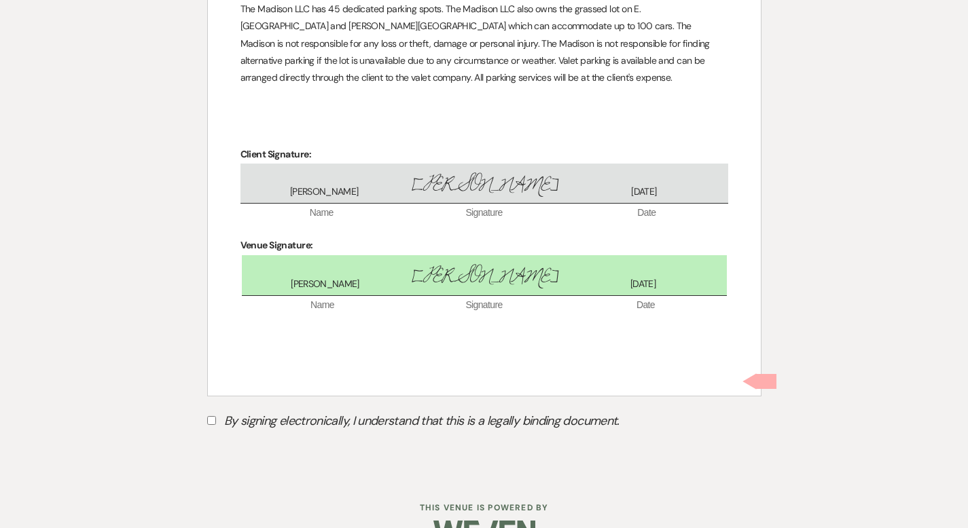
click at [208, 416] on input "By signing electronically, I understand that this is a legally binding document." at bounding box center [211, 420] width 9 height 9
checkbox input "true"
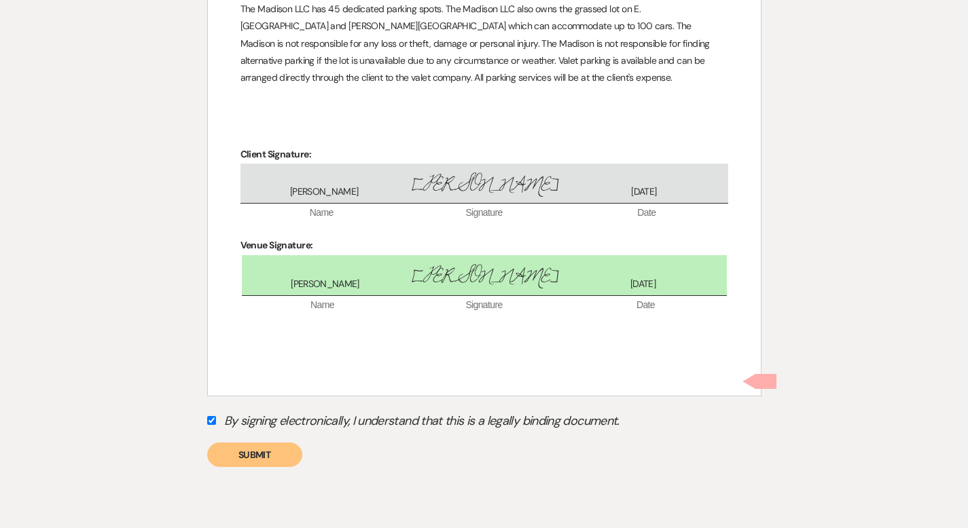
click at [277, 443] on button "Submit" at bounding box center [254, 455] width 95 height 24
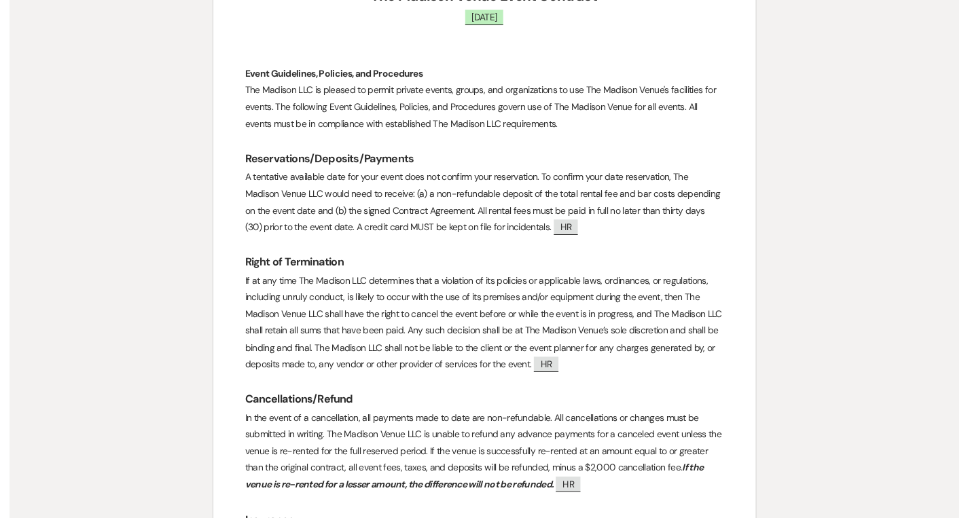
scroll to position [0, 0]
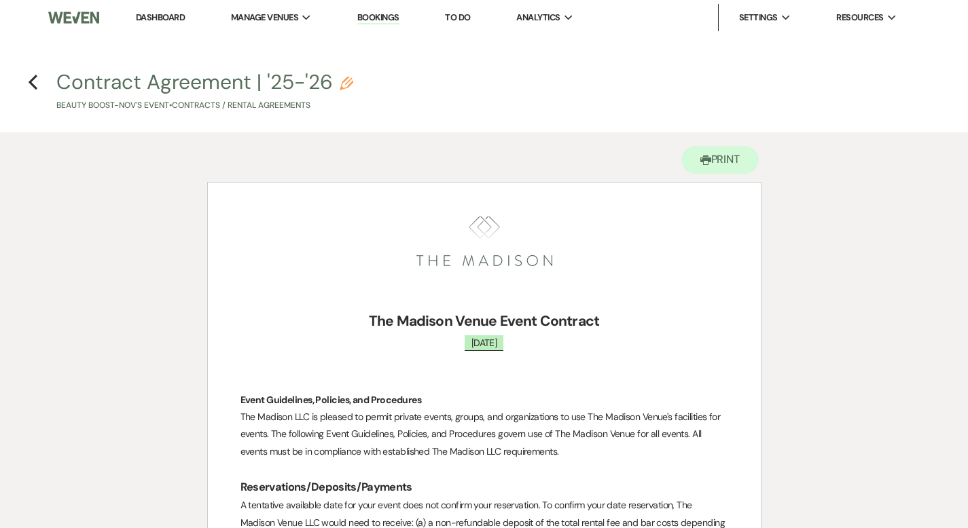
click at [147, 15] on link "Dashboard" at bounding box center [160, 18] width 49 height 12
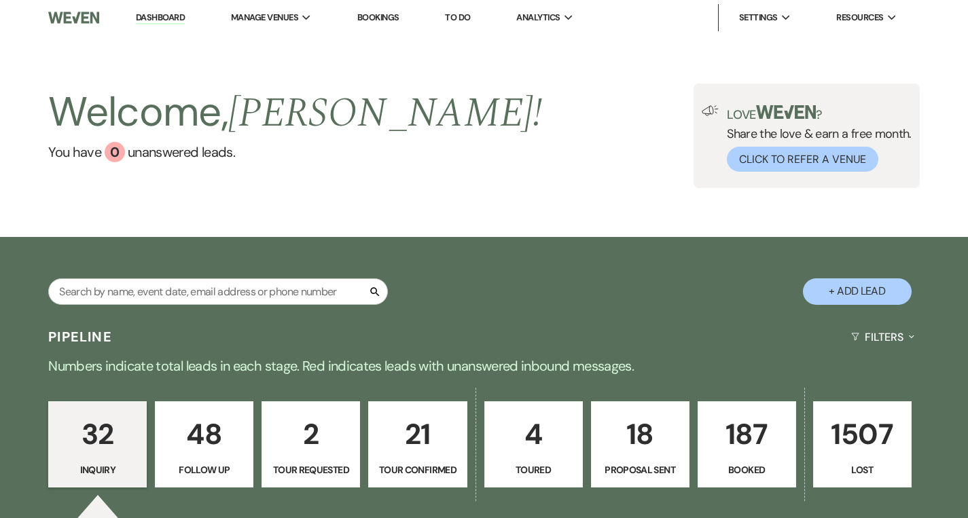
click at [160, 7] on li "Dashboard" at bounding box center [160, 17] width 62 height 27
click at [158, 13] on link "Dashboard" at bounding box center [160, 18] width 49 height 13
